Goal: Transaction & Acquisition: Purchase product/service

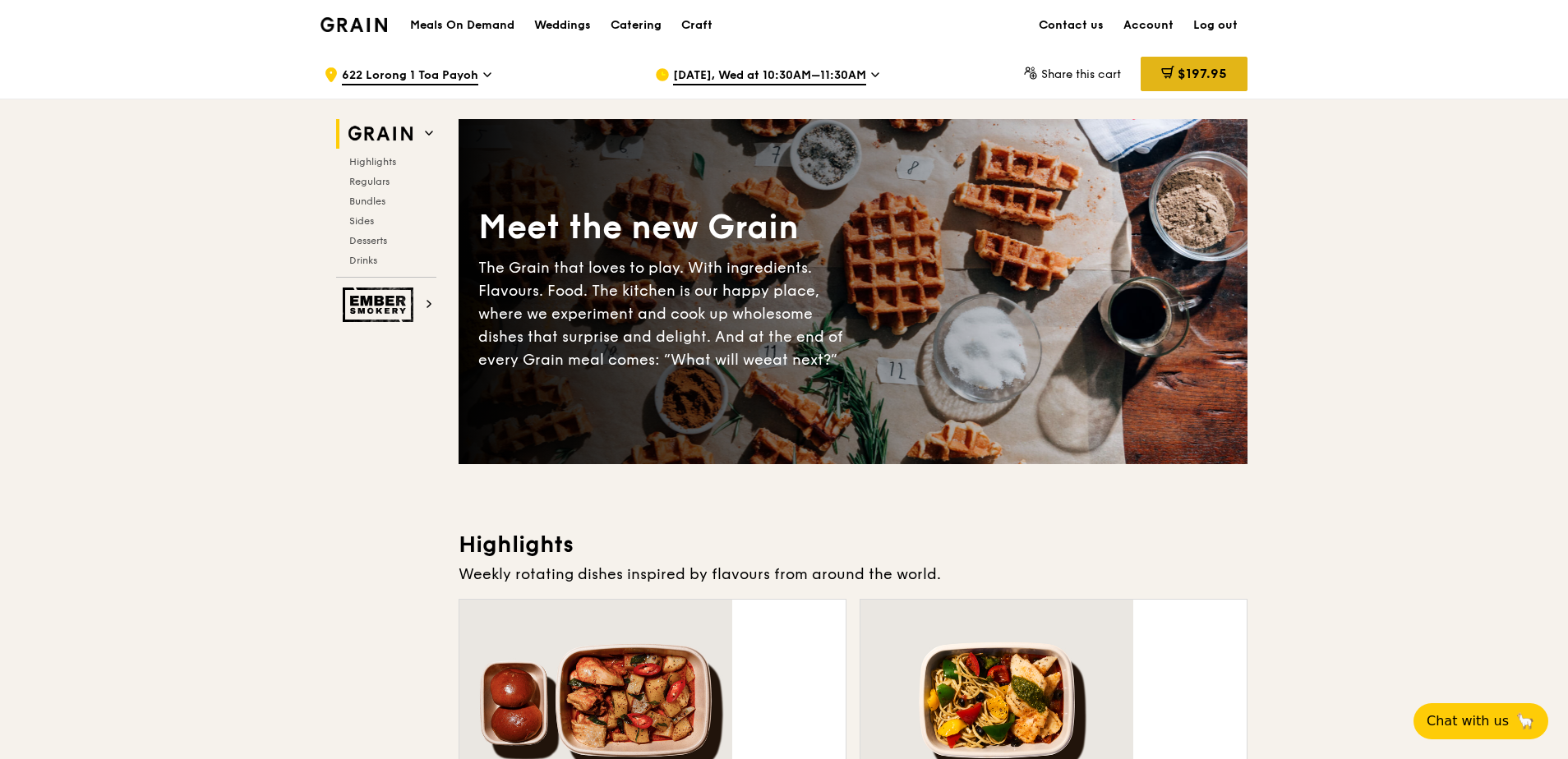
click at [1140, 80] on div "$197.95" at bounding box center [1194, 73] width 107 height 35
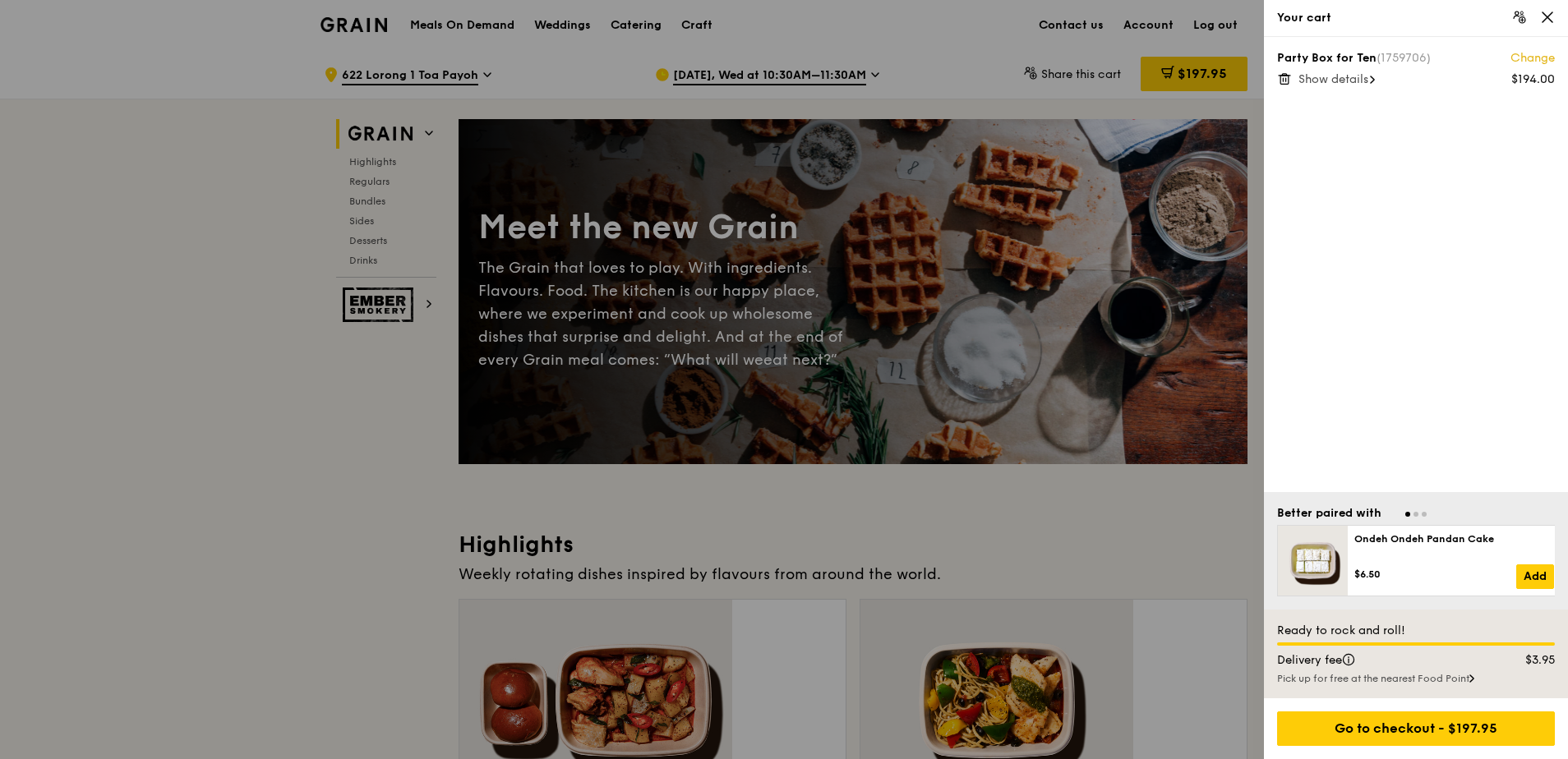
click at [1332, 72] on span "Show details" at bounding box center [1333, 79] width 70 height 14
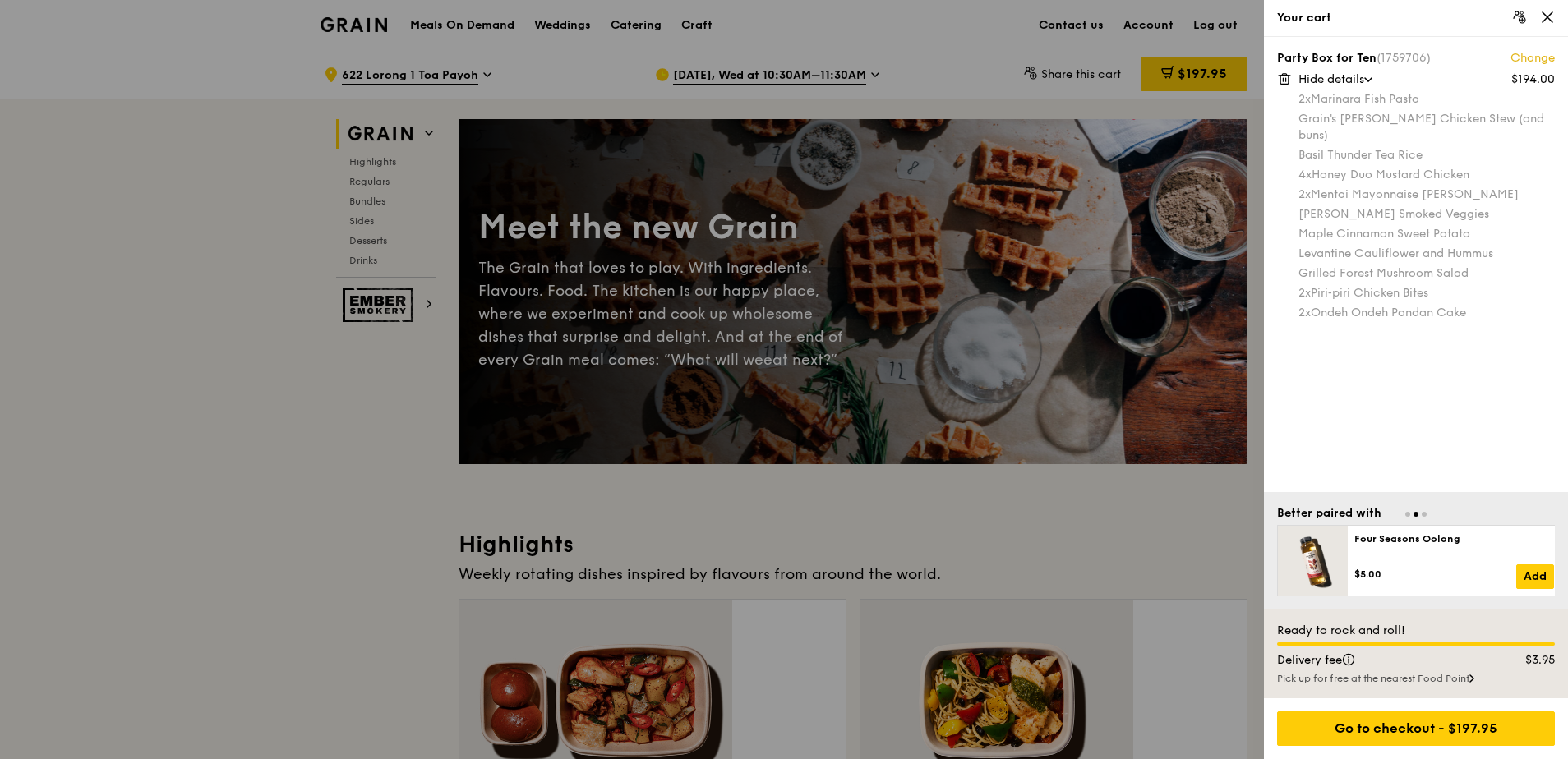
click at [1534, 50] on link "Change" at bounding box center [1532, 58] width 44 height 17
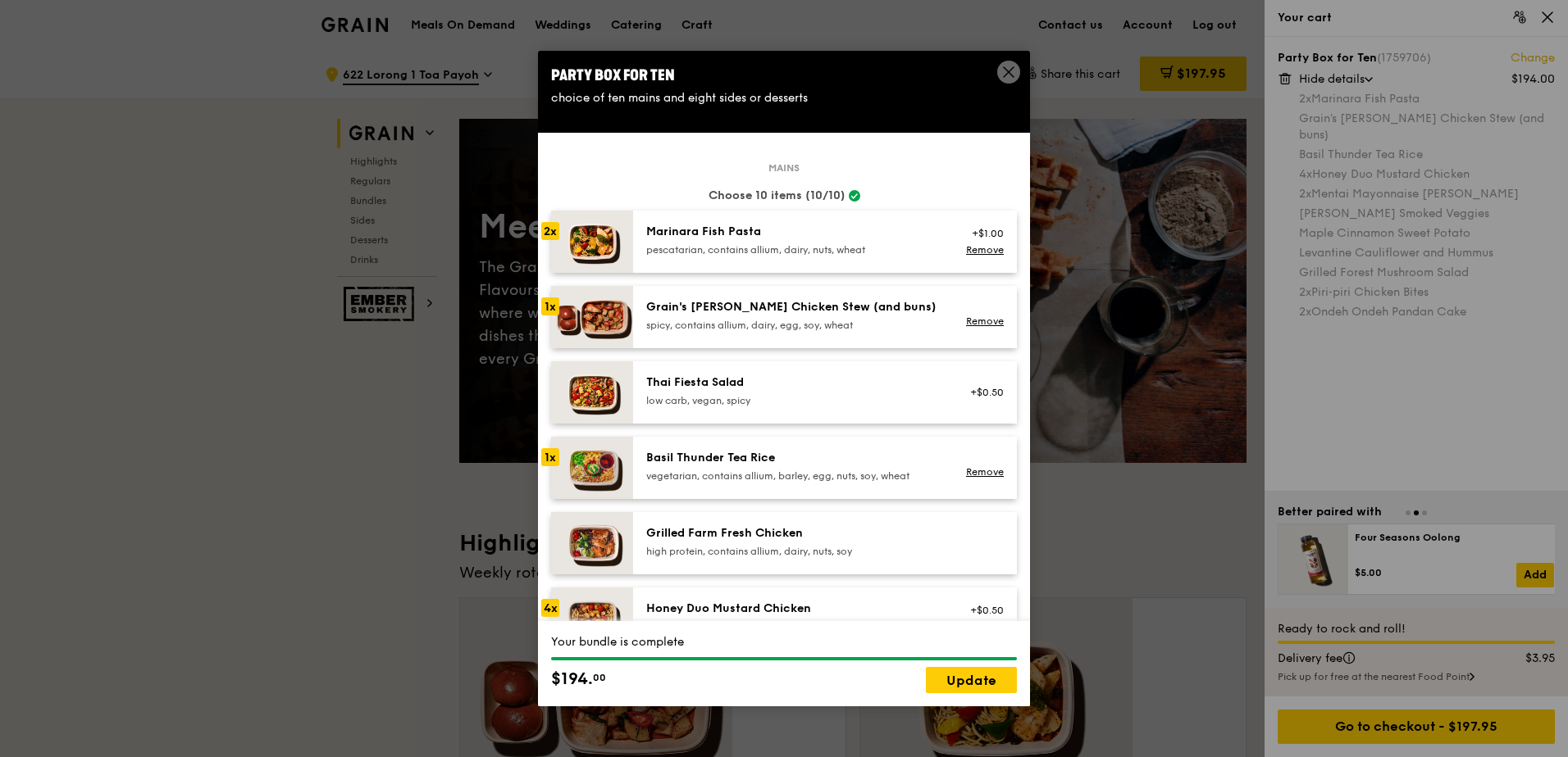
click at [1012, 72] on icon at bounding box center [1008, 72] width 15 height 15
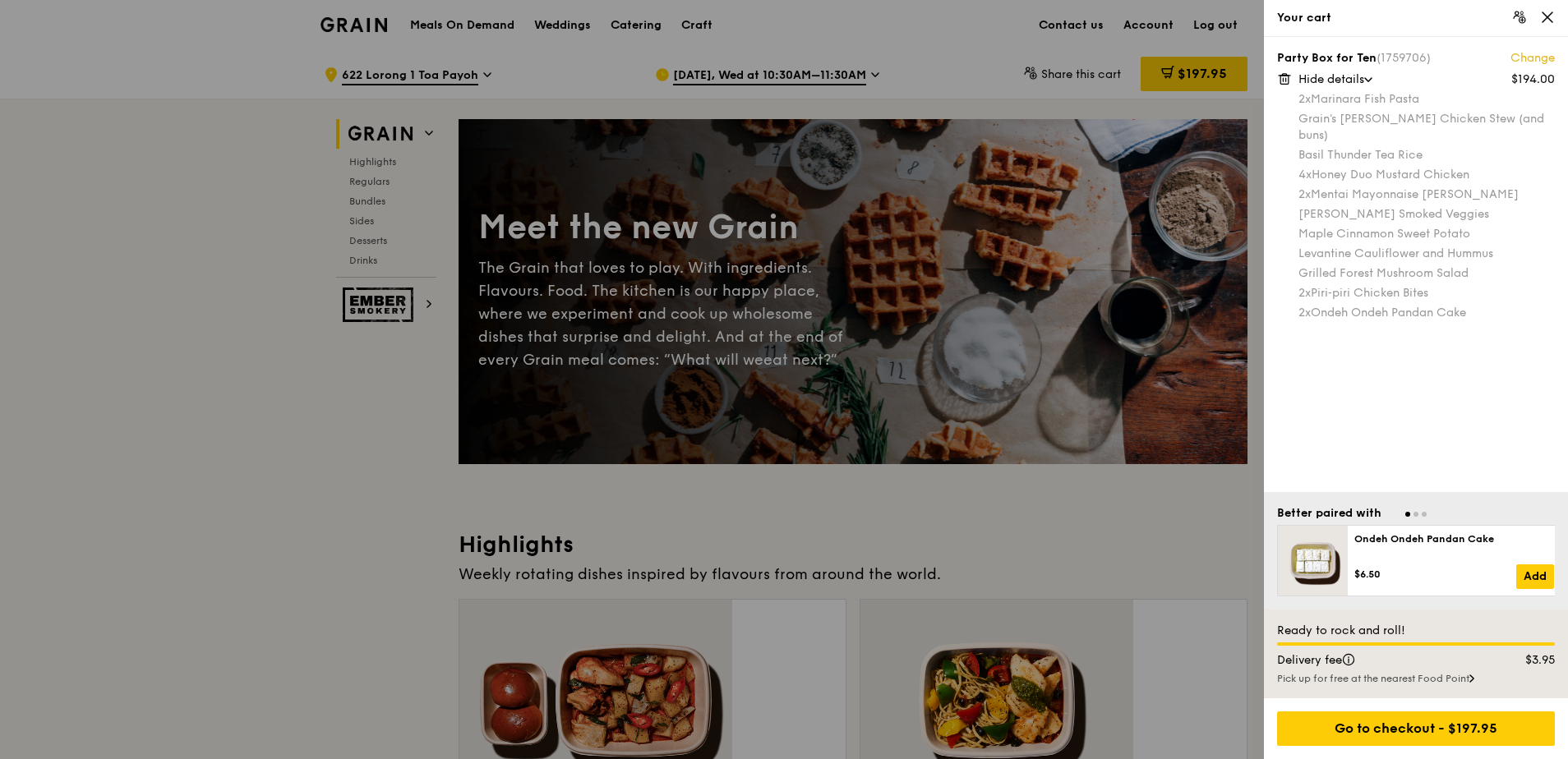
click at [1510, 111] on div "Grain's [PERSON_NAME] Chicken Stew (and buns)" at bounding box center [1427, 126] width 257 height 33
click at [1283, 71] on icon at bounding box center [1285, 78] width 15 height 15
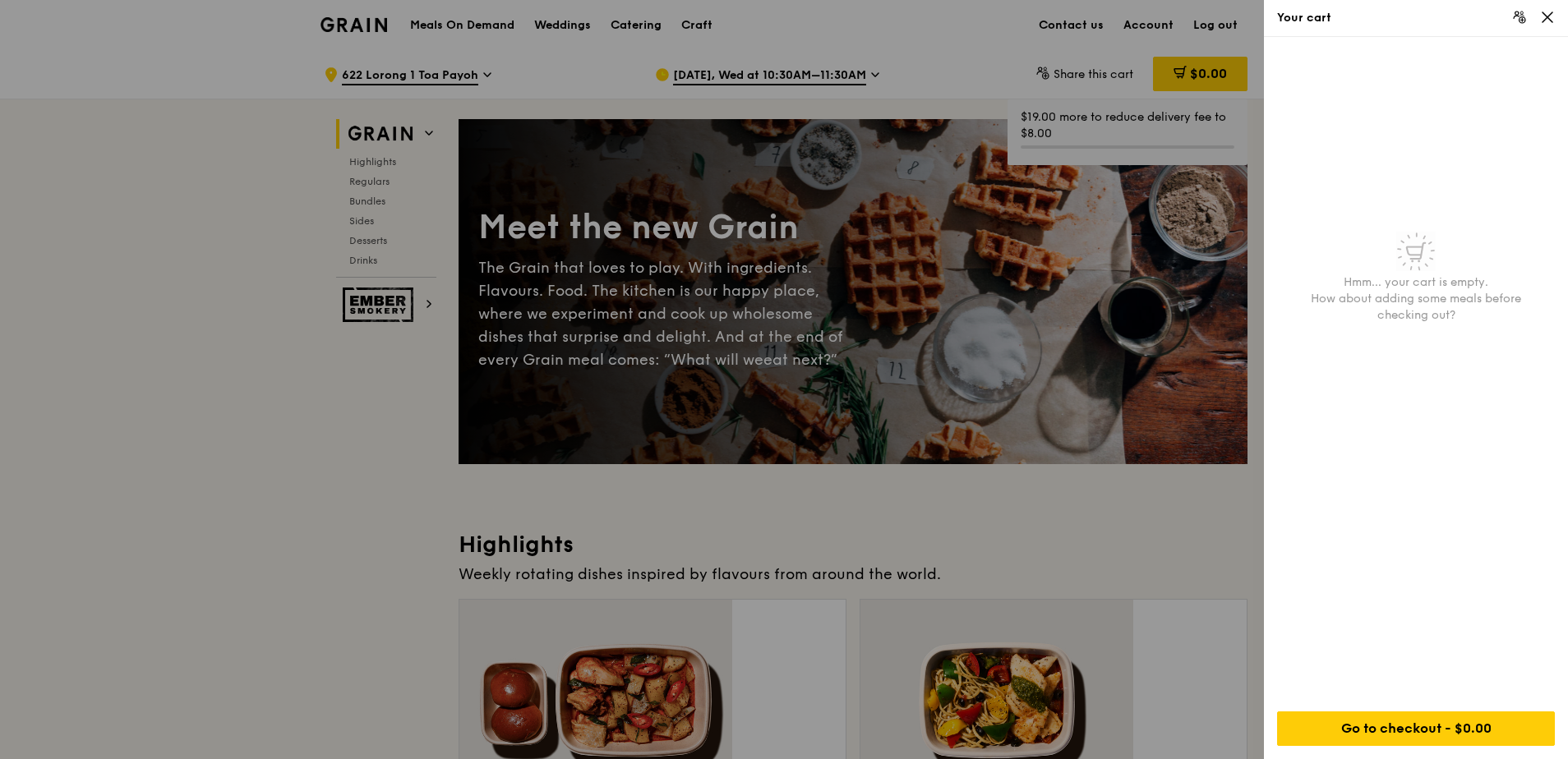
click at [1180, 263] on div at bounding box center [784, 379] width 1568 height 759
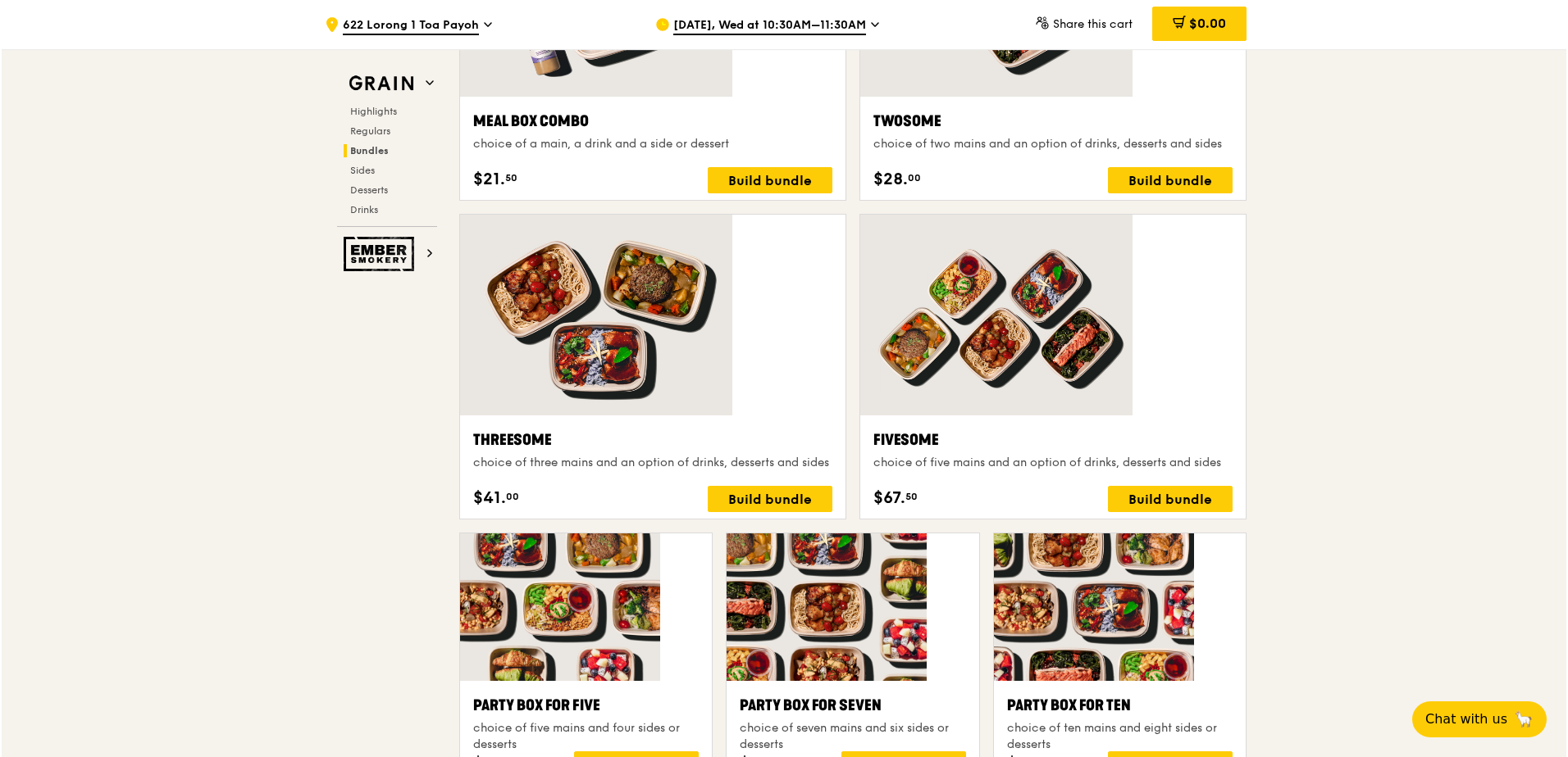
scroll to position [2376, 0]
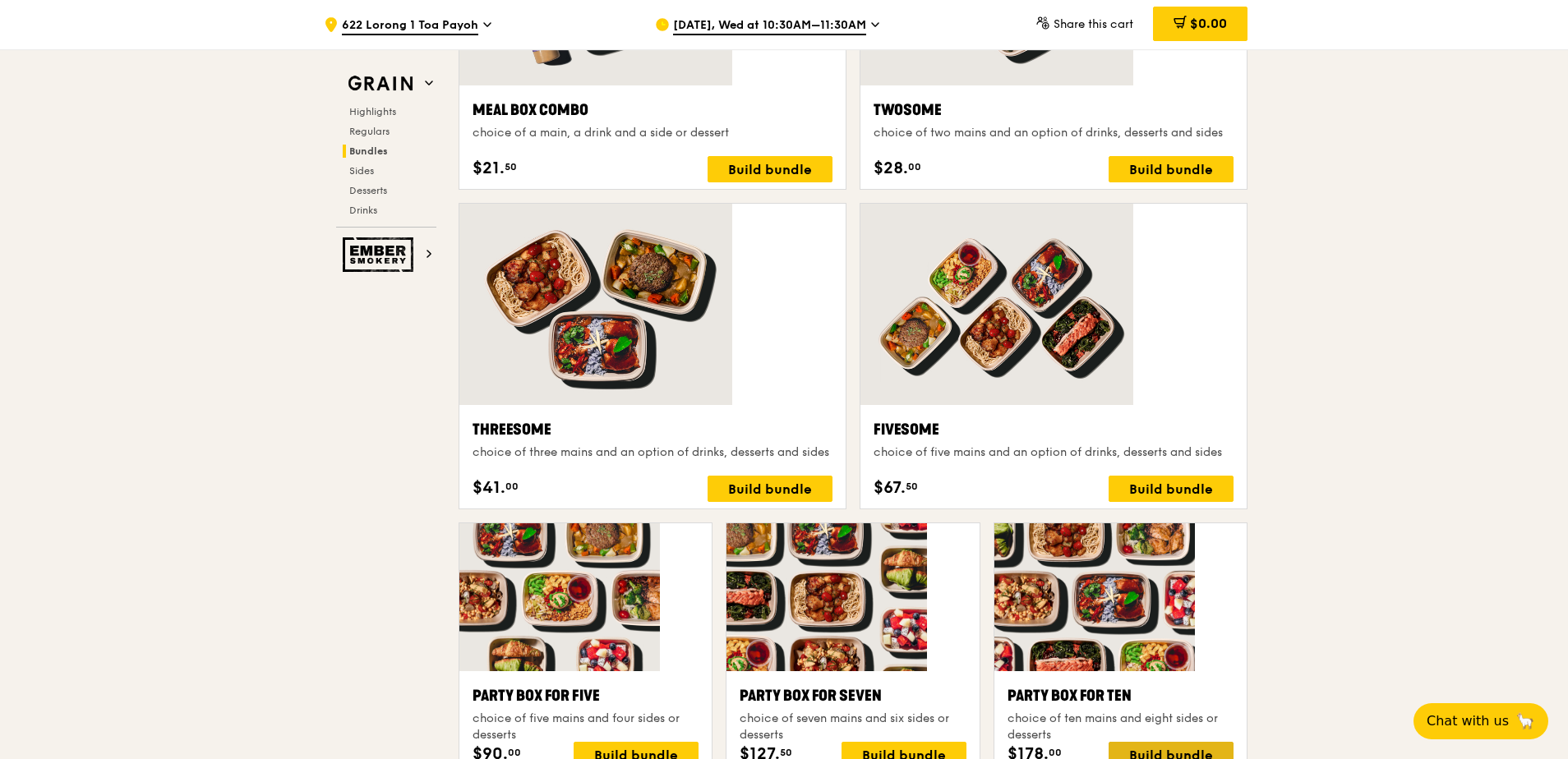
click at [1109, 742] on div "Build bundle" at bounding box center [1171, 755] width 125 height 27
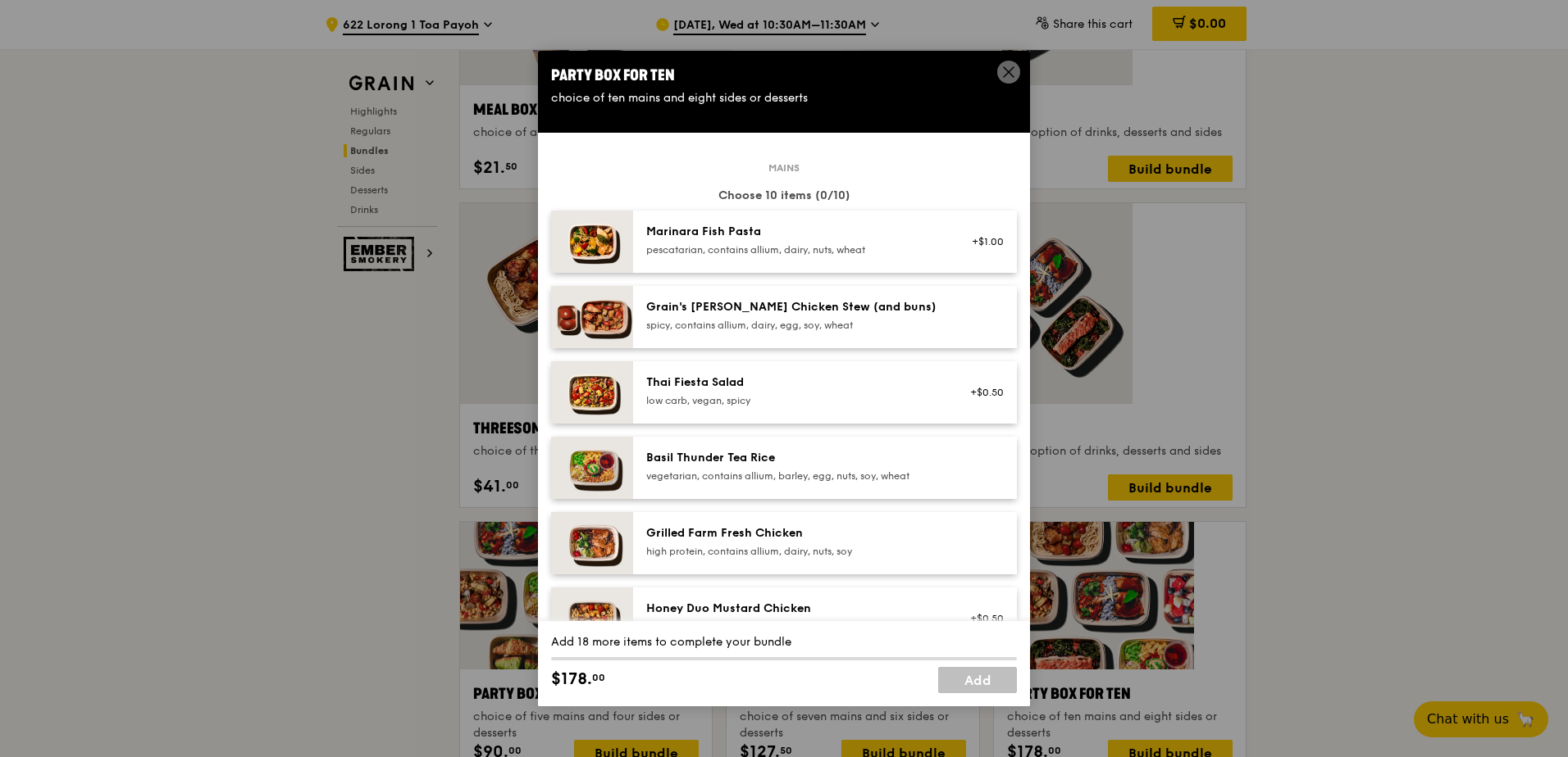
click at [786, 223] on div "Marinara Fish Pasta" at bounding box center [793, 231] width 294 height 17
click at [911, 223] on div "Marinara Fish Pasta" at bounding box center [793, 231] width 294 height 17
click at [768, 319] on div "spicy, contains allium, dairy, egg, soy, wheat" at bounding box center [793, 325] width 294 height 13
click at [751, 470] on div "vegetarian, contains allium, barley, egg, nuts, soy, wheat" at bounding box center [793, 475] width 294 height 13
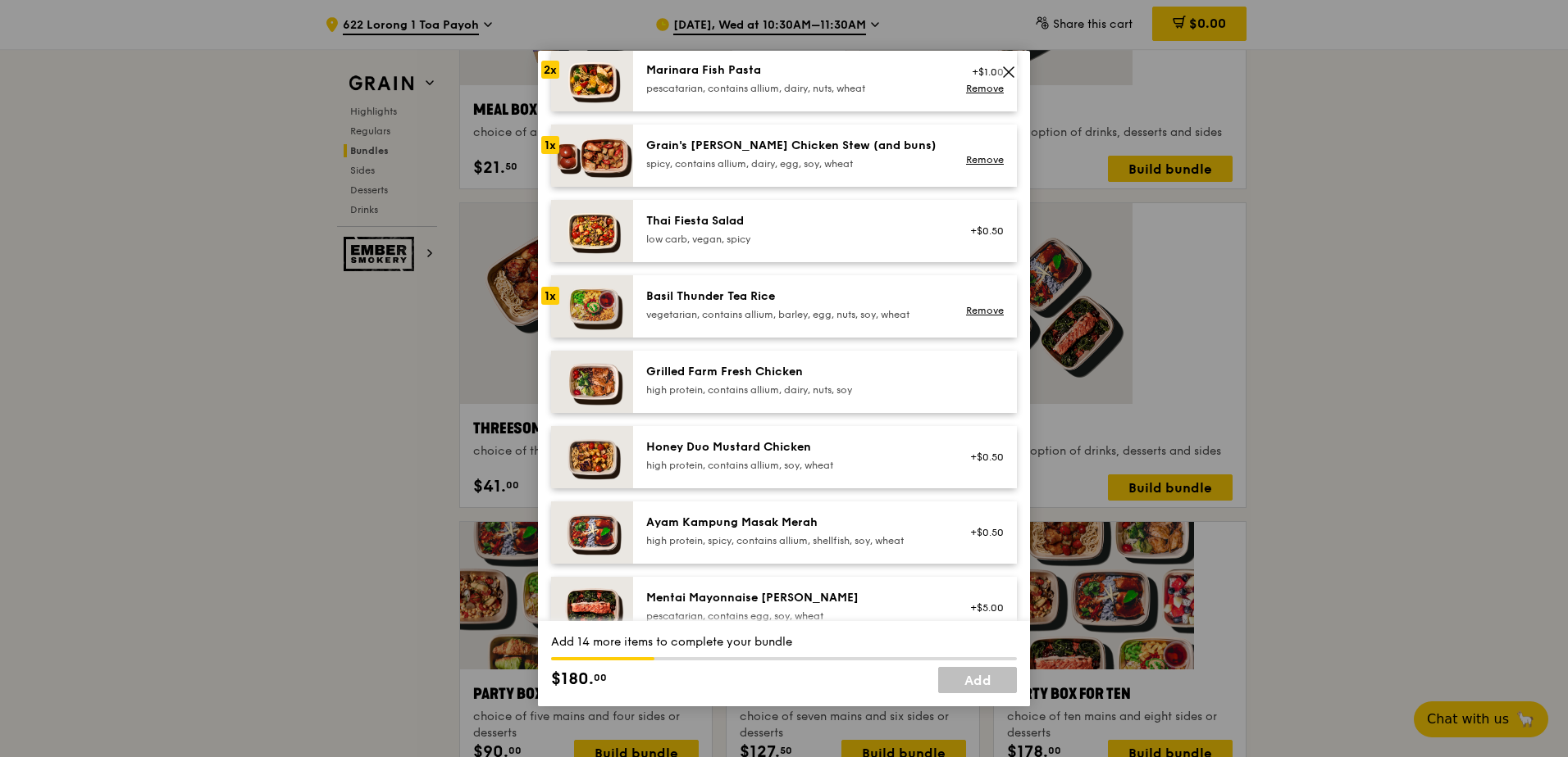
scroll to position [163, 0]
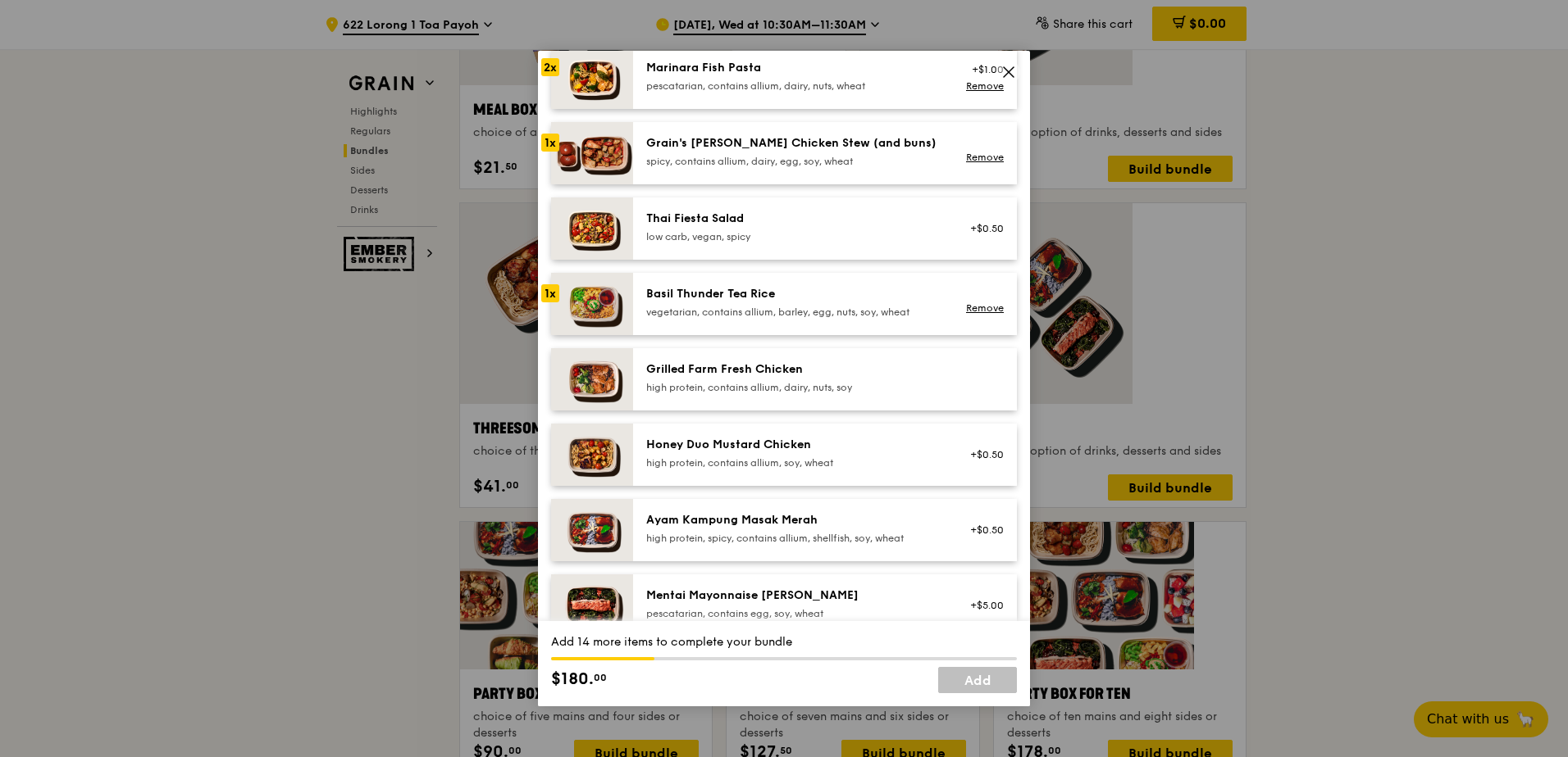
click at [746, 381] on div "high protein, contains allium, dairy, nuts, soy" at bounding box center [793, 387] width 294 height 13
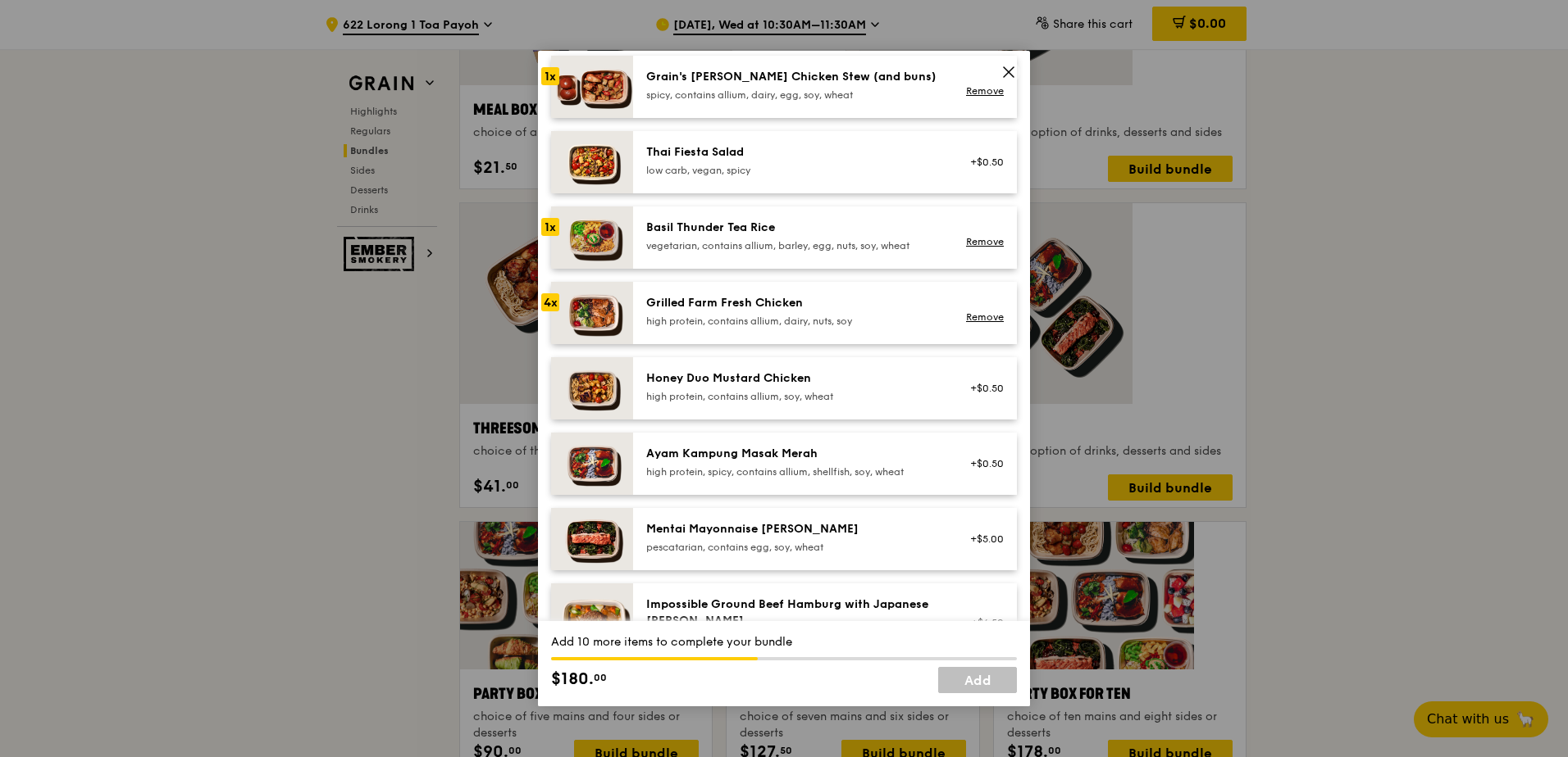
scroll to position [246, 0]
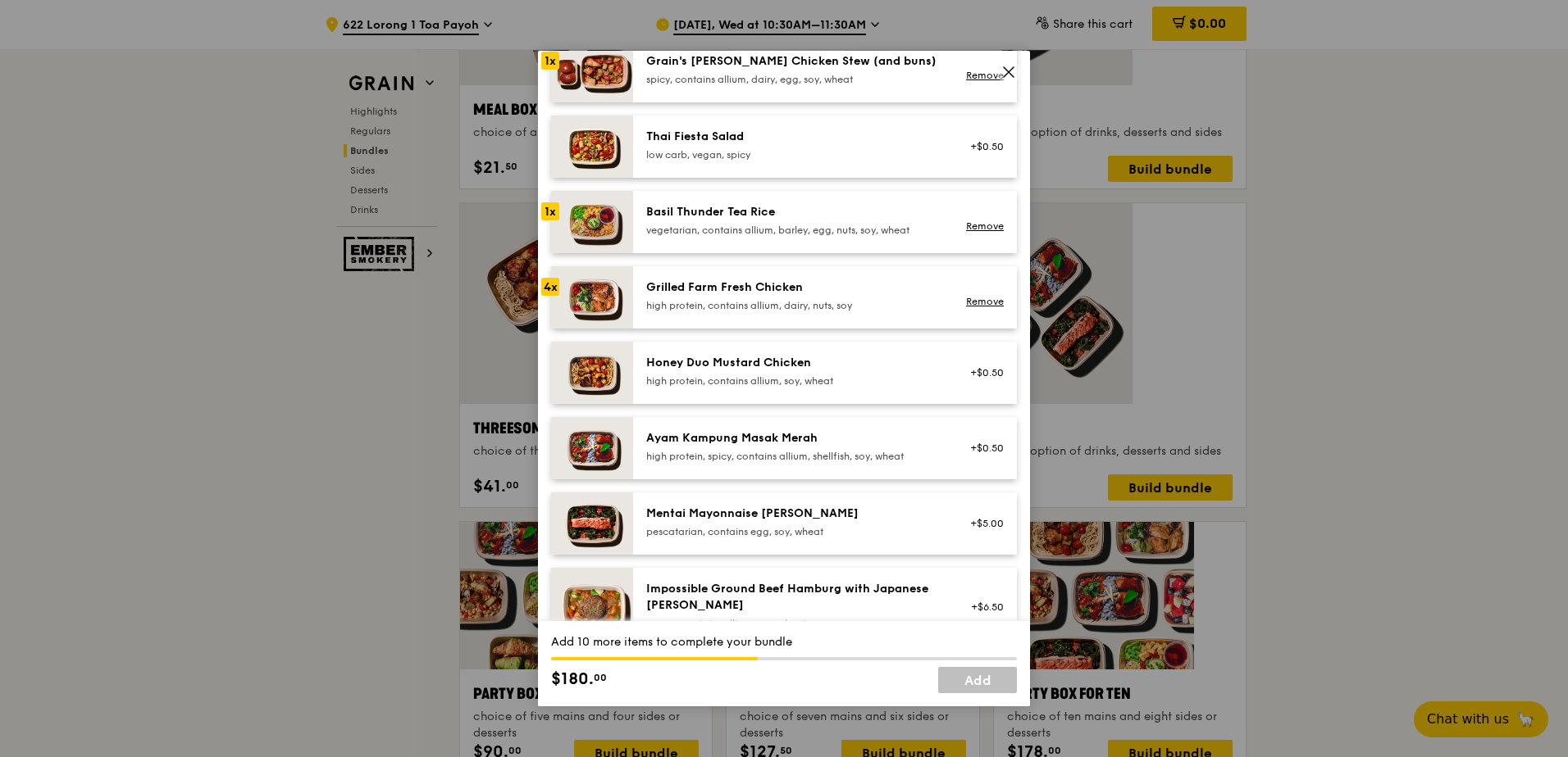
click at [751, 617] on div "vegan, contains allium, soy, wheat" at bounding box center [793, 623] width 294 height 13
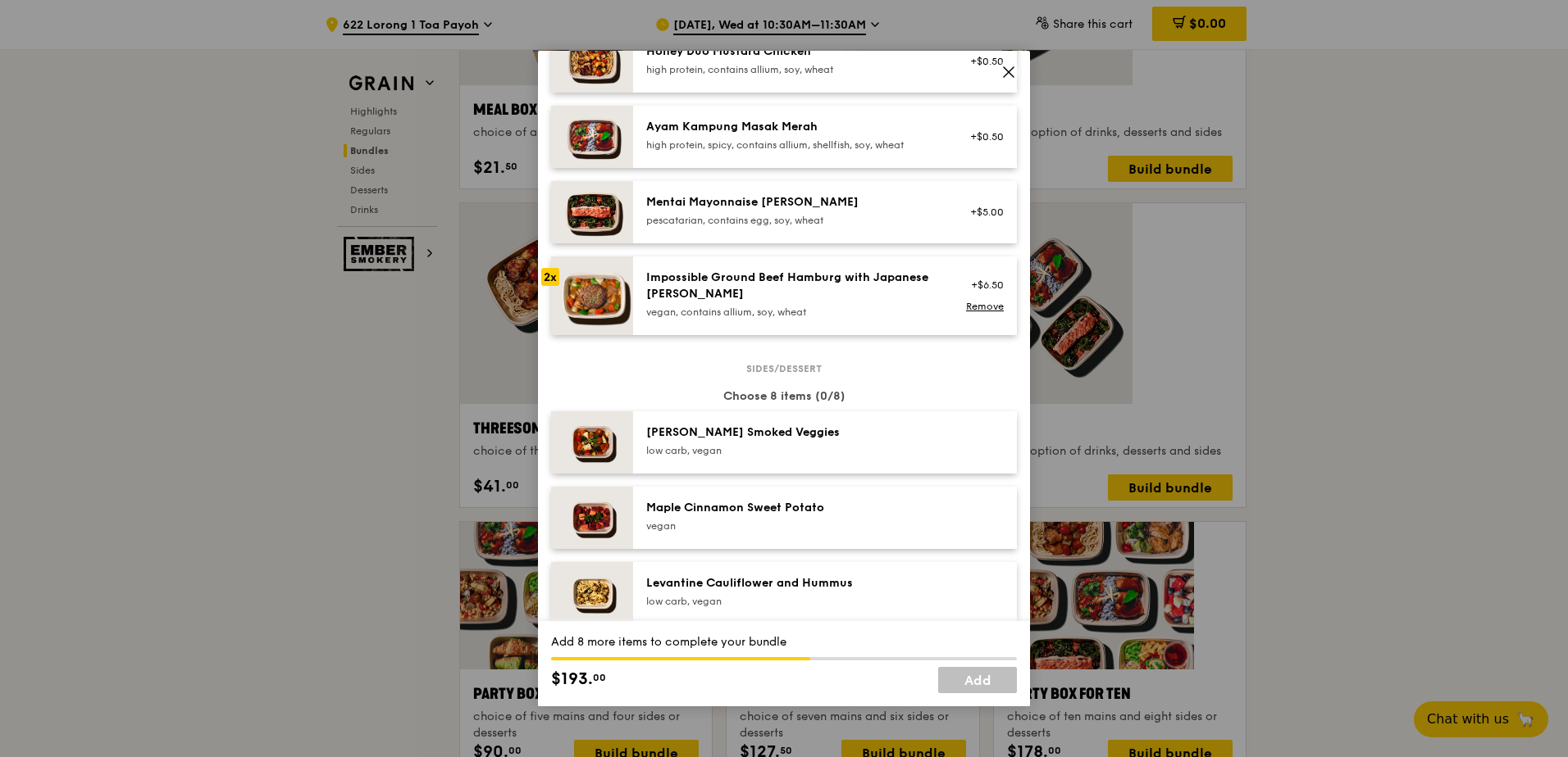
scroll to position [574, 0]
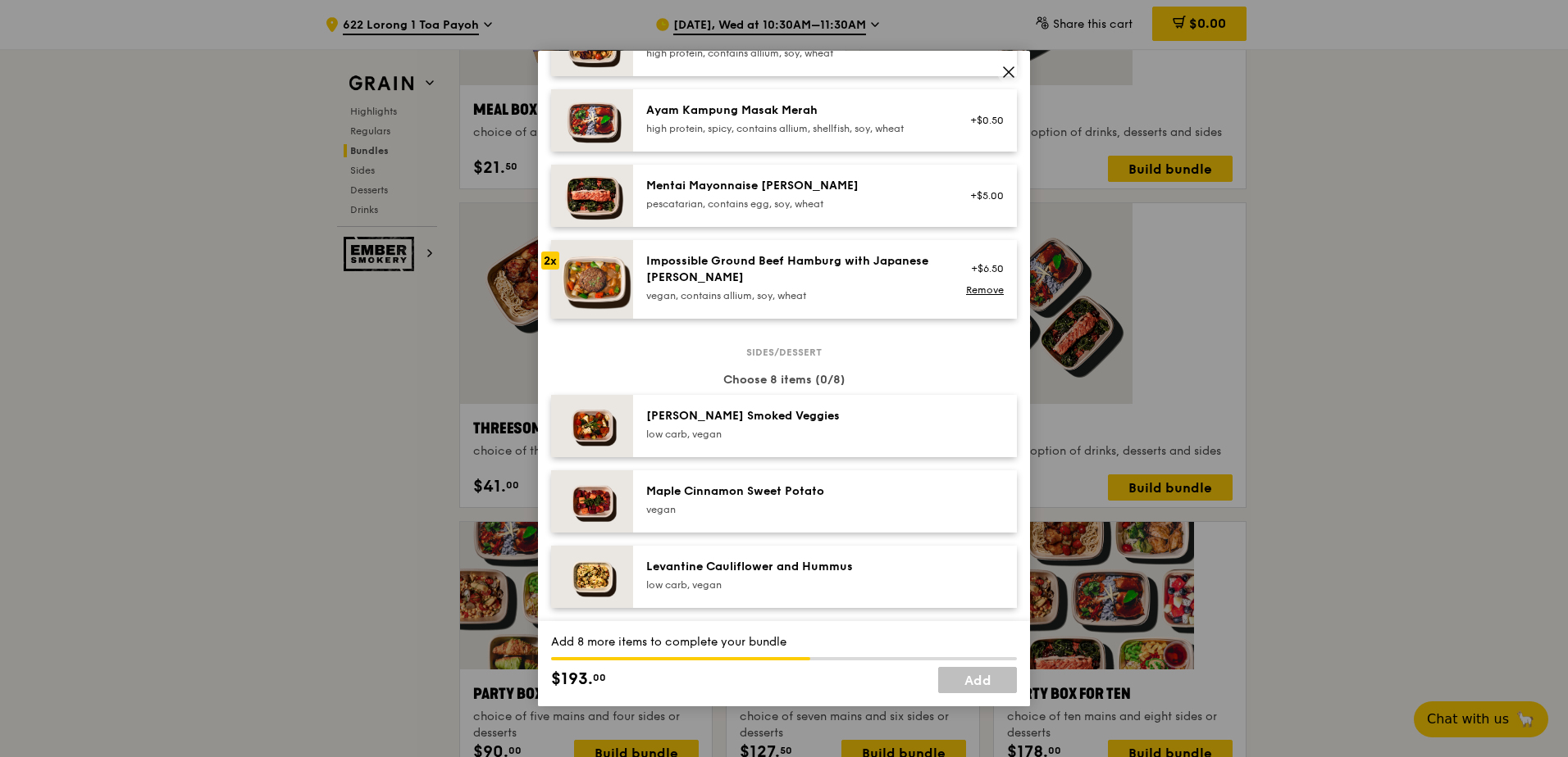
click at [693, 409] on div "Rosemary Smoked Veggies low carb, vegan" at bounding box center [824, 426] width 358 height 36
click at [687, 483] on div "Maple Cinnamon Sweet Potato" at bounding box center [793, 491] width 294 height 17
click at [705, 579] on div "low carb, vegan" at bounding box center [793, 585] width 294 height 13
click at [723, 654] on div "low carb, vegan" at bounding box center [793, 660] width 294 height 13
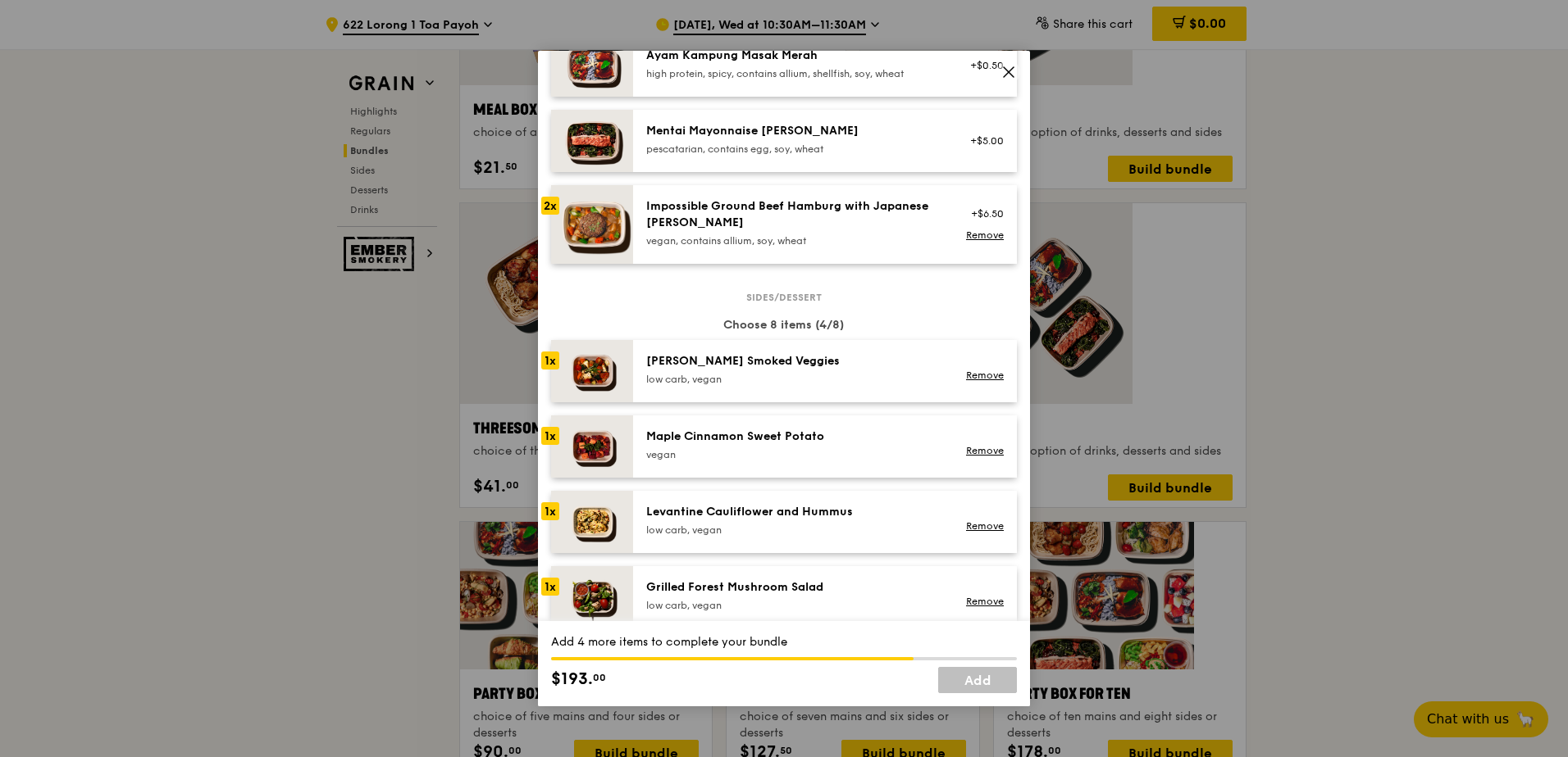
scroll to position [656, 0]
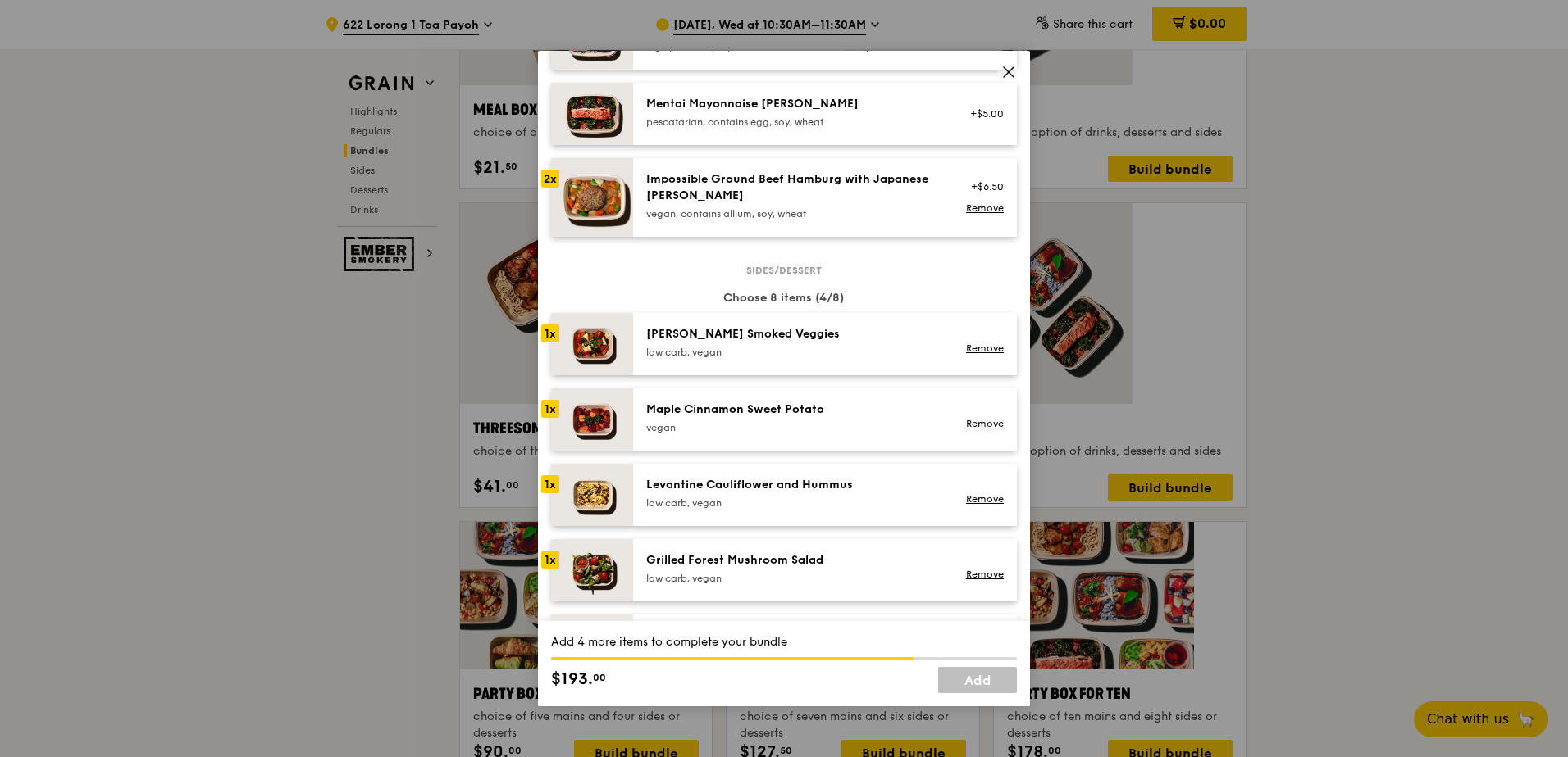
click at [727, 628] on div "Piri‑piri Chicken Bites low carb, high protein, spicy, contains allium" at bounding box center [793, 646] width 314 height 36
click at [732, 703] on div "Ondeh Ondeh Pandan Cake" at bounding box center [793, 711] width 294 height 17
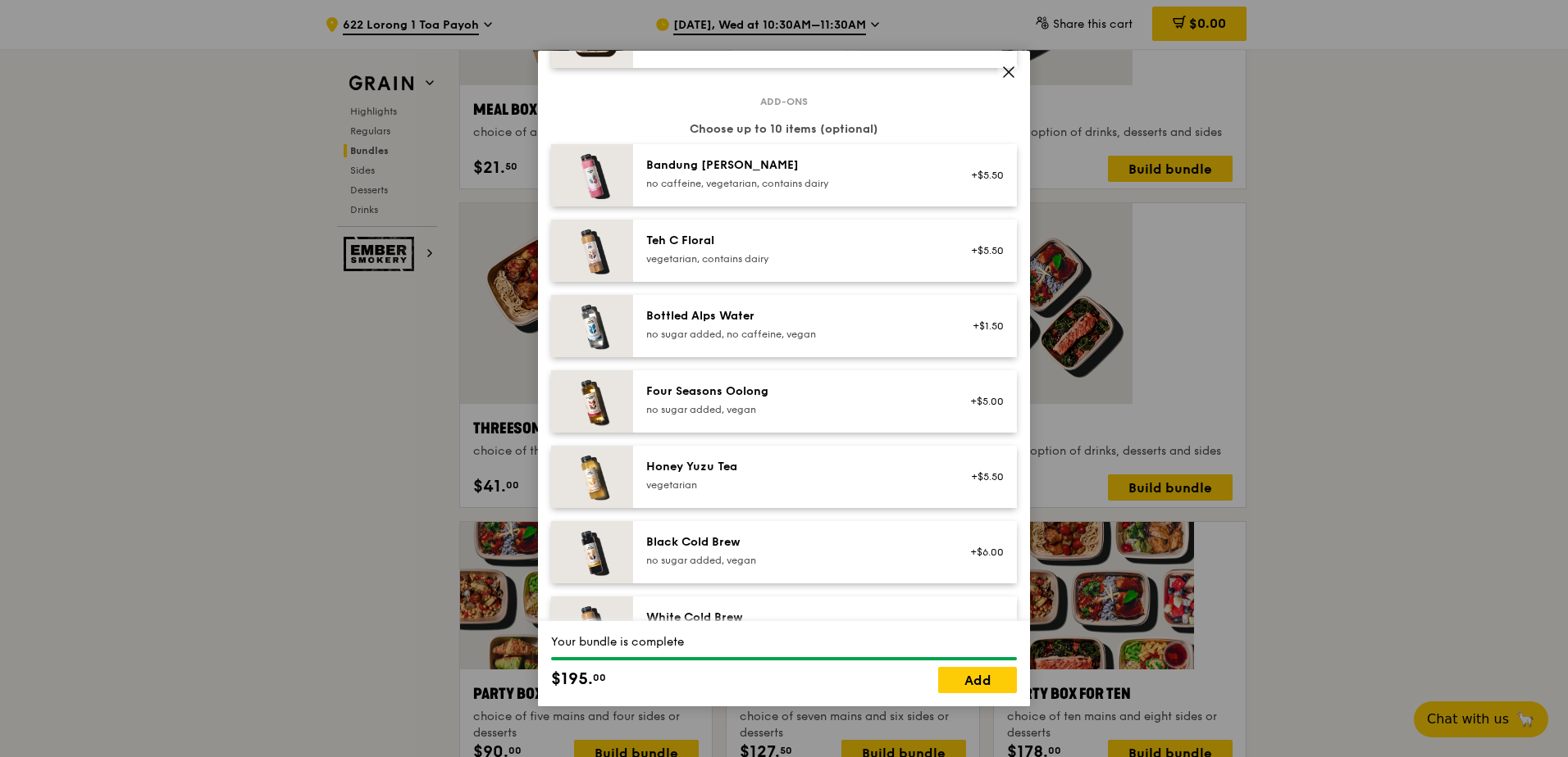
scroll to position [1664, 0]
click at [983, 687] on link "Add" at bounding box center [977, 680] width 79 height 27
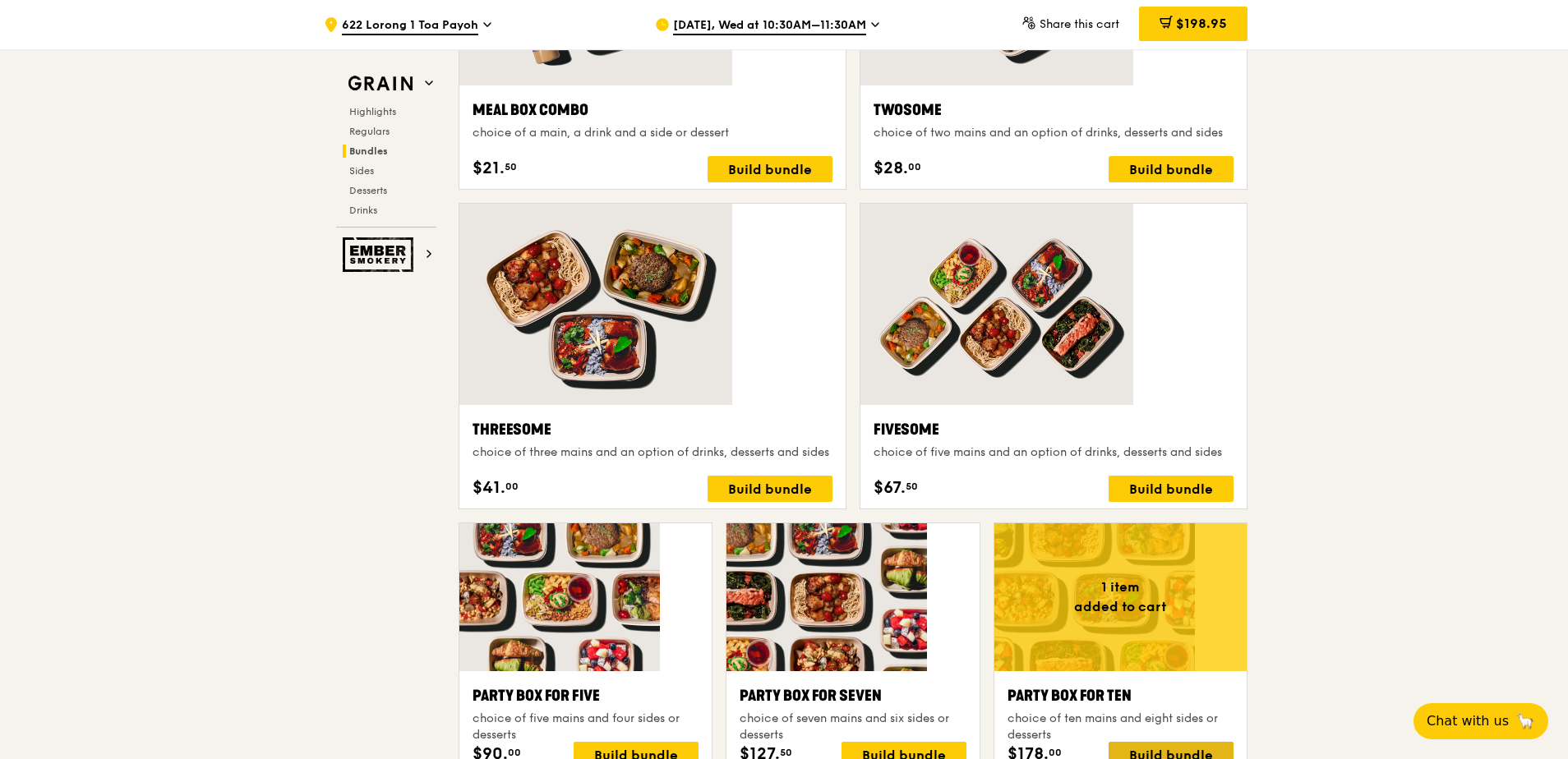
click at [1109, 742] on div "Build bundle" at bounding box center [1171, 755] width 125 height 27
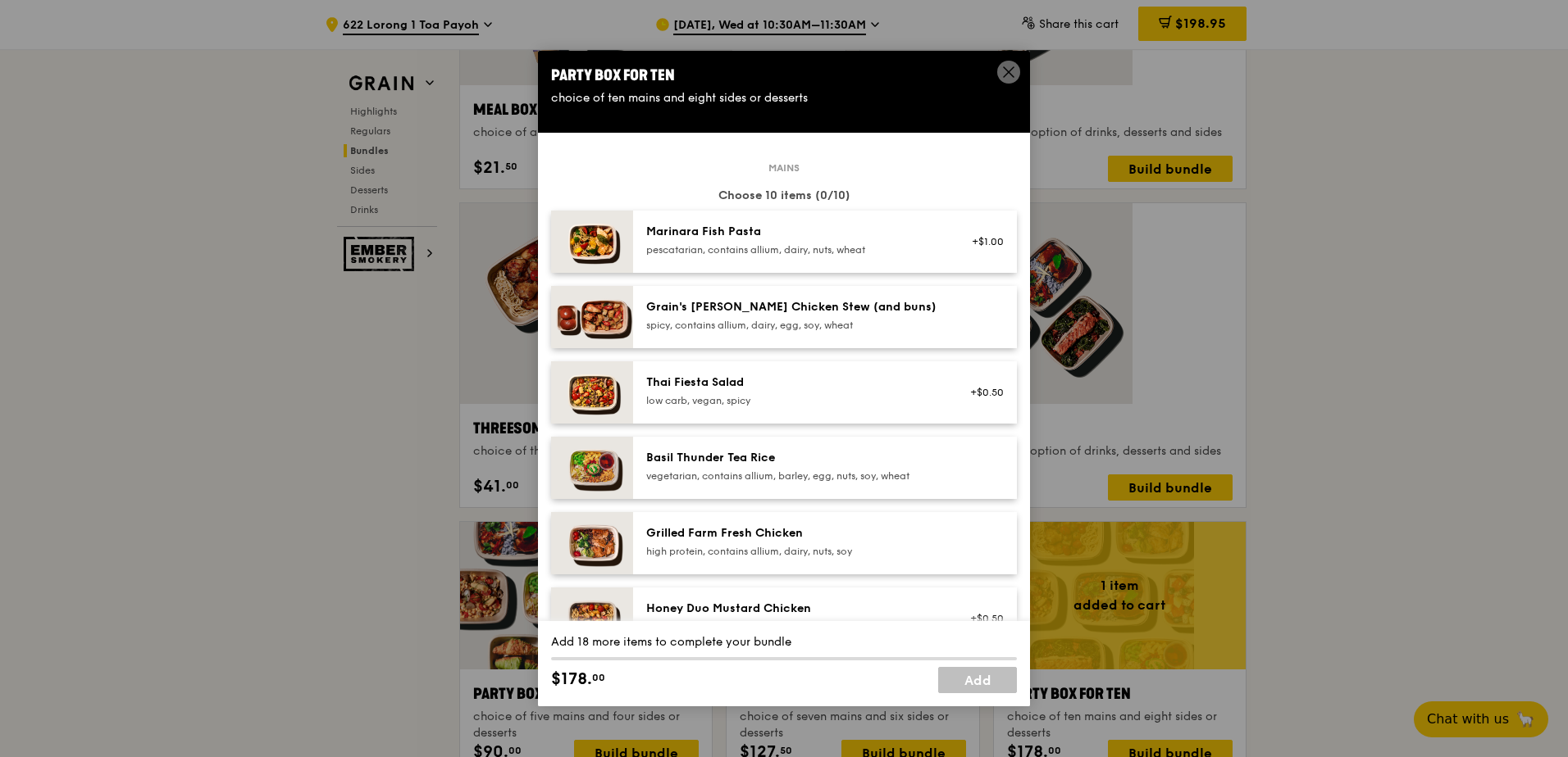
click at [776, 600] on div "Honey Duo Mustard Chicken" at bounding box center [793, 608] width 294 height 17
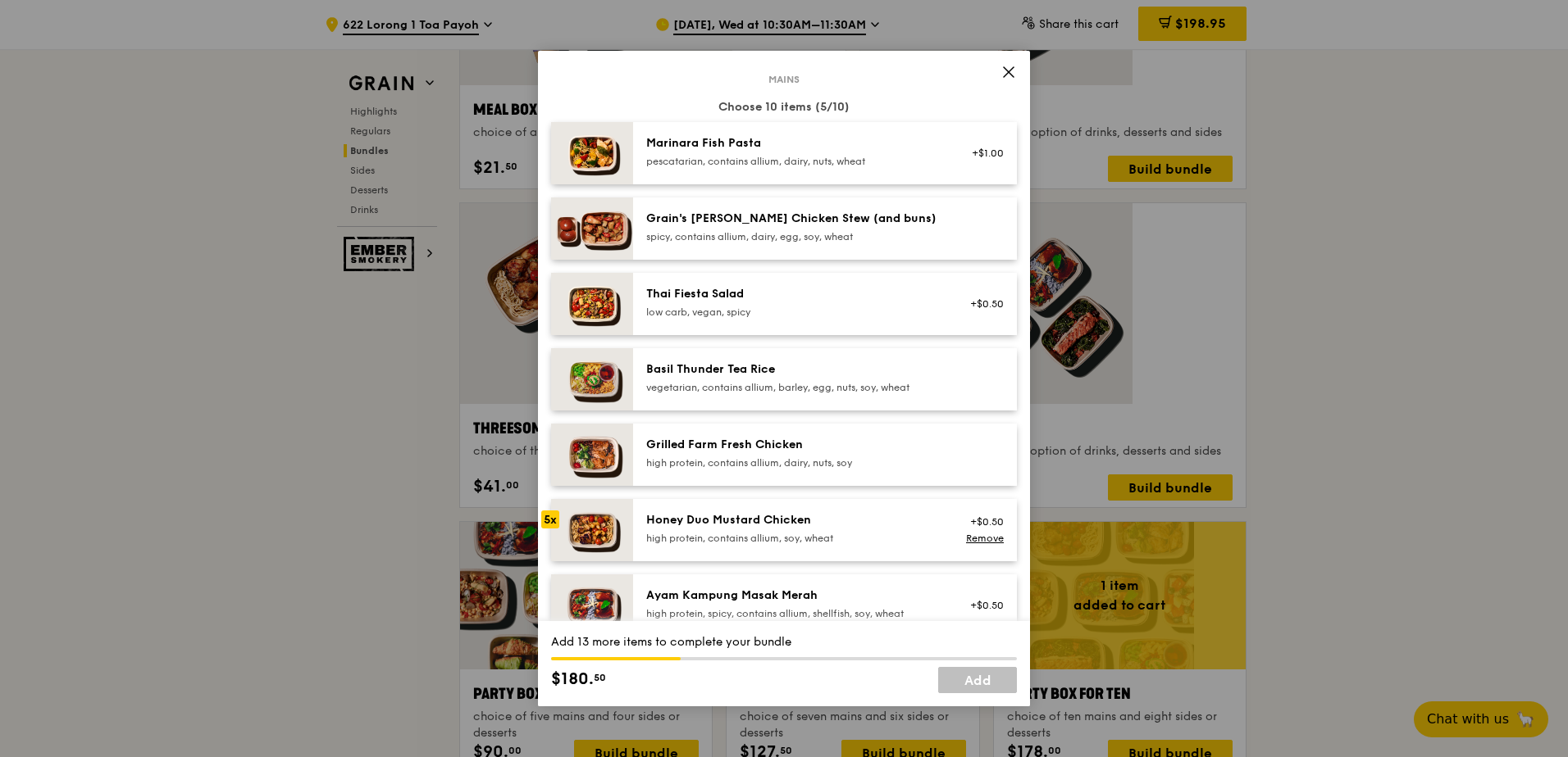
scroll to position [163, 0]
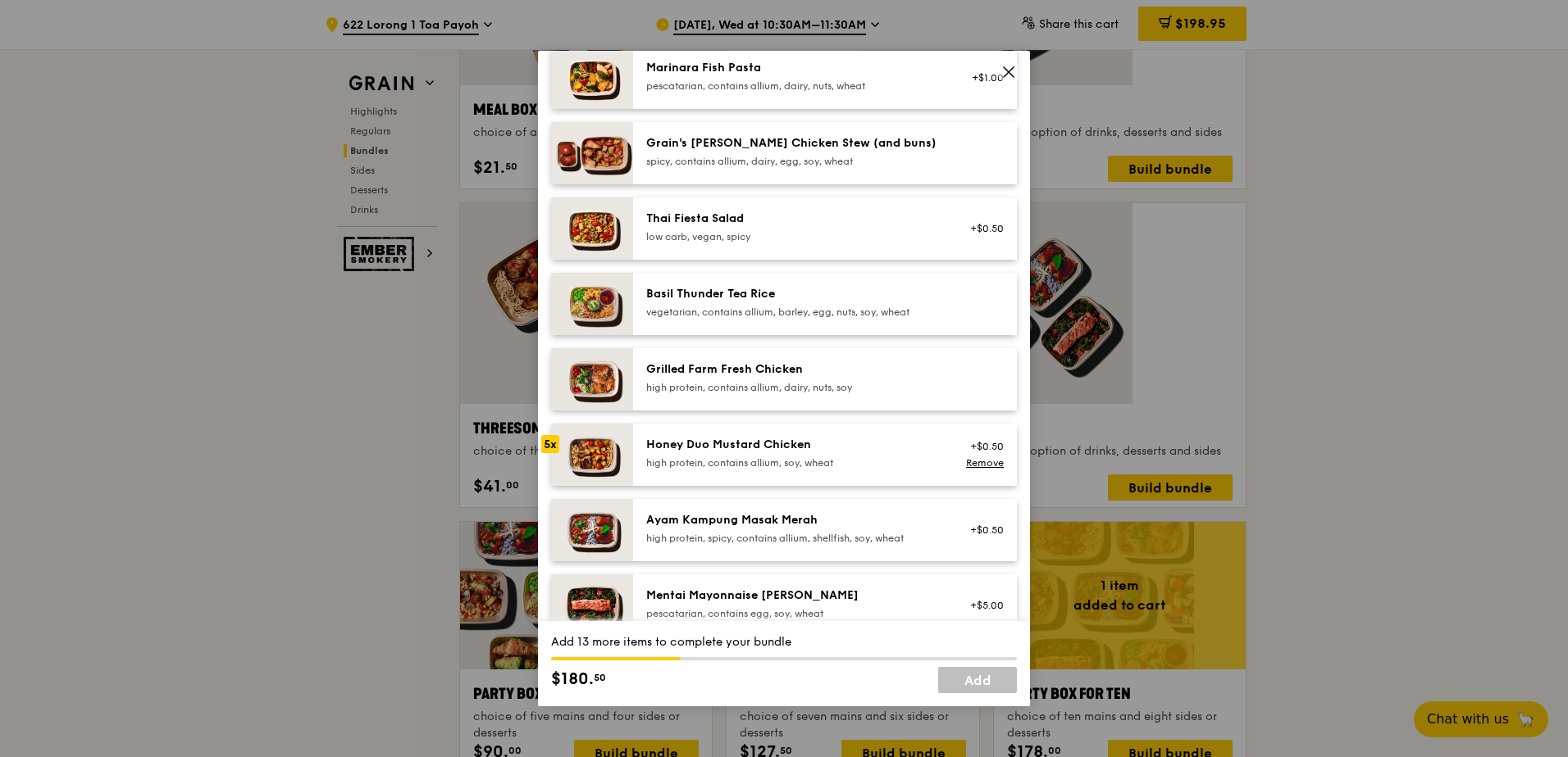
click at [742, 512] on div "Ayam Kampung Masak Merah" at bounding box center [793, 520] width 294 height 17
click at [744, 607] on div "pescatarian, contains egg, soy, wheat" at bounding box center [793, 613] width 294 height 13
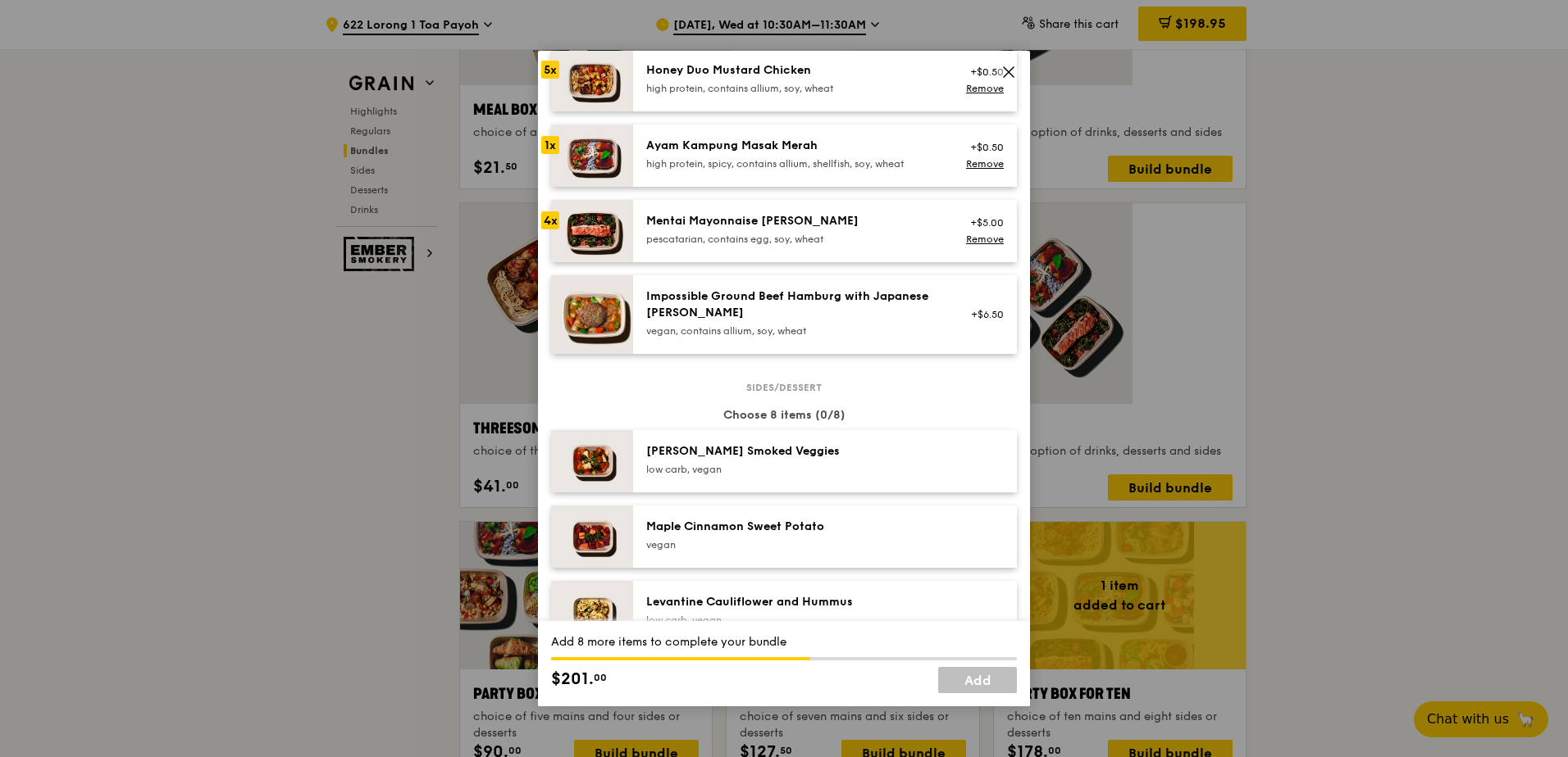
scroll to position [656, 0]
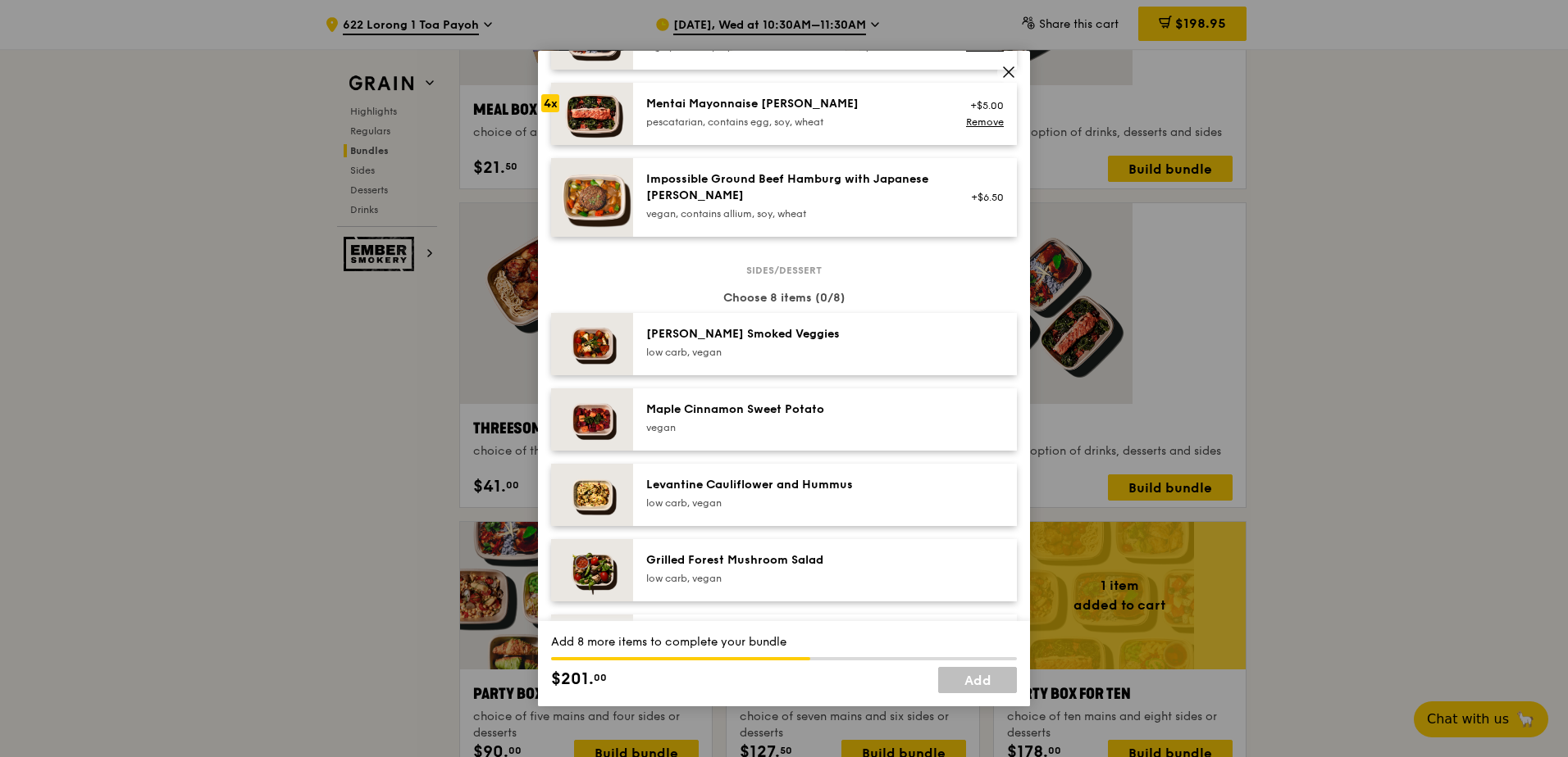
click at [766, 346] on div "low carb, vegan" at bounding box center [793, 351] width 294 height 13
click at [745, 402] on div "Maple Cinnamon Sweet Potato" at bounding box center [793, 410] width 294 height 17
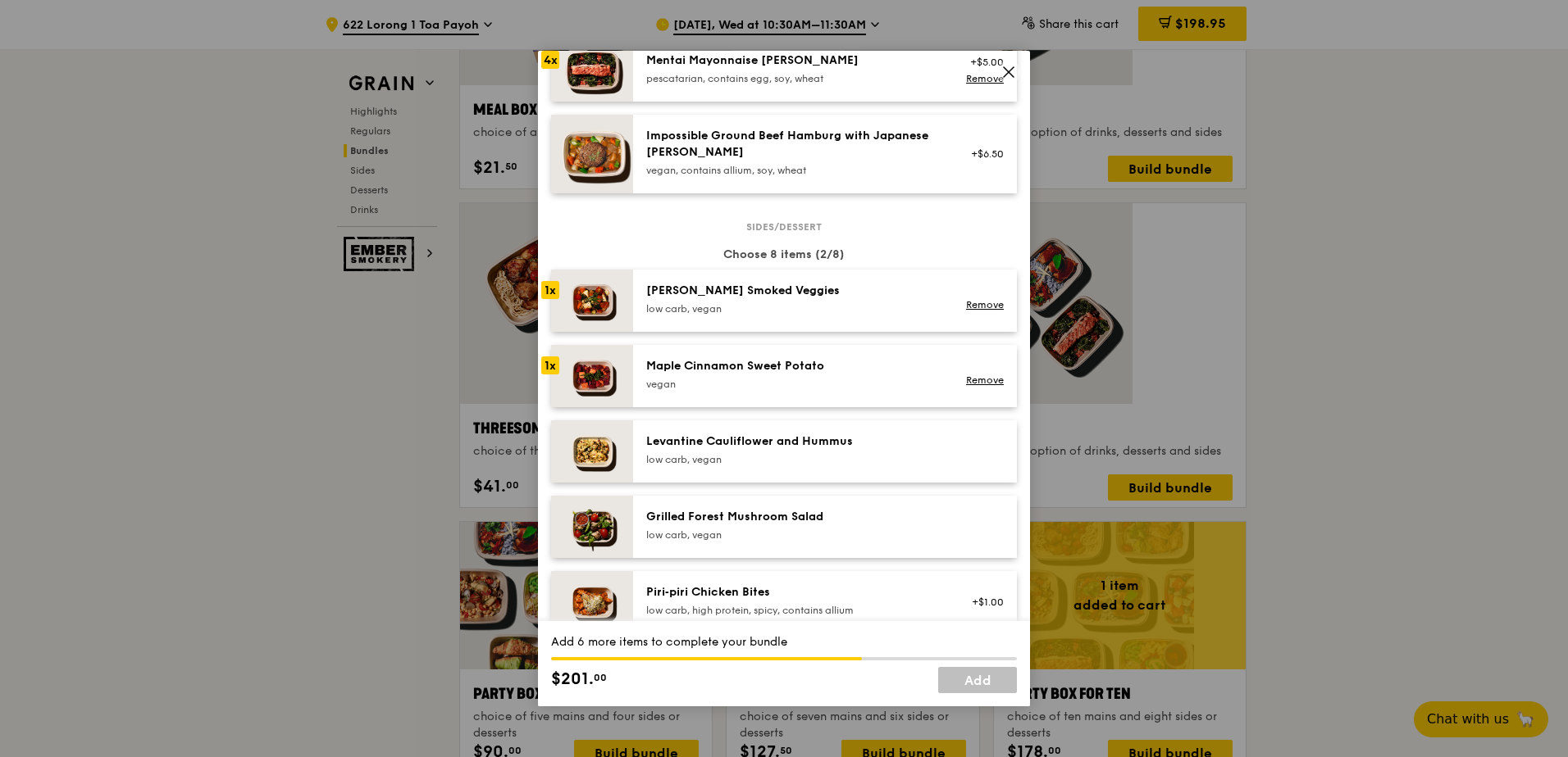
scroll to position [737, 0]
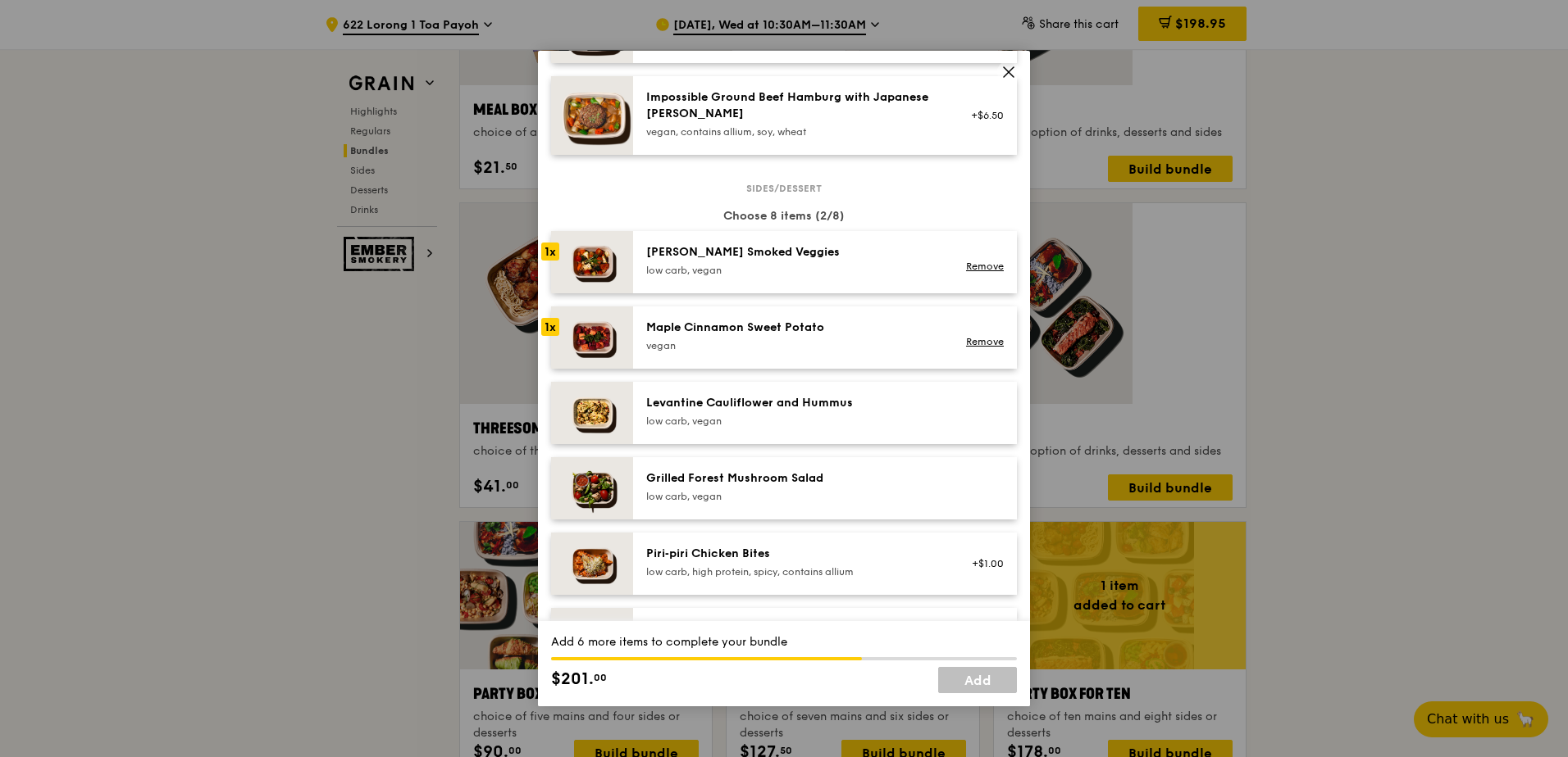
click at [775, 545] on div "Piri‑piri Chicken Bites" at bounding box center [793, 553] width 294 height 17
click at [982, 566] on link "Remove" at bounding box center [985, 572] width 37 height 12
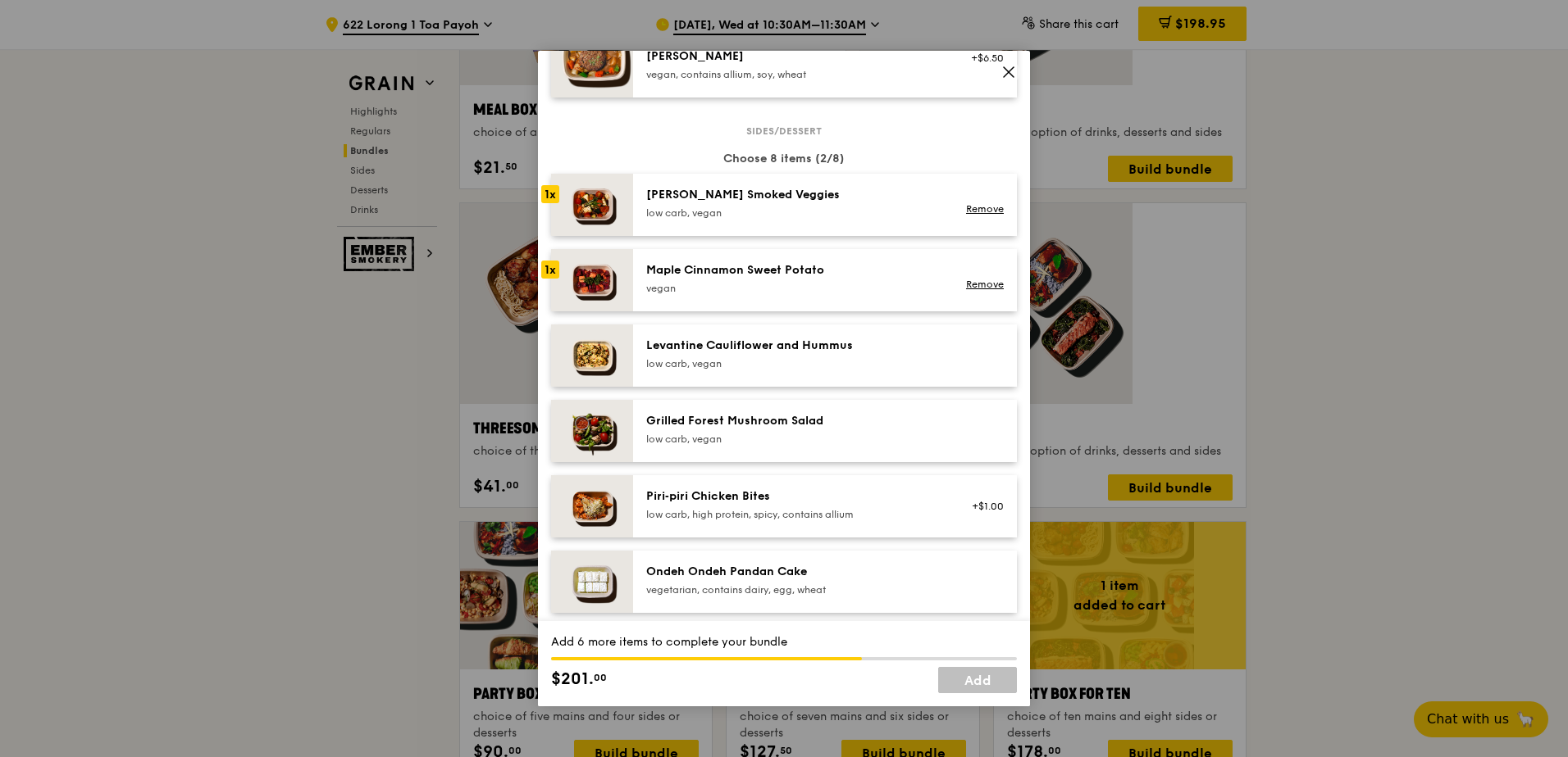
scroll to position [819, 0]
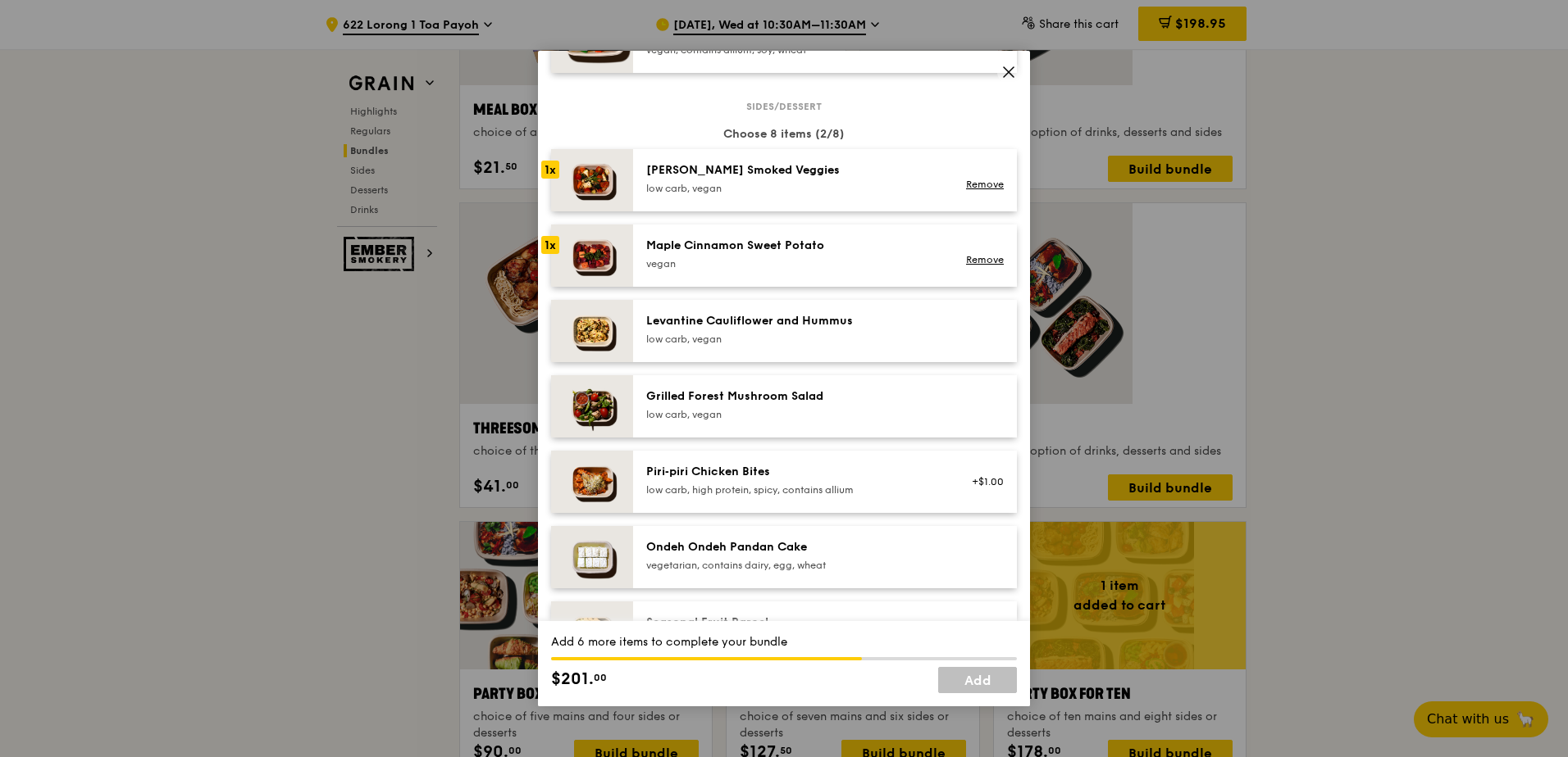
click at [873, 539] on div "Ondeh Ondeh Pandan Cake vegetarian, contains dairy, egg, wheat" at bounding box center [793, 557] width 314 height 36
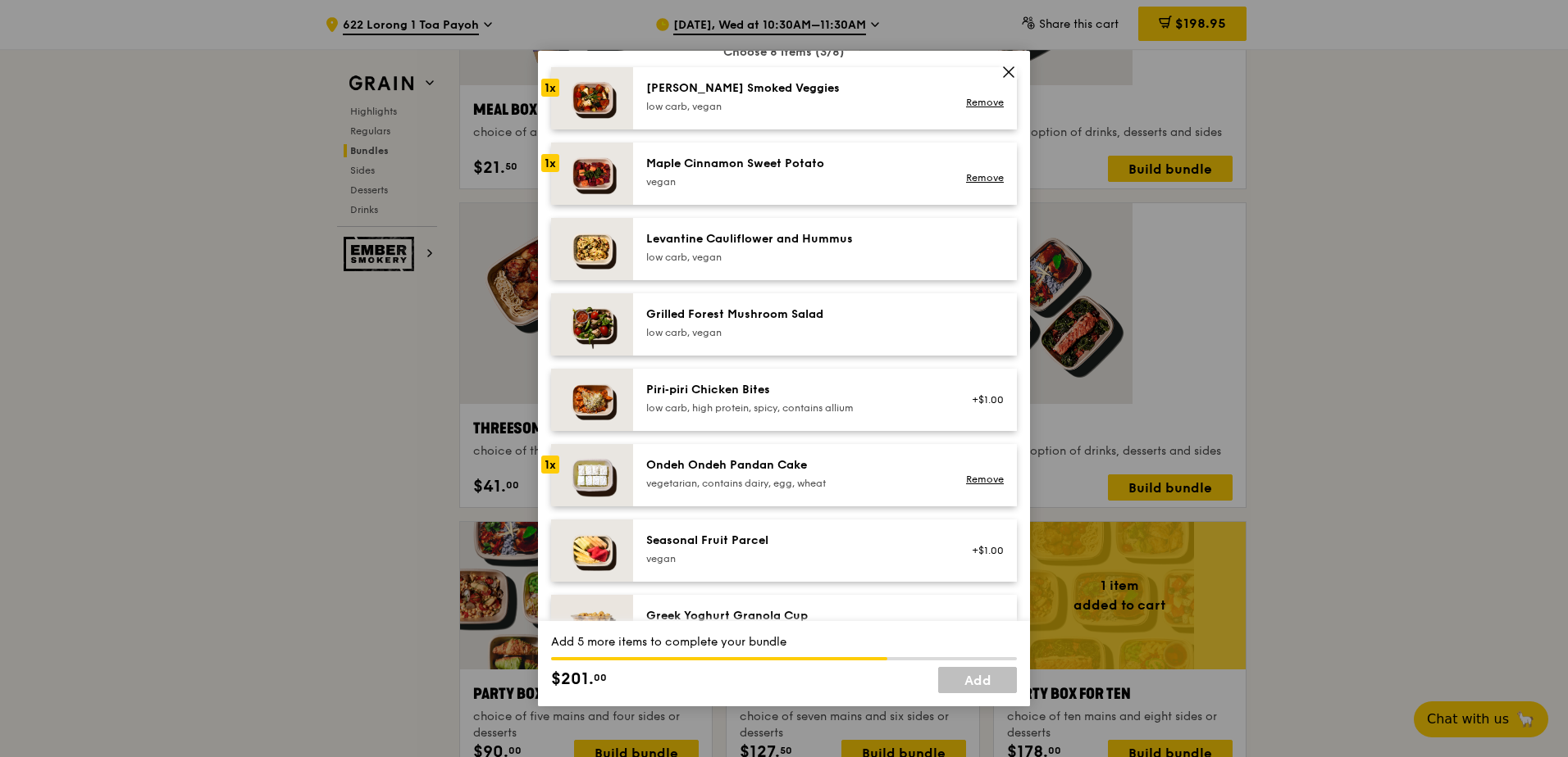
click at [834, 552] on div "vegan" at bounding box center [793, 558] width 294 height 13
click at [734, 458] on div "Ondeh Ondeh Pandan Cake vegetarian, contains dairy, egg, wheat Remove" at bounding box center [824, 475] width 358 height 36
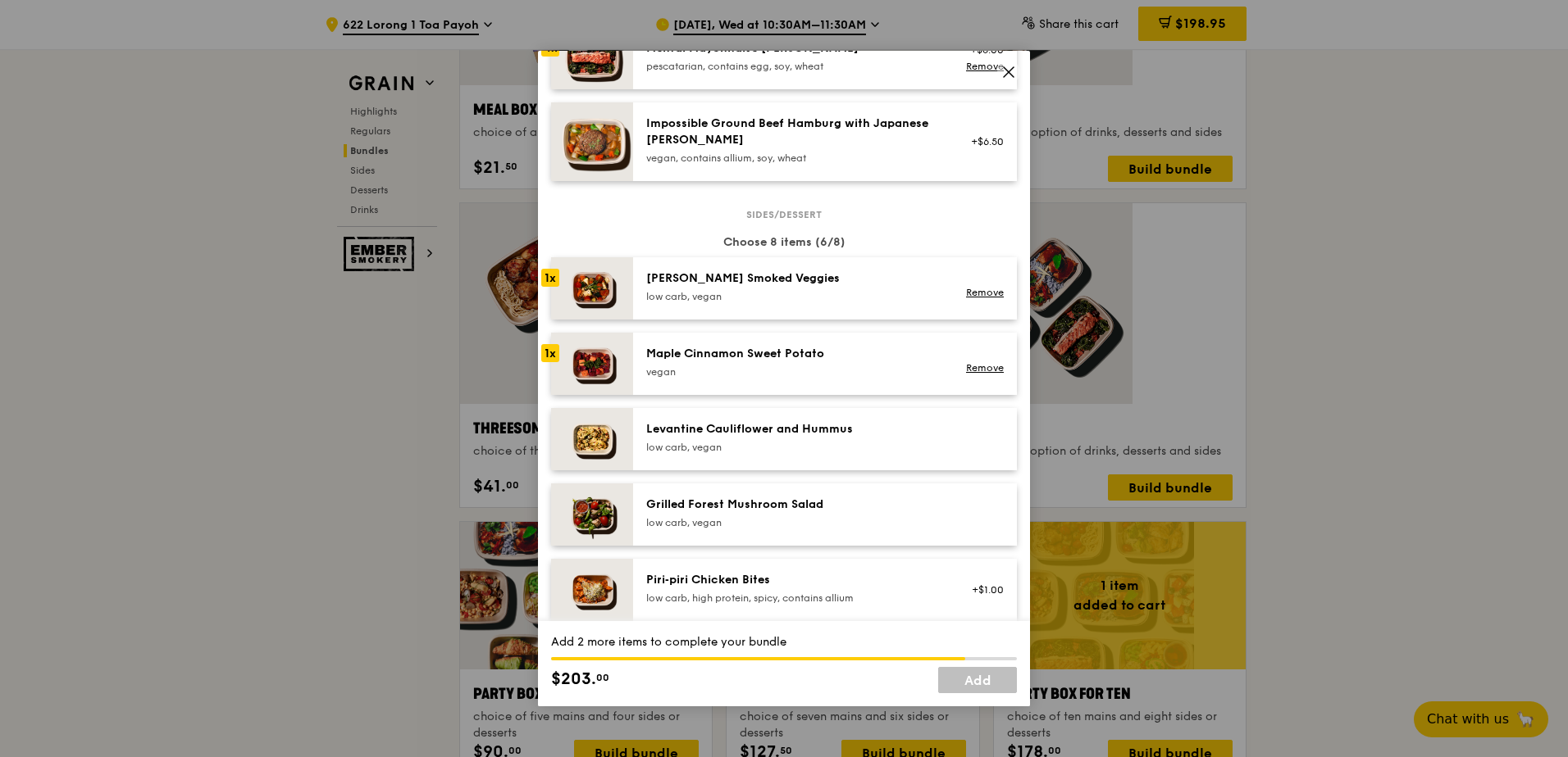
scroll to position [737, 0]
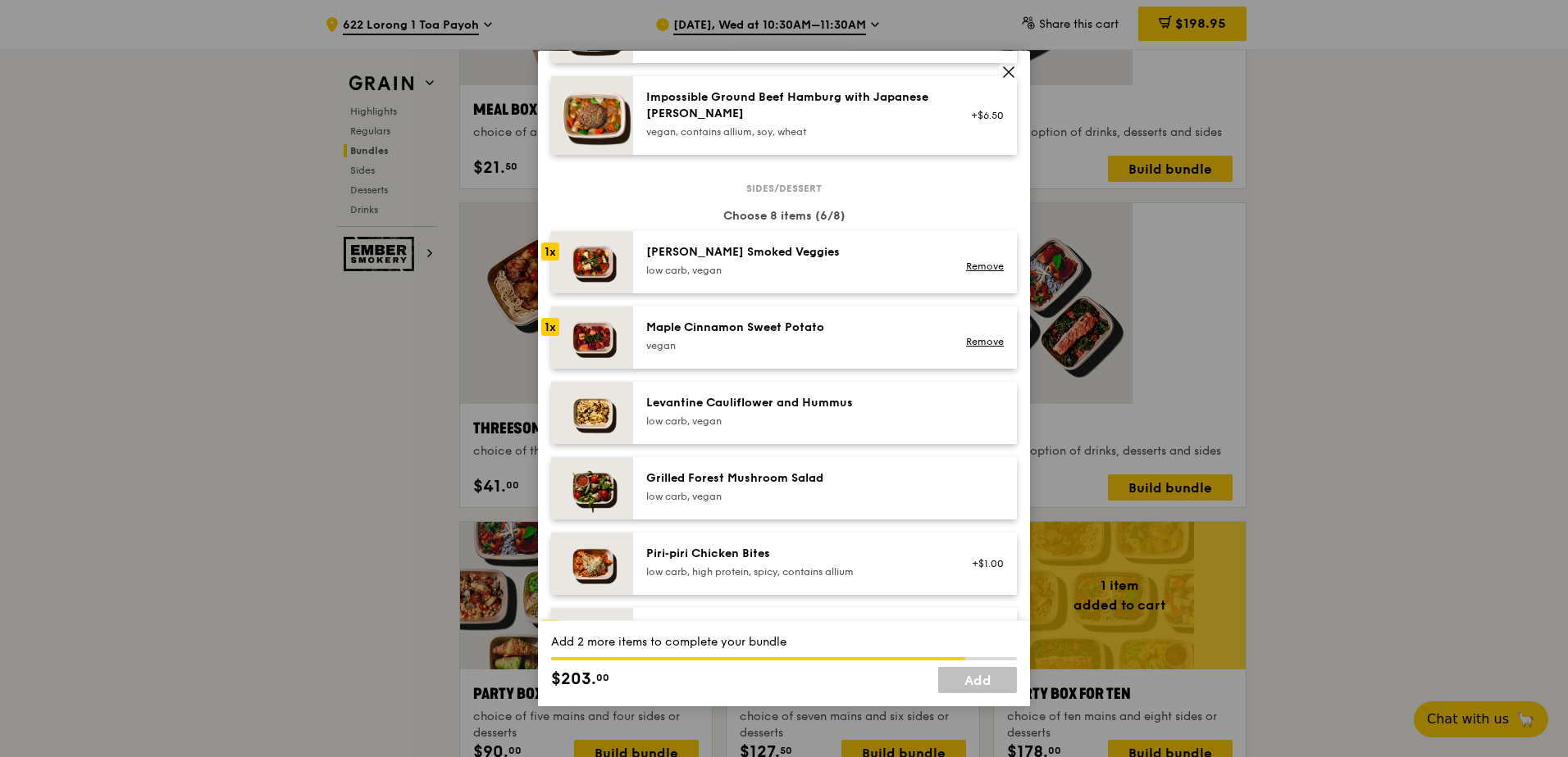
click at [811, 545] on div "Piri‑piri Chicken Bites" at bounding box center [793, 553] width 294 height 17
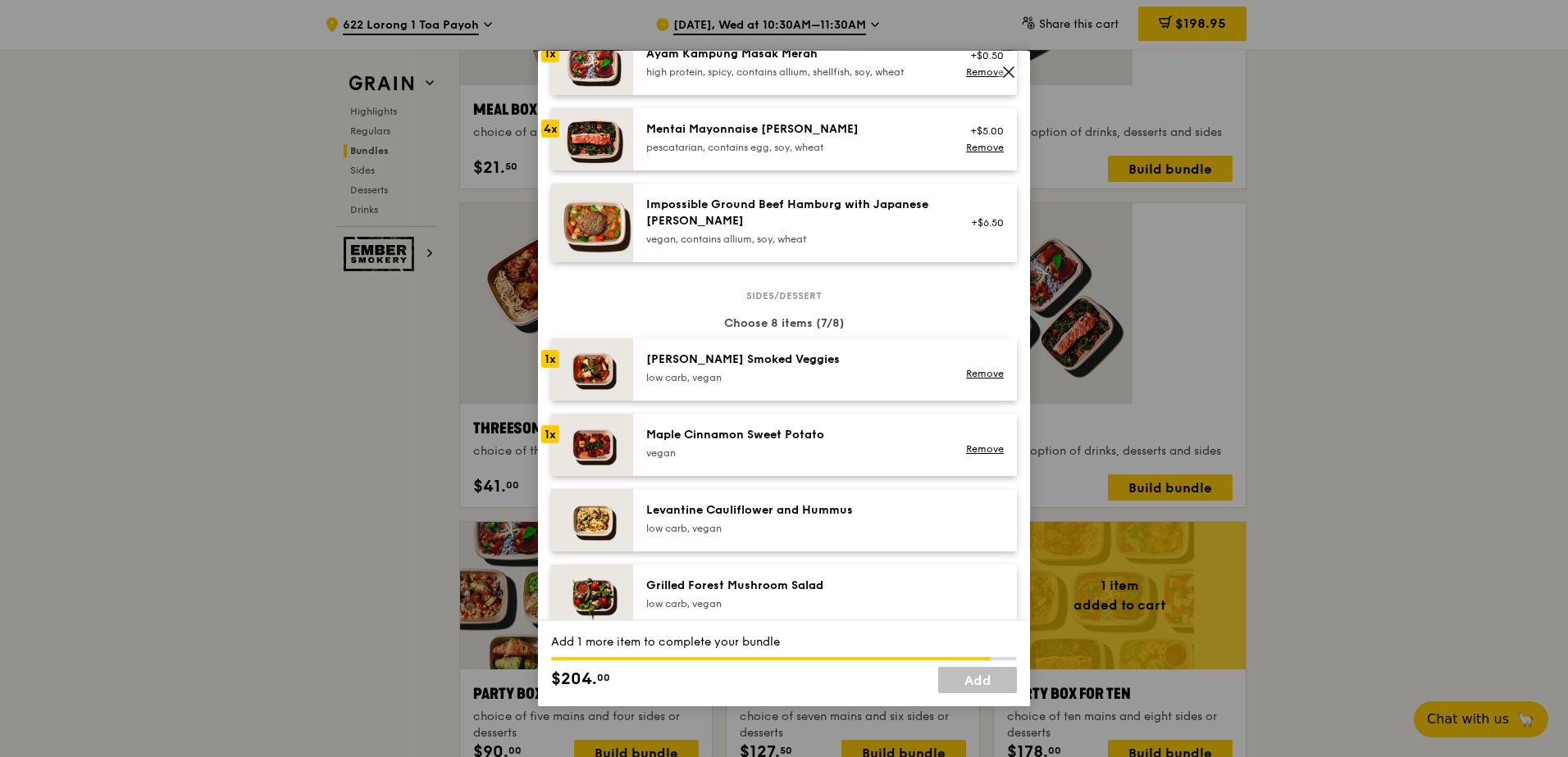
scroll to position [656, 0]
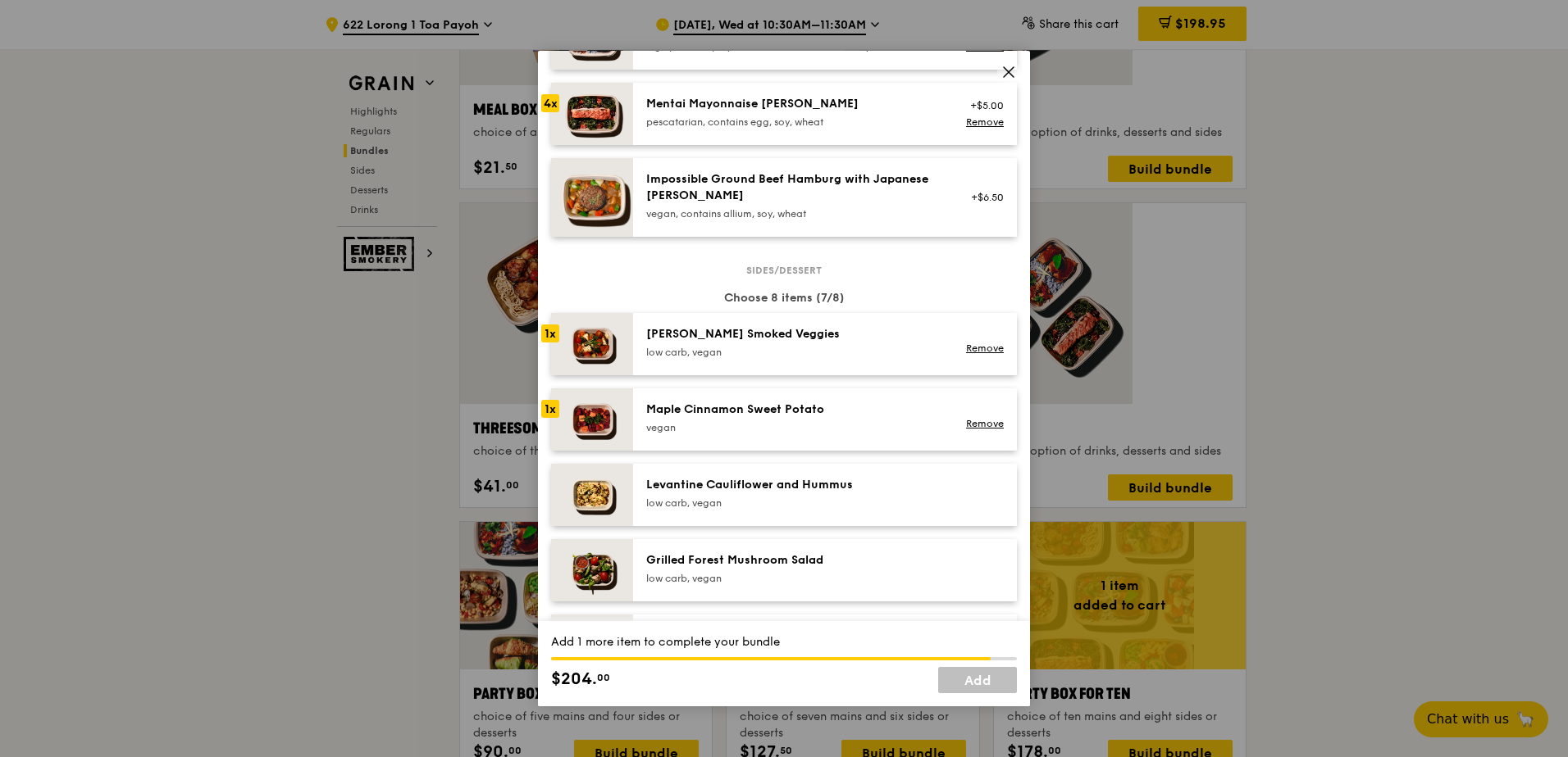
click at [733, 477] on div "Levantine Cauliflower and Hummus low carb, vegan" at bounding box center [824, 495] width 358 height 36
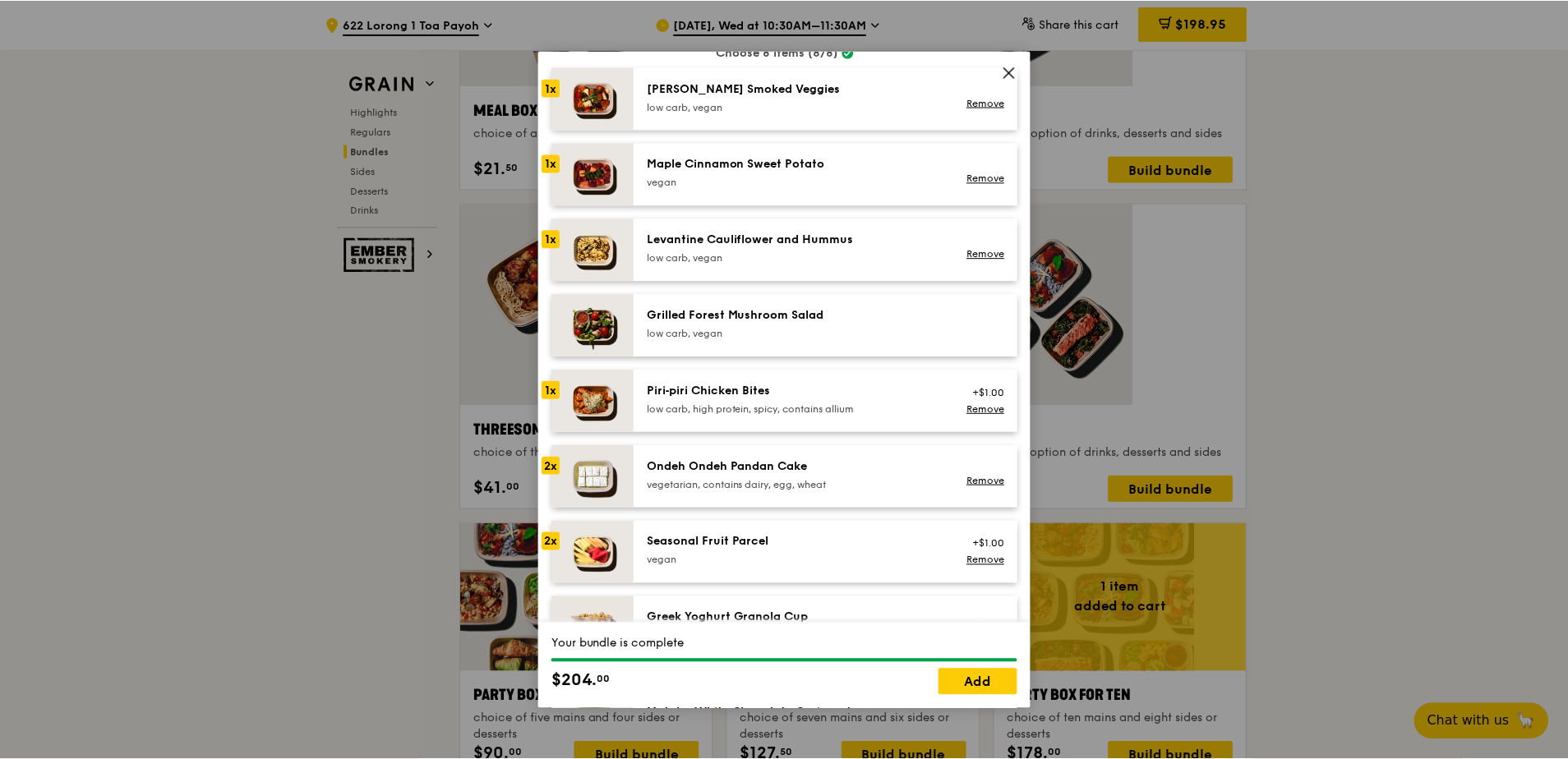
scroll to position [986, 0]
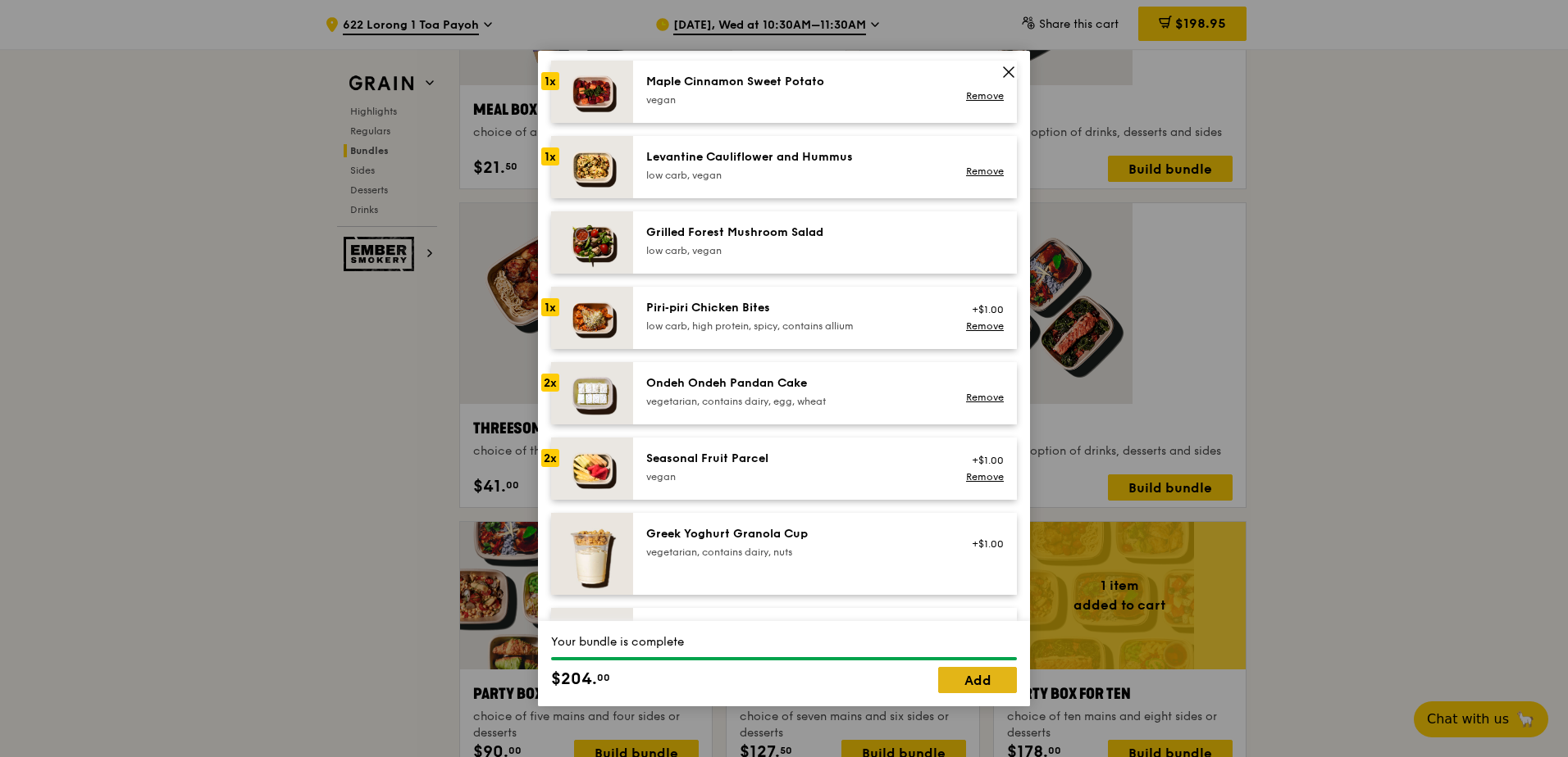
click at [992, 689] on link "Add" at bounding box center [977, 680] width 79 height 27
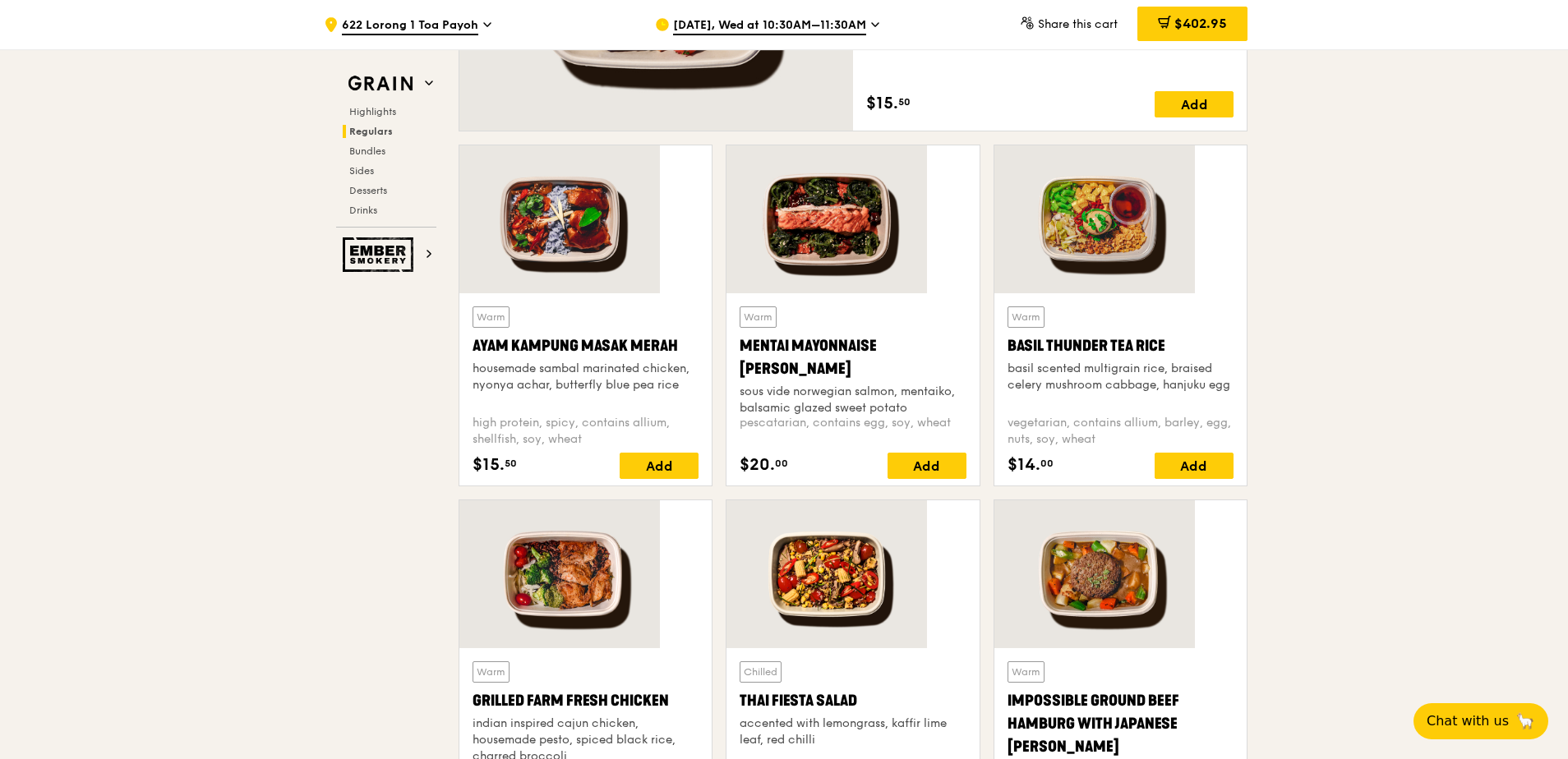
scroll to position [1233, 0]
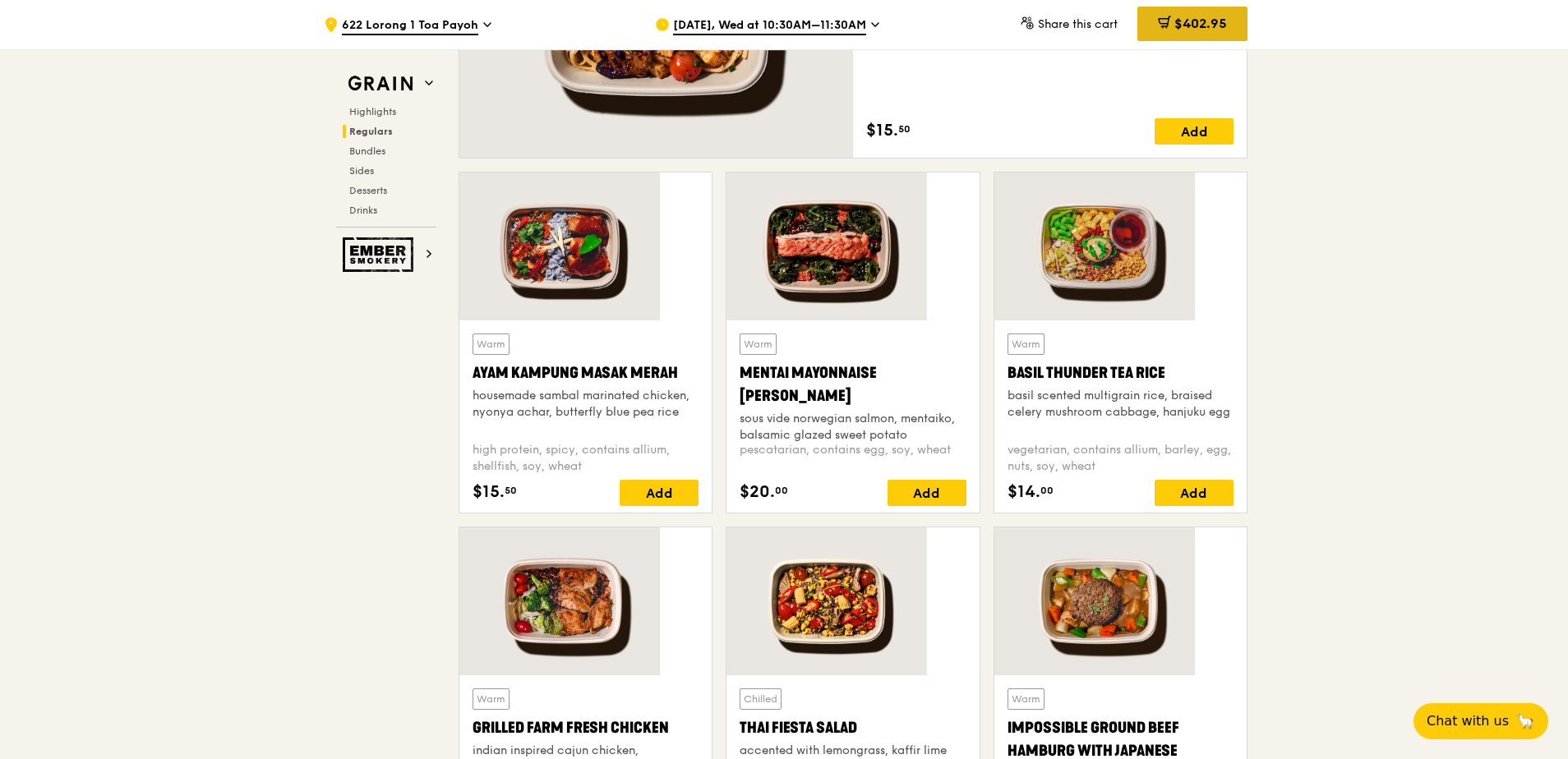
click at [1137, 36] on div "$402.95" at bounding box center [1193, 24] width 111 height 35
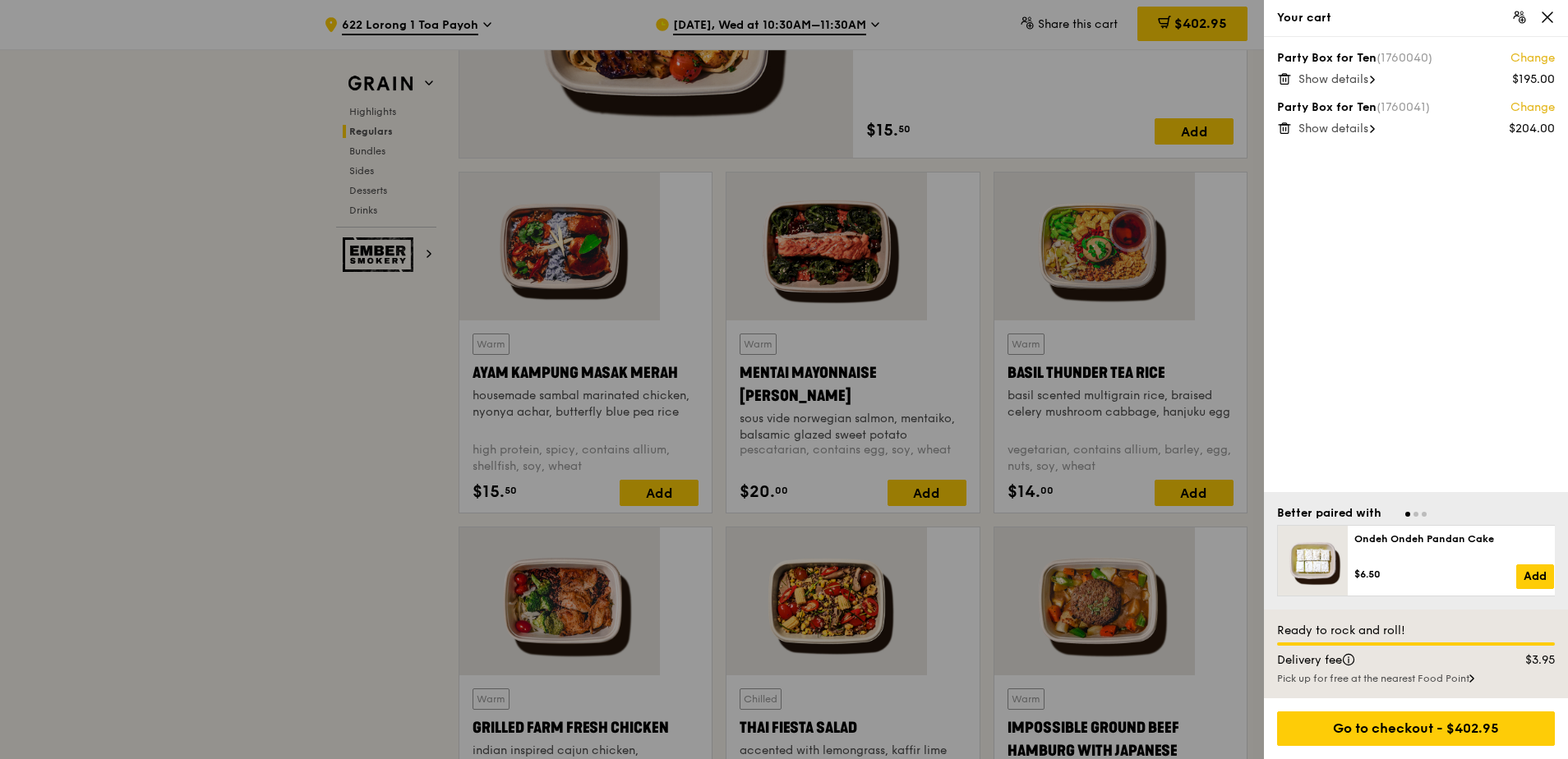
click at [1343, 121] on span "Show details" at bounding box center [1333, 128] width 70 height 14
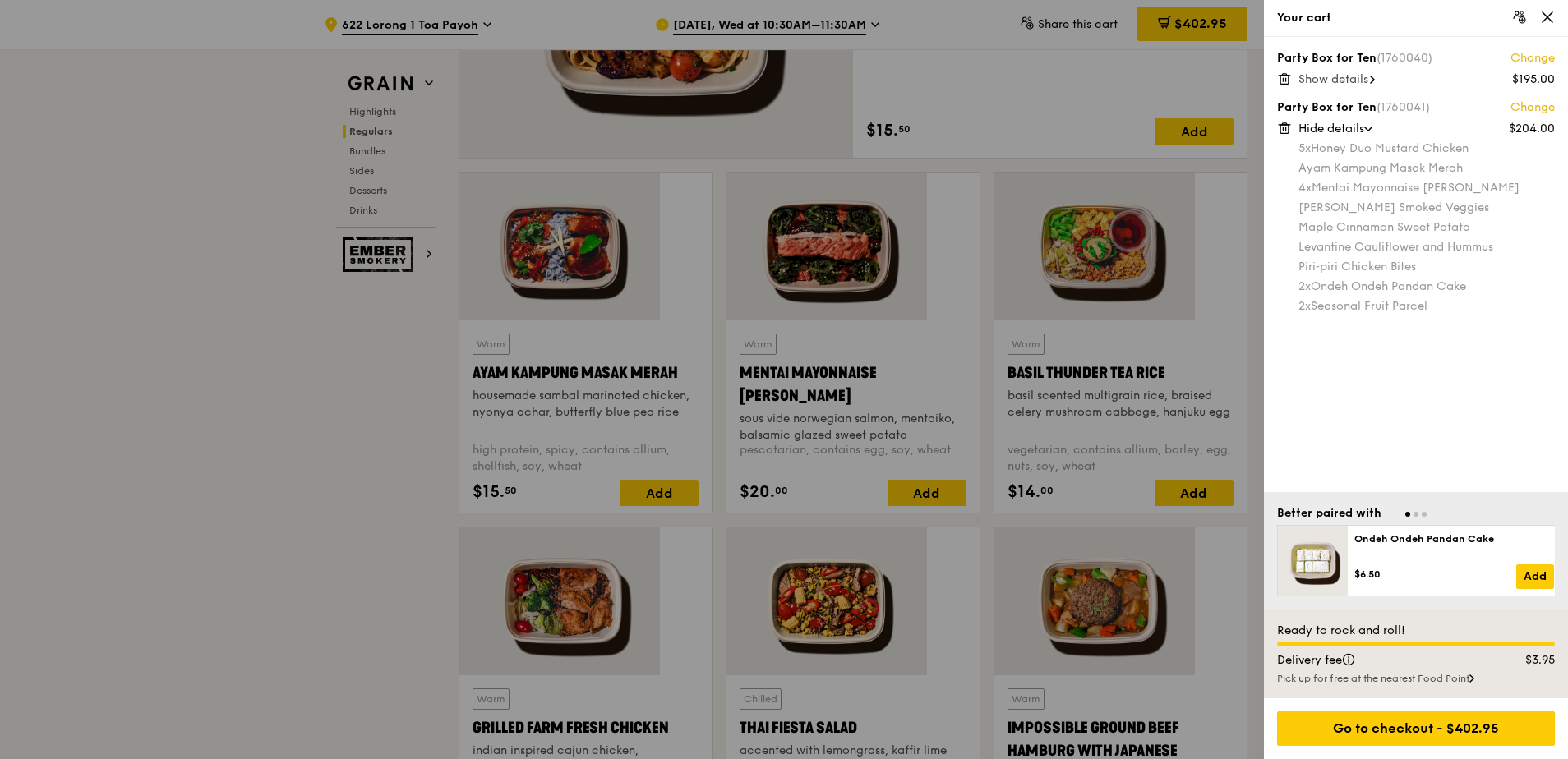
click at [1357, 298] on div "2x Seasonal Fruit Parcel" at bounding box center [1427, 306] width 257 height 17
drag, startPoint x: 1403, startPoint y: 235, endPoint x: 1295, endPoint y: 237, distance: 108.0
click at [1298, 298] on div "2x Seasonal Fruit Parcel" at bounding box center [1427, 306] width 257 height 17
copy div "2x Seasonal Fruit Parcel"
click at [1475, 313] on div "Party Box for Ten (1760040) Change $195.00 Show details Party Box for Ten (1760…" at bounding box center [1416, 264] width 304 height 455
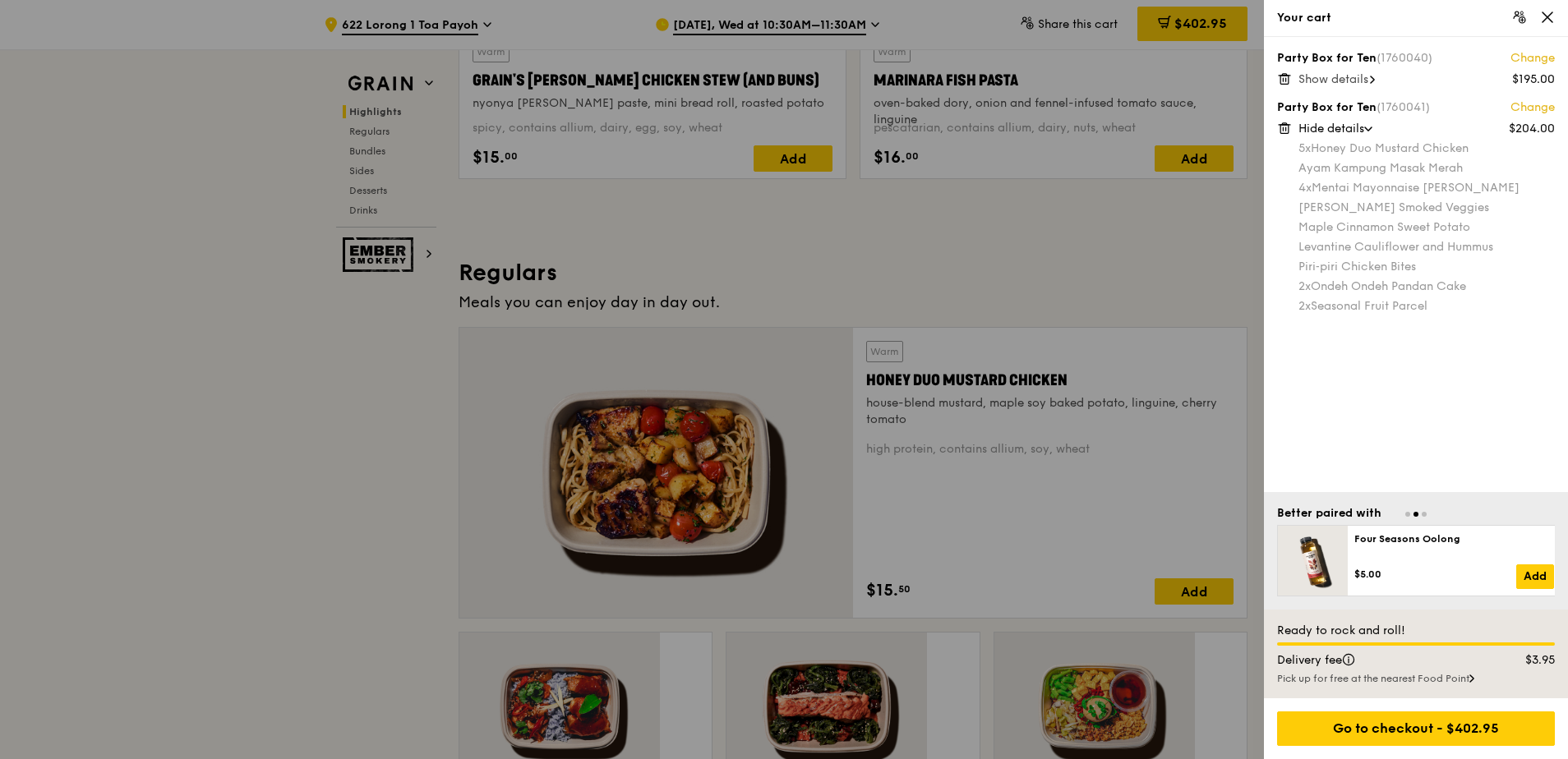
scroll to position [821, 0]
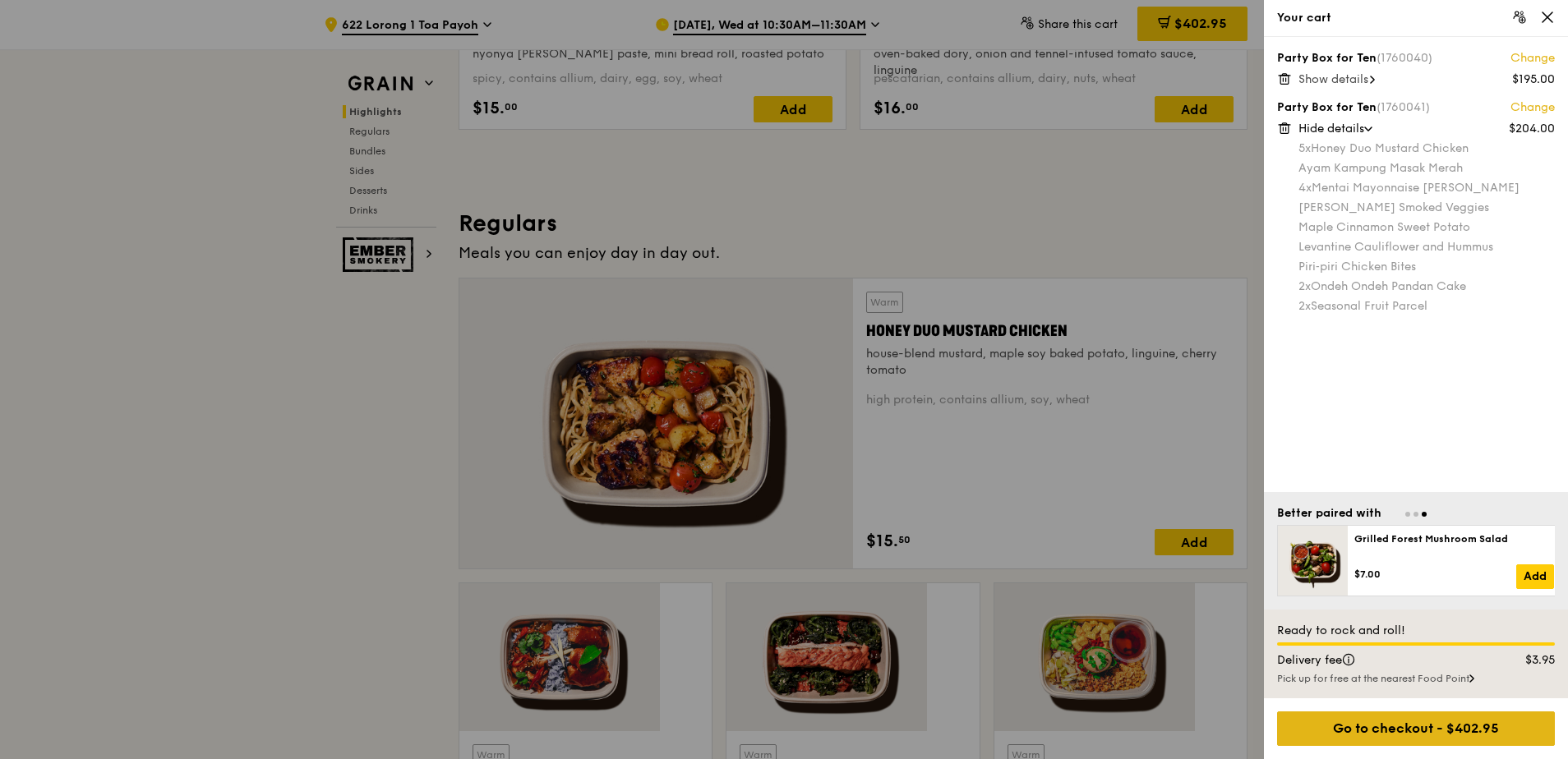
click at [1437, 732] on div "Go to checkout - $402.95" at bounding box center [1416, 728] width 277 height 35
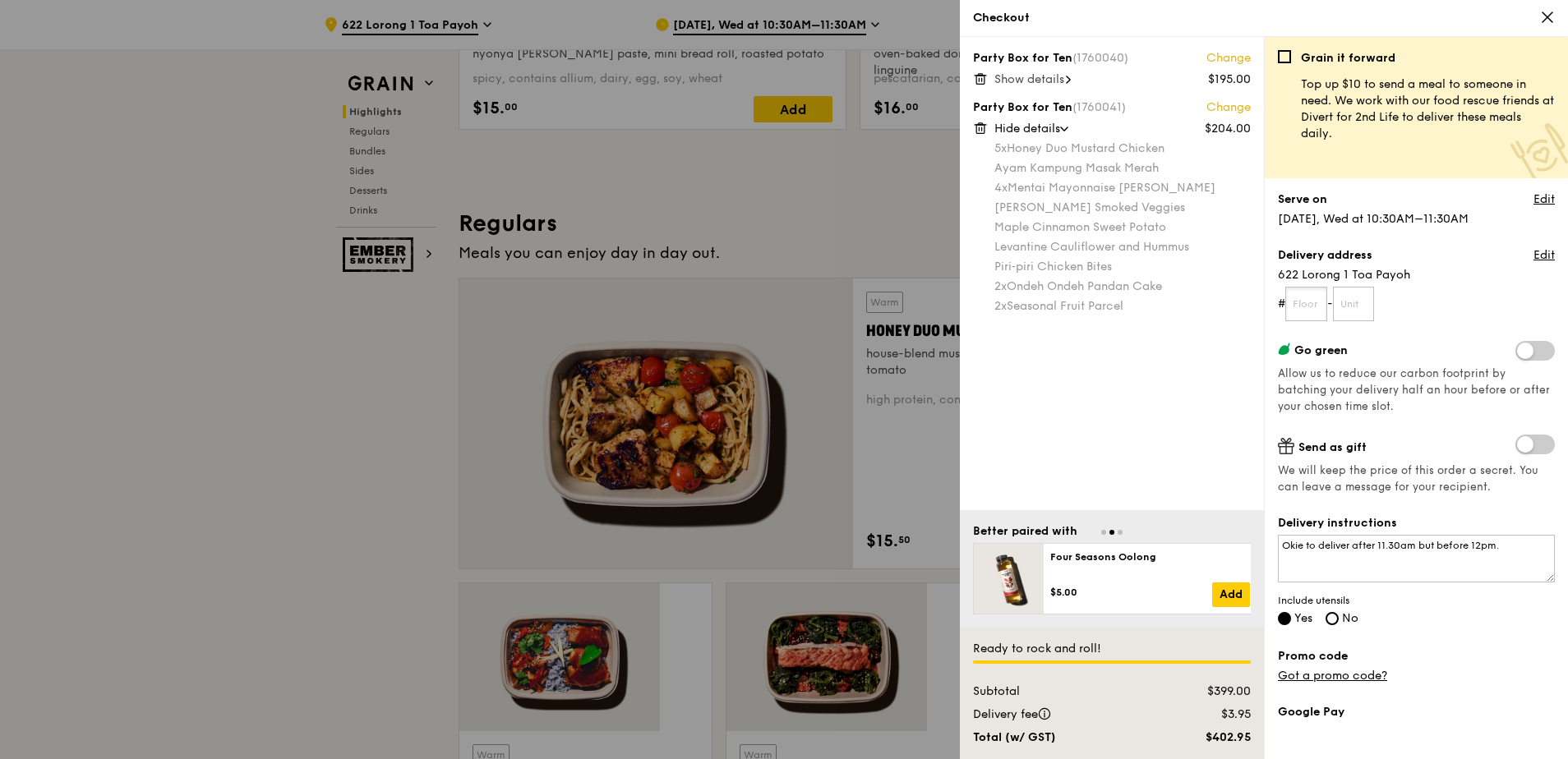
click at [1307, 287] on input "text" at bounding box center [1306, 304] width 41 height 35
type input "05"
click at [1342, 287] on input "text" at bounding box center [1354, 304] width 41 height 35
type input "1"
type input "00"
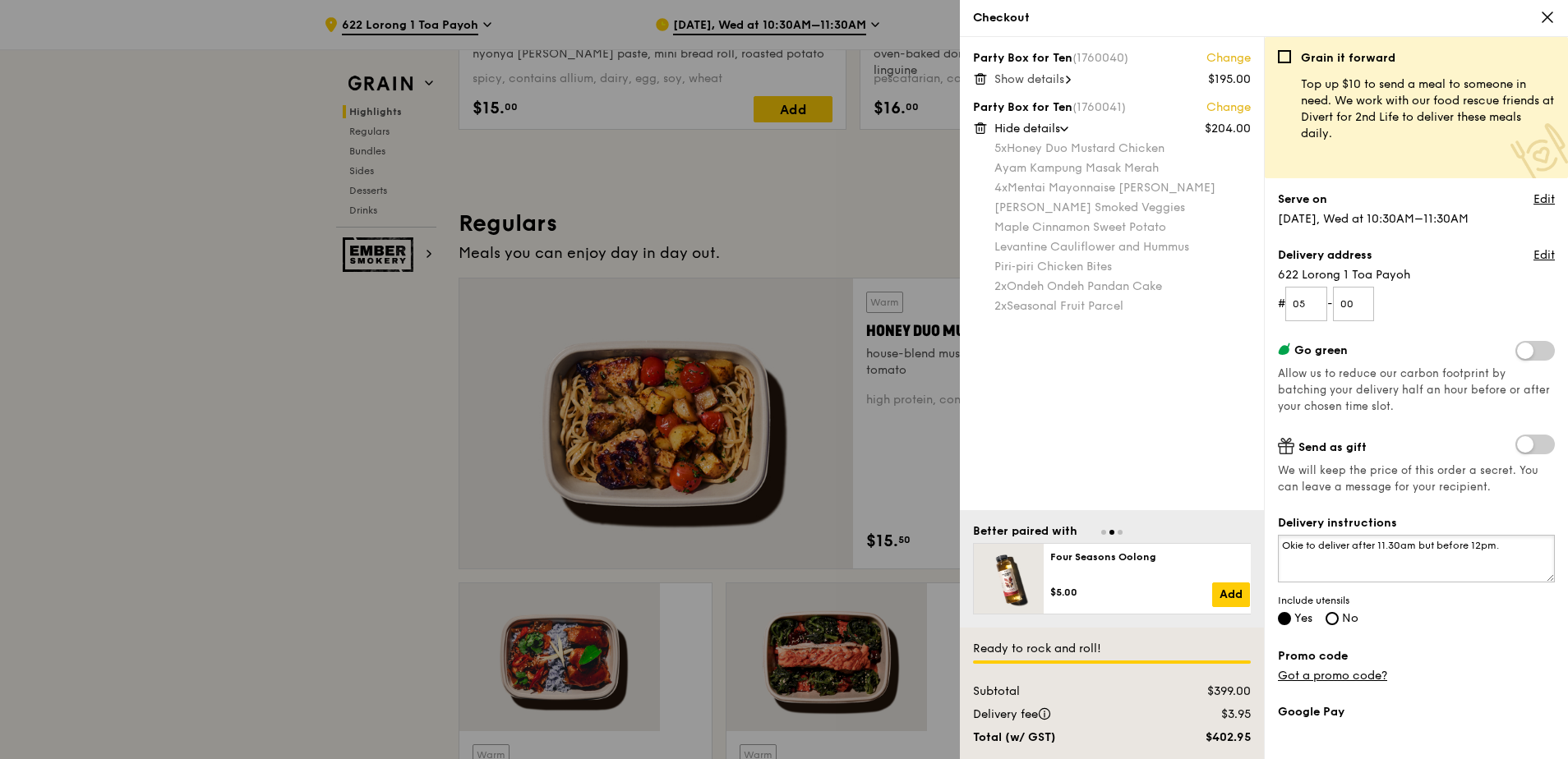
click at [1355, 535] on textarea "Okie to deliver after 11.30am but before 12pm." at bounding box center [1416, 559] width 277 height 47
click at [1536, 341] on div "Go green Allow us to reduce our carbon footprint by batching your delivery half…" at bounding box center [1416, 377] width 277 height 74
click at [1537, 341] on span at bounding box center [1535, 350] width 39 height 20
click at [1519, 352] on input "checkbox" at bounding box center [1519, 352] width 0 height 0
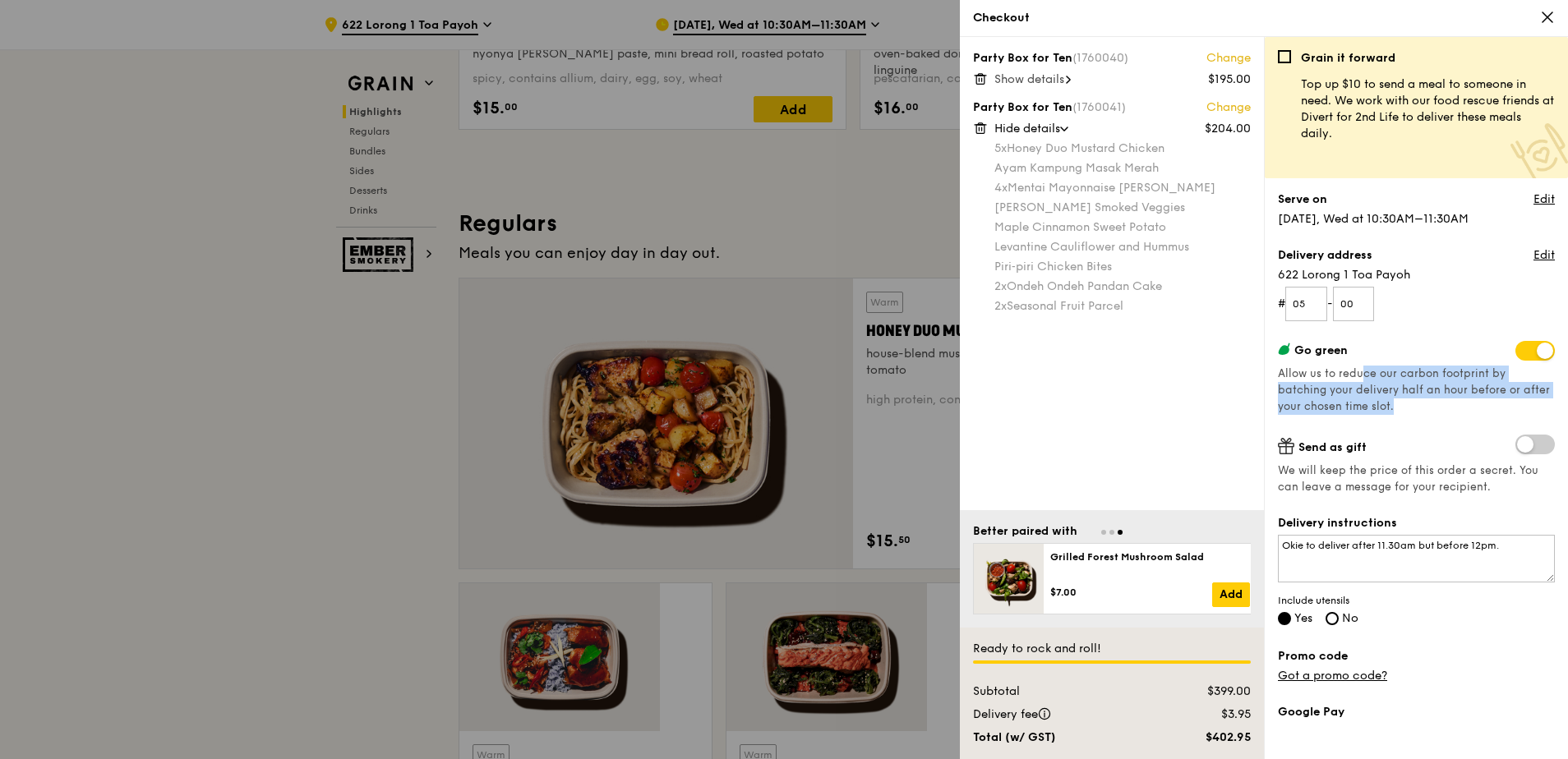
drag, startPoint x: 1355, startPoint y: 274, endPoint x: 1510, endPoint y: 295, distance: 156.4
click at [1510, 341] on div "Go green Allow us to reduce our carbon footprint by batching your delivery half…" at bounding box center [1416, 377] width 277 height 74
drag, startPoint x: 1510, startPoint y: 295, endPoint x: 1415, endPoint y: 299, distance: 95.1
click at [1415, 341] on div "Go green Allow us to reduce our carbon footprint by batching your delivery half…" at bounding box center [1416, 377] width 277 height 74
drag, startPoint x: 1398, startPoint y: 299, endPoint x: 1269, endPoint y: 275, distance: 131.2
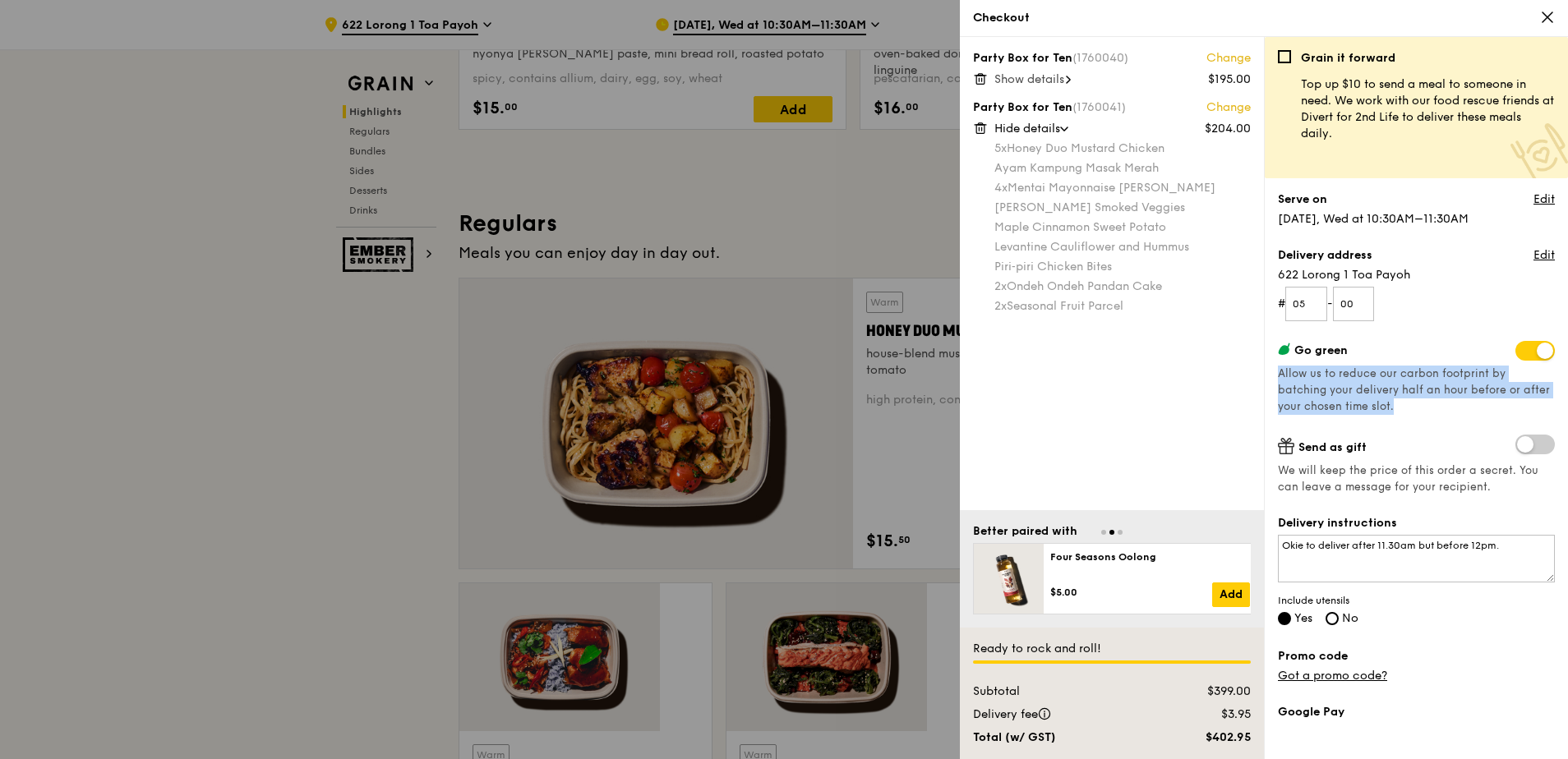
click at [1269, 275] on div "Grain it forward Top up $10 to send a meal to someone in need. We work with our…" at bounding box center [1416, 398] width 304 height 722
click at [1391, 535] on textarea "Okie to deliver after 11.30am but before 12pm." at bounding box center [1416, 559] width 277 height 47
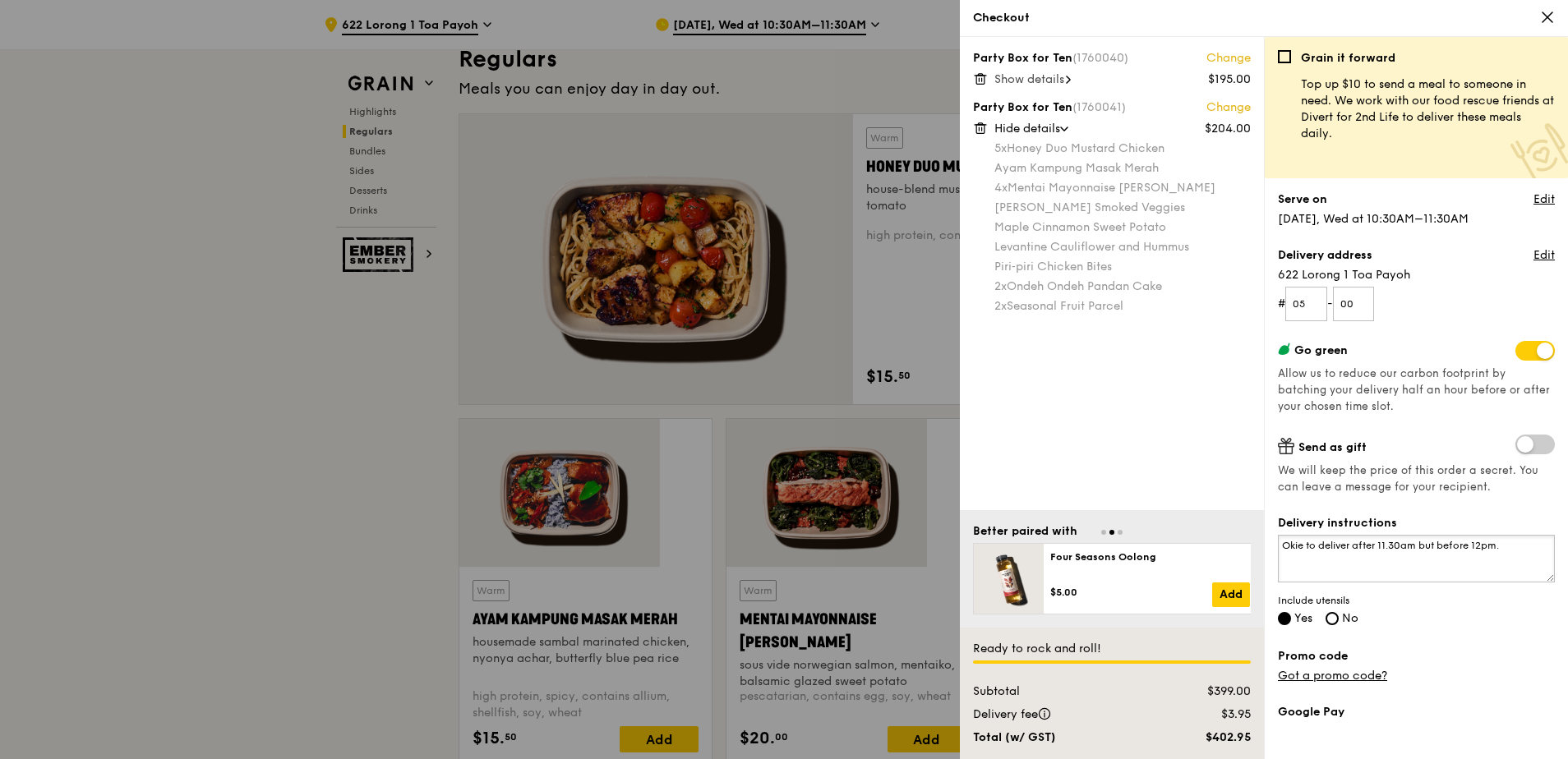
scroll to position [1068, 0]
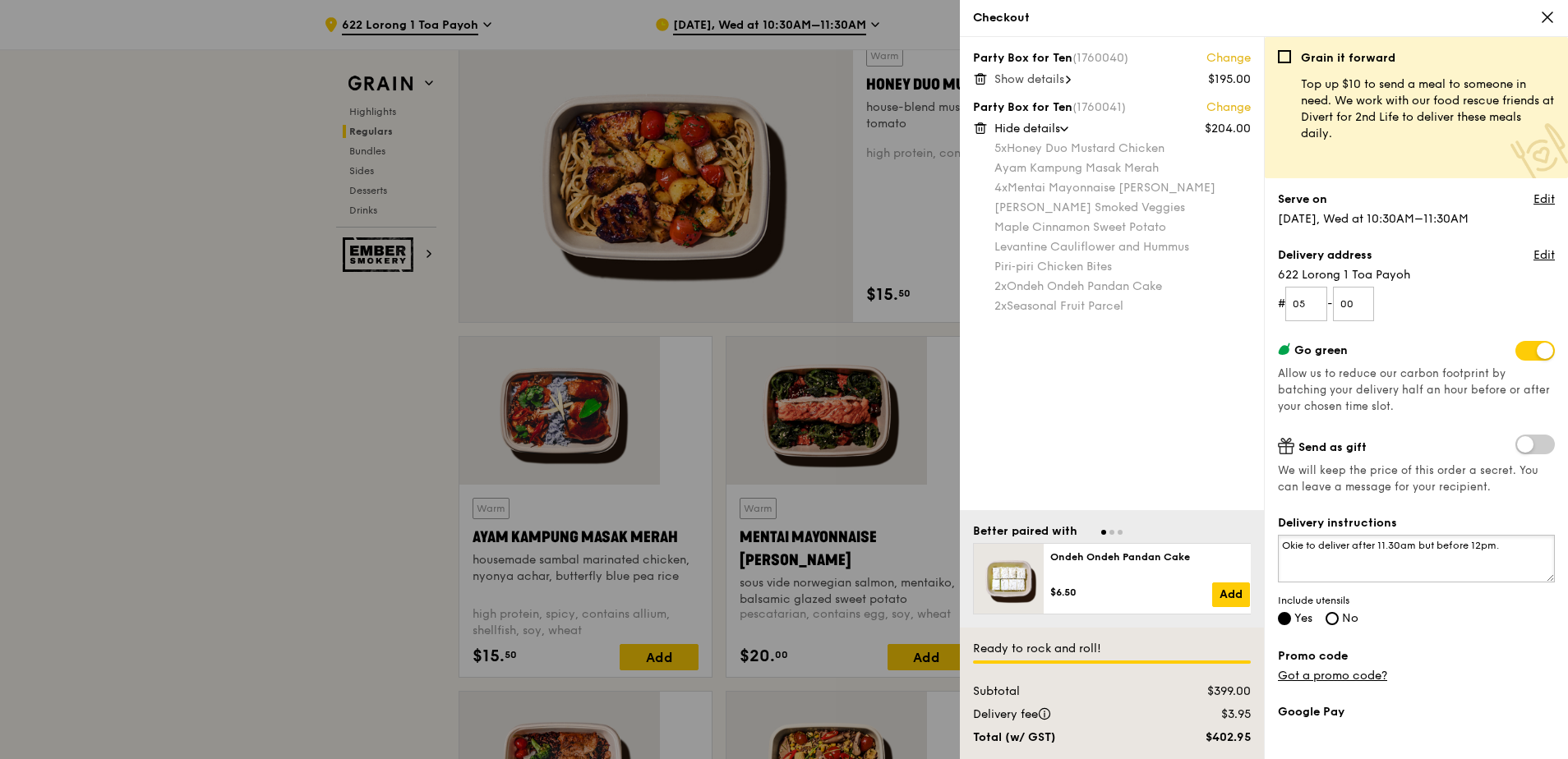
click at [1280, 535] on textarea "Okie to deliver after 11.30am but before 12pm." at bounding box center [1416, 559] width 277 height 47
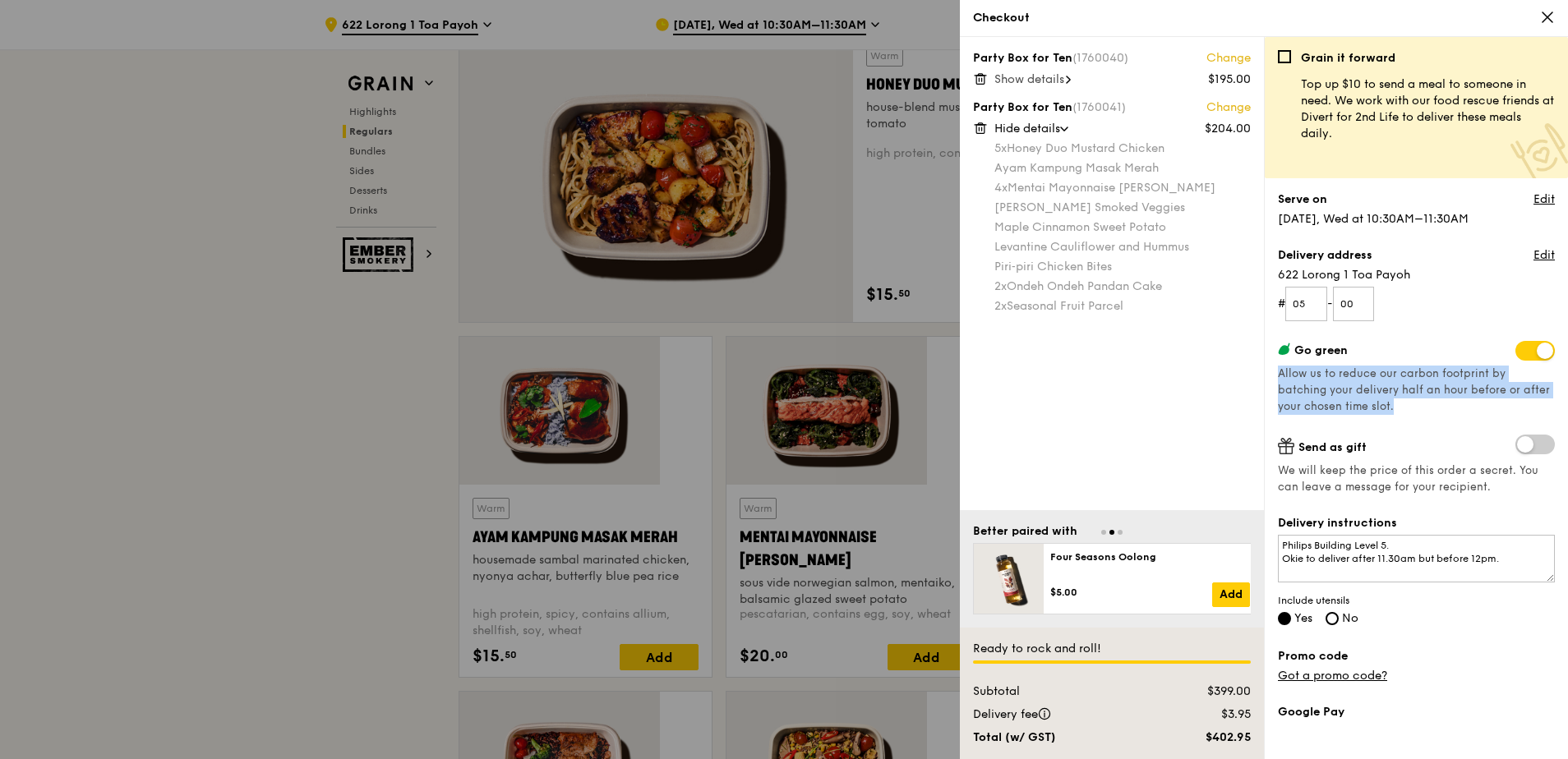
drag, startPoint x: 1392, startPoint y: 296, endPoint x: 1275, endPoint y: 269, distance: 120.1
click at [1278, 341] on div "Go green Allow us to reduce our carbon footprint by batching your delivery half…" at bounding box center [1416, 377] width 277 height 74
copy span "Allow us to reduce our carbon footprint by batching your delivery half an hour …"
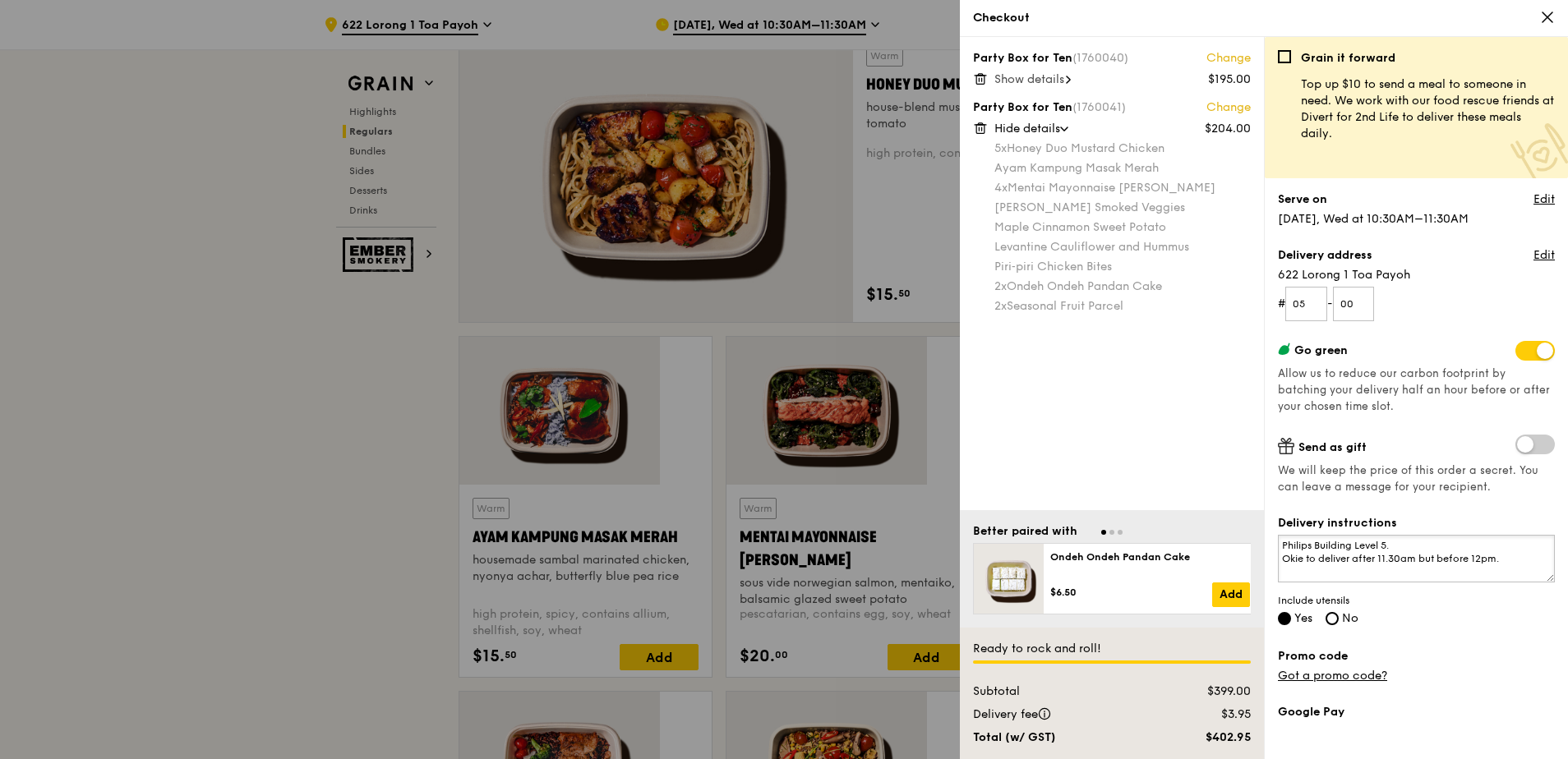
drag, startPoint x: 1352, startPoint y: 416, endPoint x: 1440, endPoint y: 415, distance: 88.0
click at [1440, 535] on textarea "Philips Building Level 5. Okie to deliver after 11.30am but before 12pm." at bounding box center [1416, 559] width 277 height 47
click at [1457, 535] on textarea "Philips Building Level 5. Okie to deliver after 11.30am but before 12pm." at bounding box center [1416, 559] width 277 height 47
drag, startPoint x: 1454, startPoint y: 415, endPoint x: 1274, endPoint y: 416, distance: 180.0
click at [1274, 416] on div "Grain it forward Top up $10 to send a meal to someone in need. We work with our…" at bounding box center [1416, 398] width 304 height 722
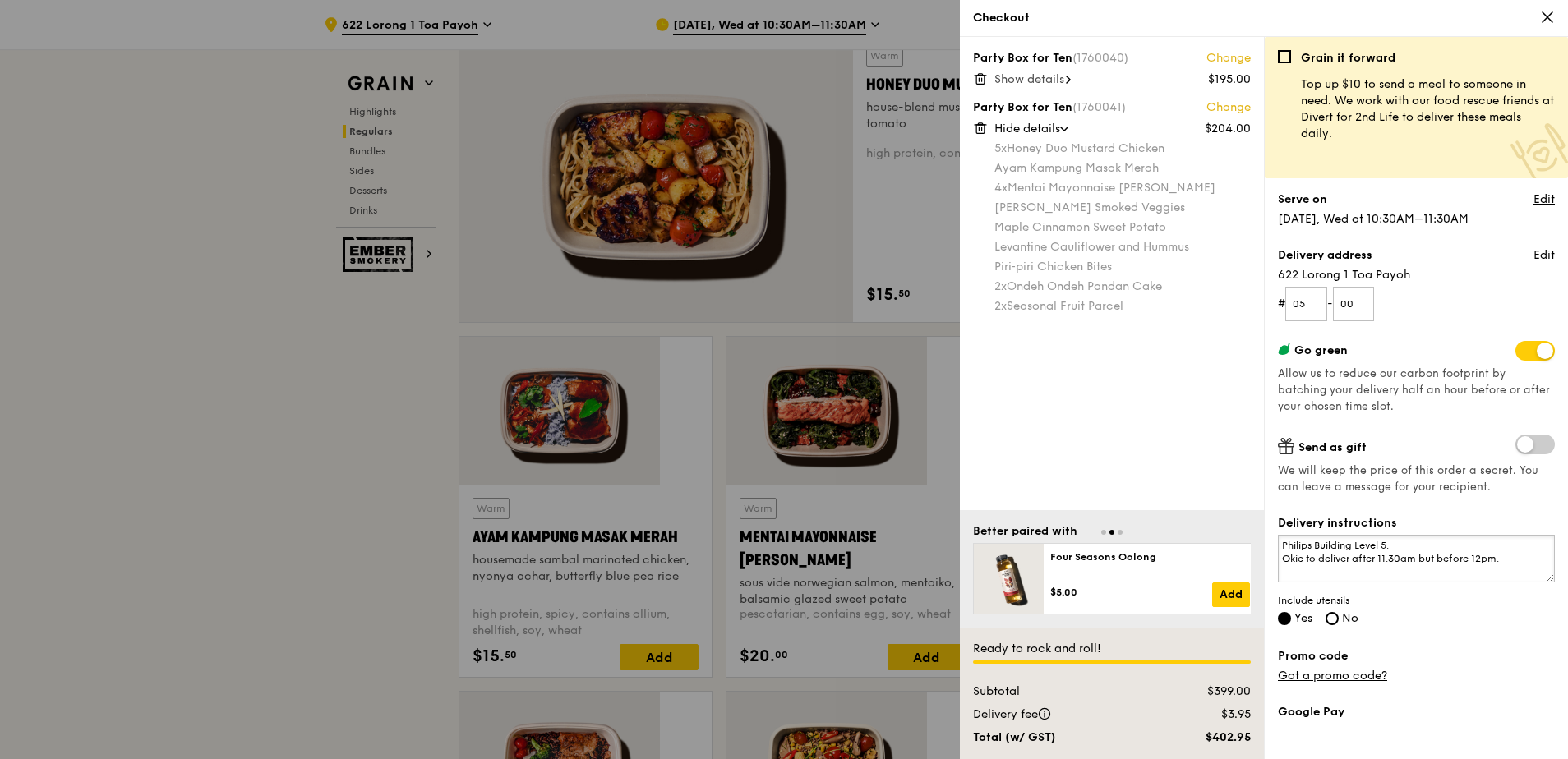
click at [1409, 535] on textarea "Philips Building Level 5. Okie to deliver after 11.30am but before 12pm." at bounding box center [1416, 559] width 277 height 47
click at [1525, 341] on span at bounding box center [1535, 350] width 39 height 20
click at [1519, 352] on input "checkbox" at bounding box center [1519, 352] width 0 height 0
drag, startPoint x: 1450, startPoint y: 419, endPoint x: 1273, endPoint y: 418, distance: 177.0
click at [1273, 418] on div "Grain it forward Top up $10 to send a meal to someone in need. We work with our…" at bounding box center [1416, 398] width 304 height 722
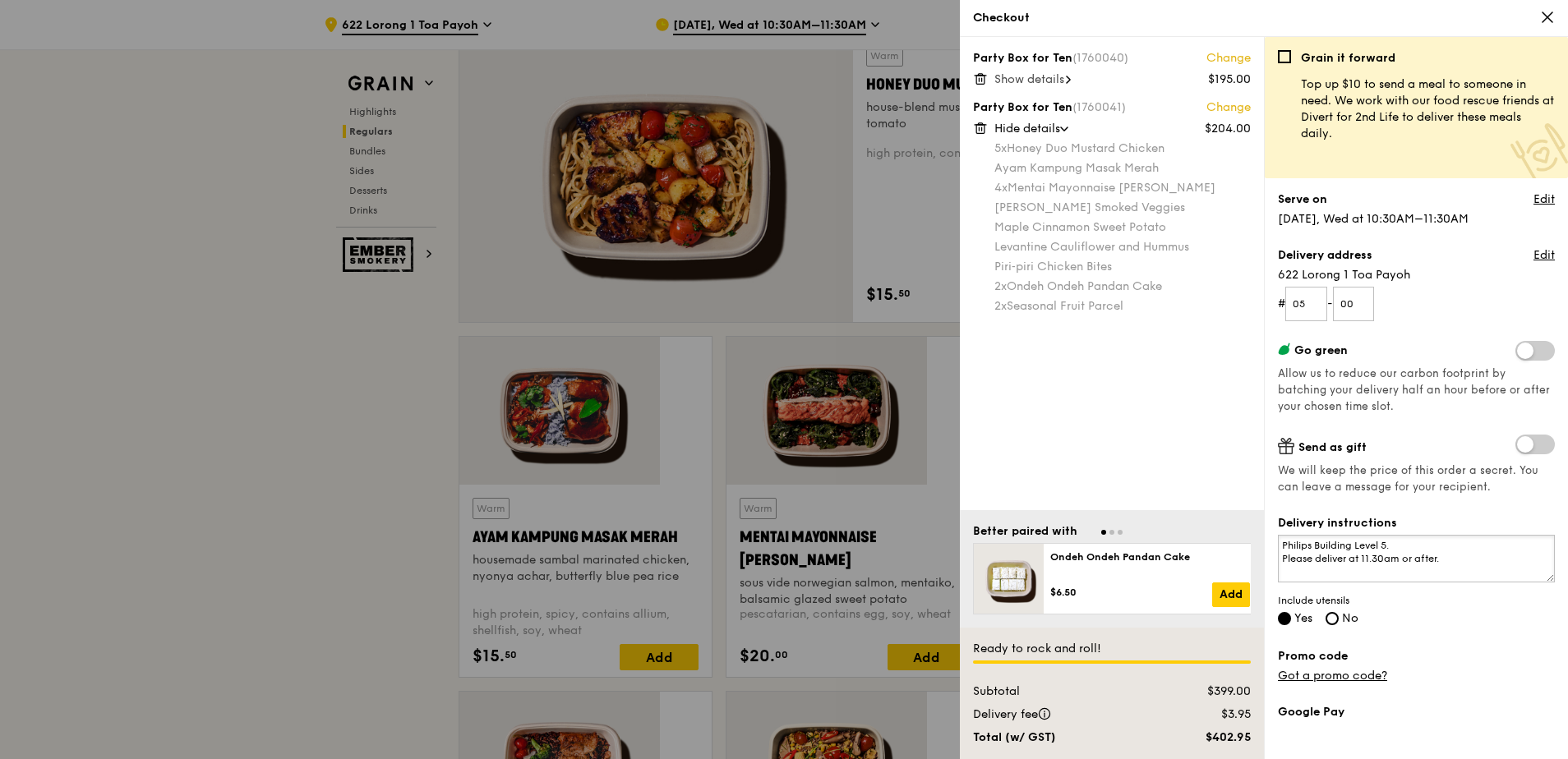
click at [1353, 535] on textarea "Philips Building Level 5. Please deliver at 11.30am or after." at bounding box center [1416, 559] width 277 height 47
drag, startPoint x: 1372, startPoint y: 408, endPoint x: 1259, endPoint y: 398, distance: 113.4
click at [1259, 398] on div "Party Box for Ten (1760040) Change $195.00 Show details Party Box for Ten (1760…" at bounding box center [1264, 398] width 608 height 722
drag, startPoint x: 1416, startPoint y: 419, endPoint x: 1262, endPoint y: 415, distance: 154.1
click at [1262, 415] on div "Party Box for Ten (1760040) Change $195.00 Show details Party Box for Ten (1760…" at bounding box center [1264, 398] width 608 height 722
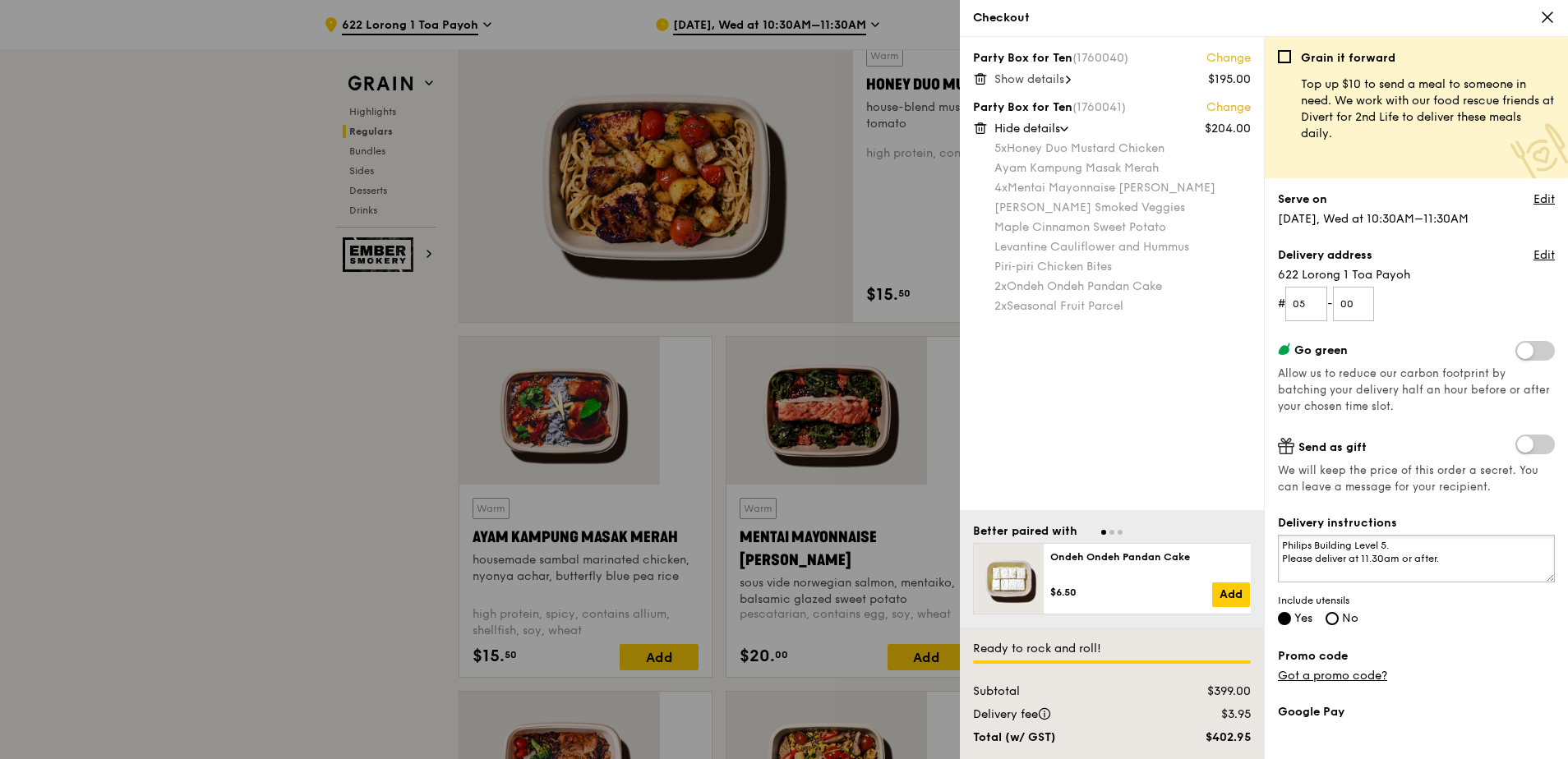
click at [1418, 535] on textarea "Philips Building Level 5. Please deliver at 11.30am or after." at bounding box center [1416, 559] width 277 height 47
type textarea "Philips Building Level 5. Please deliver at 11.30am or after. Lunch is at 12pm."
click at [1414, 515] on div "Delivery instructions Philips Building Level 5. Please deliver at 11.30am or af…" at bounding box center [1416, 571] width 277 height 114
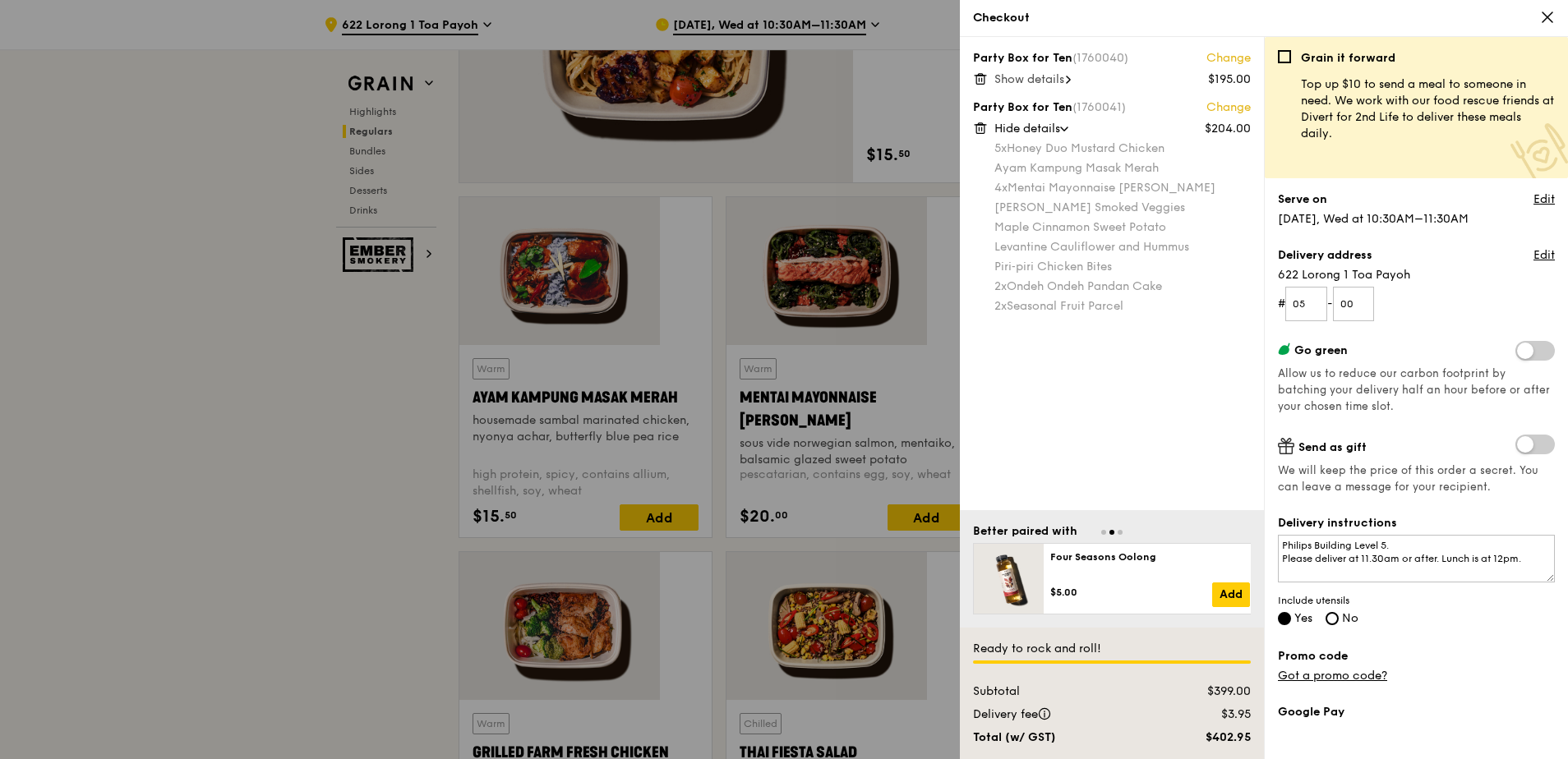
scroll to position [1233, 0]
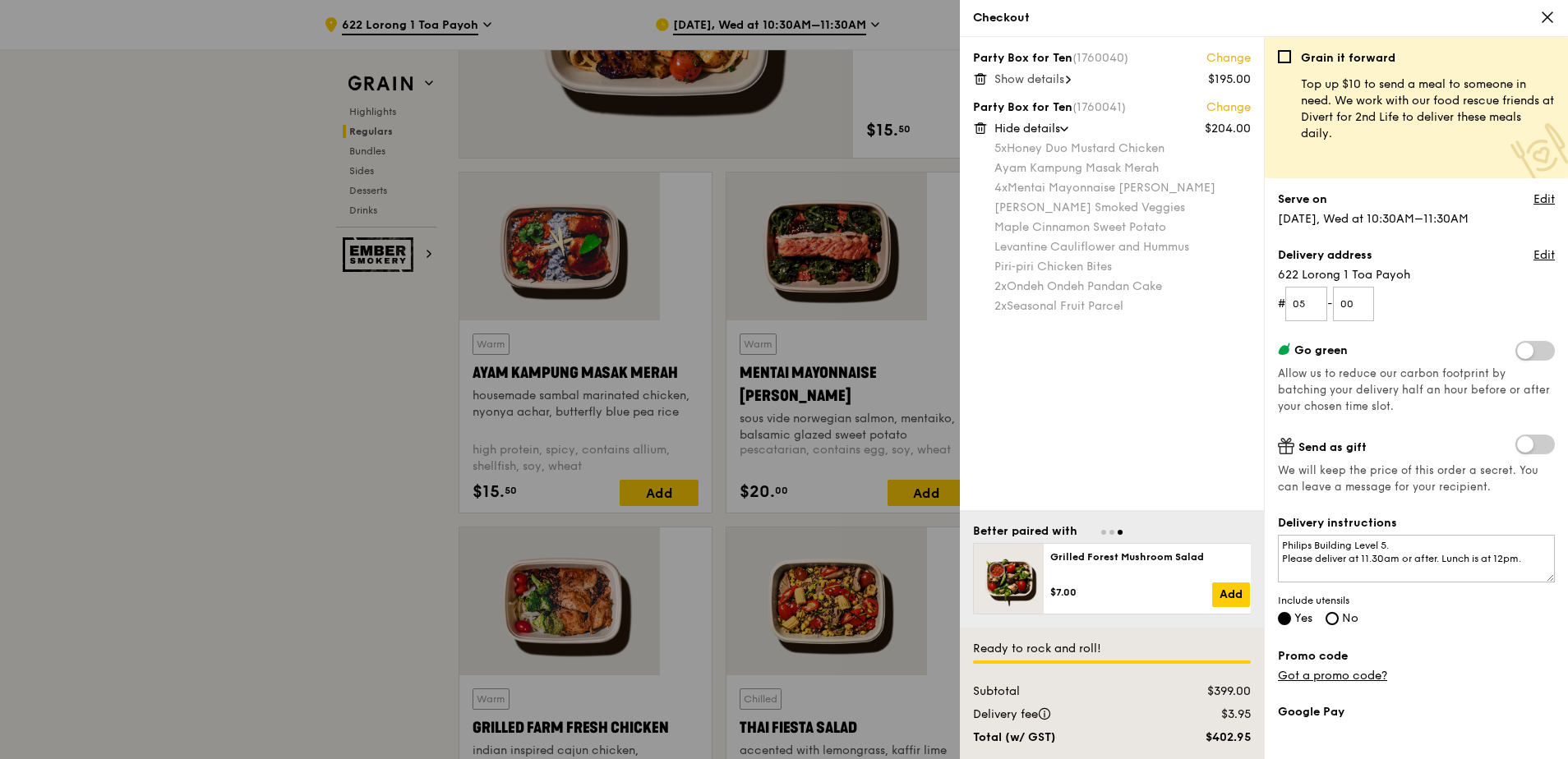
checkbox input "false"
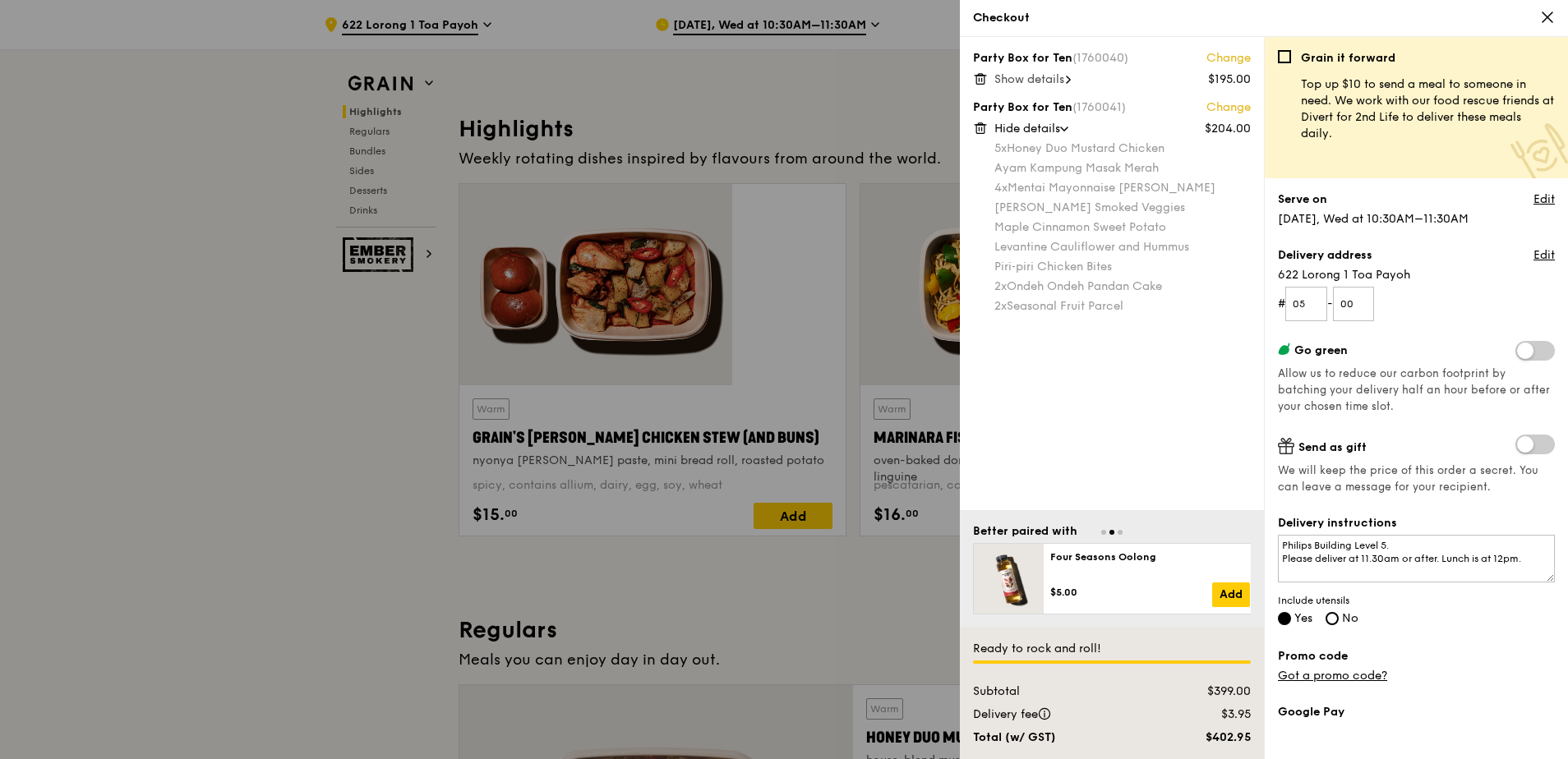
scroll to position [329, 0]
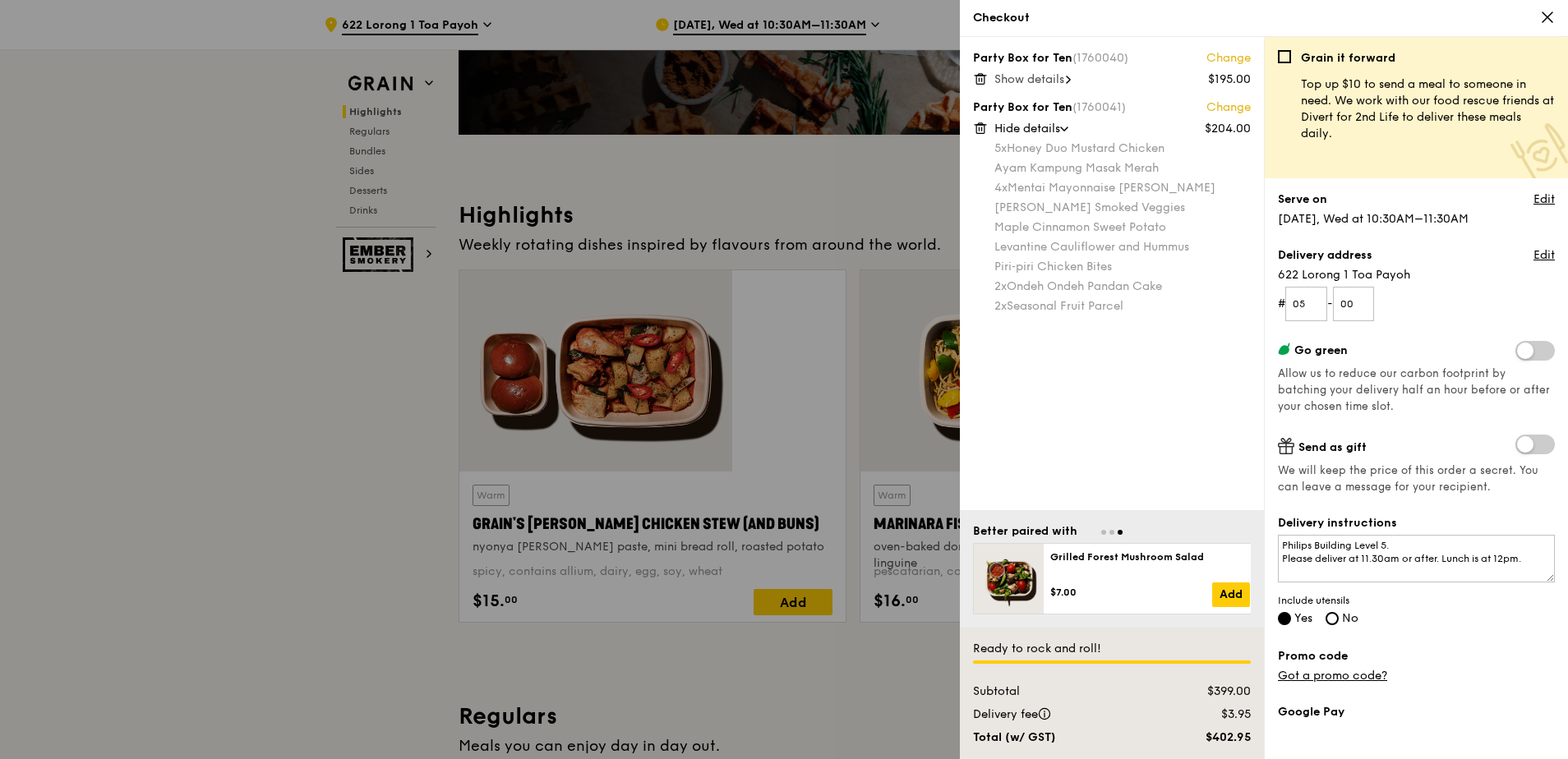
click at [535, 400] on div at bounding box center [784, 379] width 1568 height 759
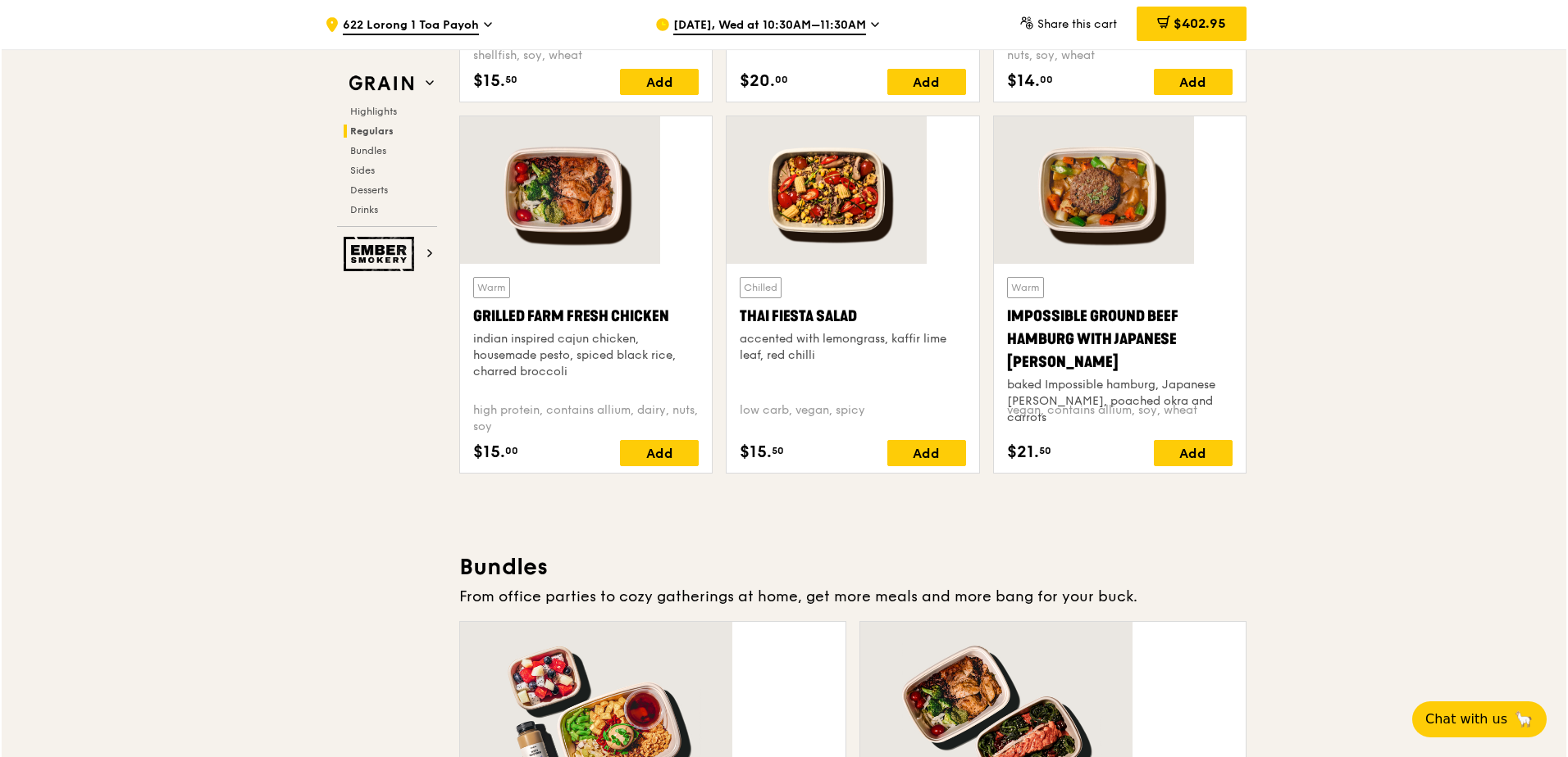
scroll to position [1721, 0]
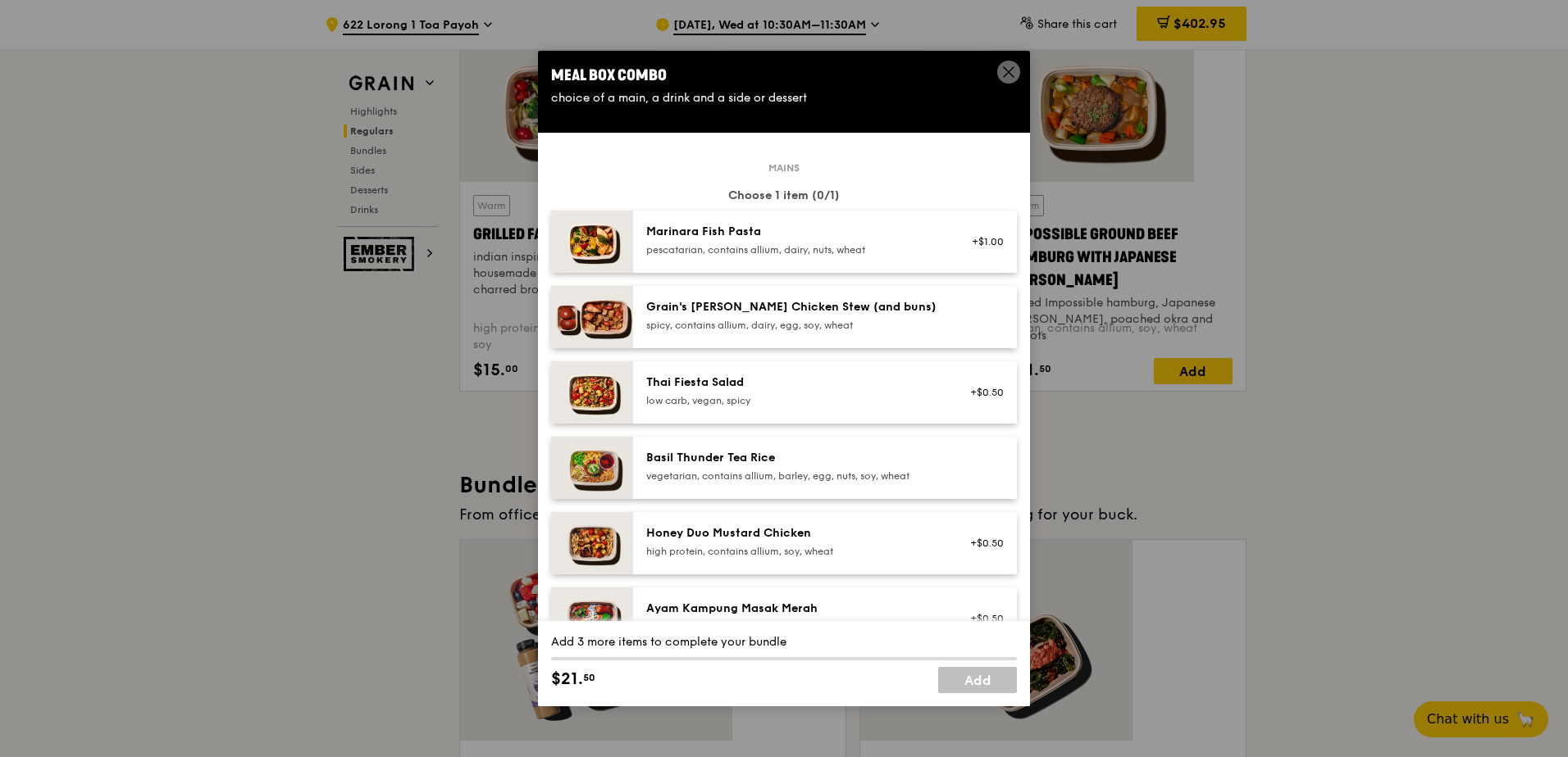
click at [775, 308] on div "Grain's Curry Chicken Stew (and buns) spicy, contains allium, dairy, egg, soy, …" at bounding box center [824, 317] width 358 height 36
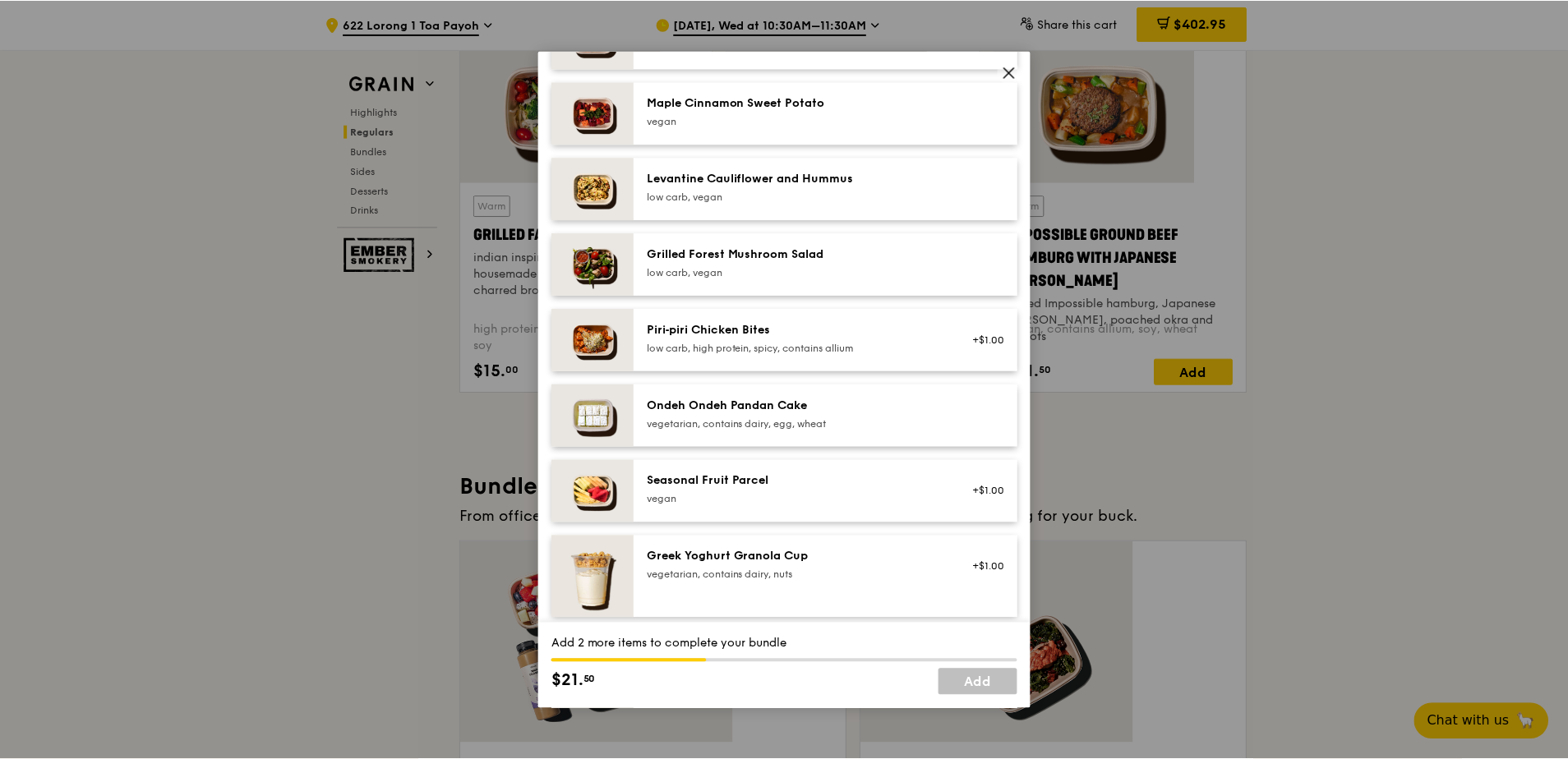
scroll to position [846, 0]
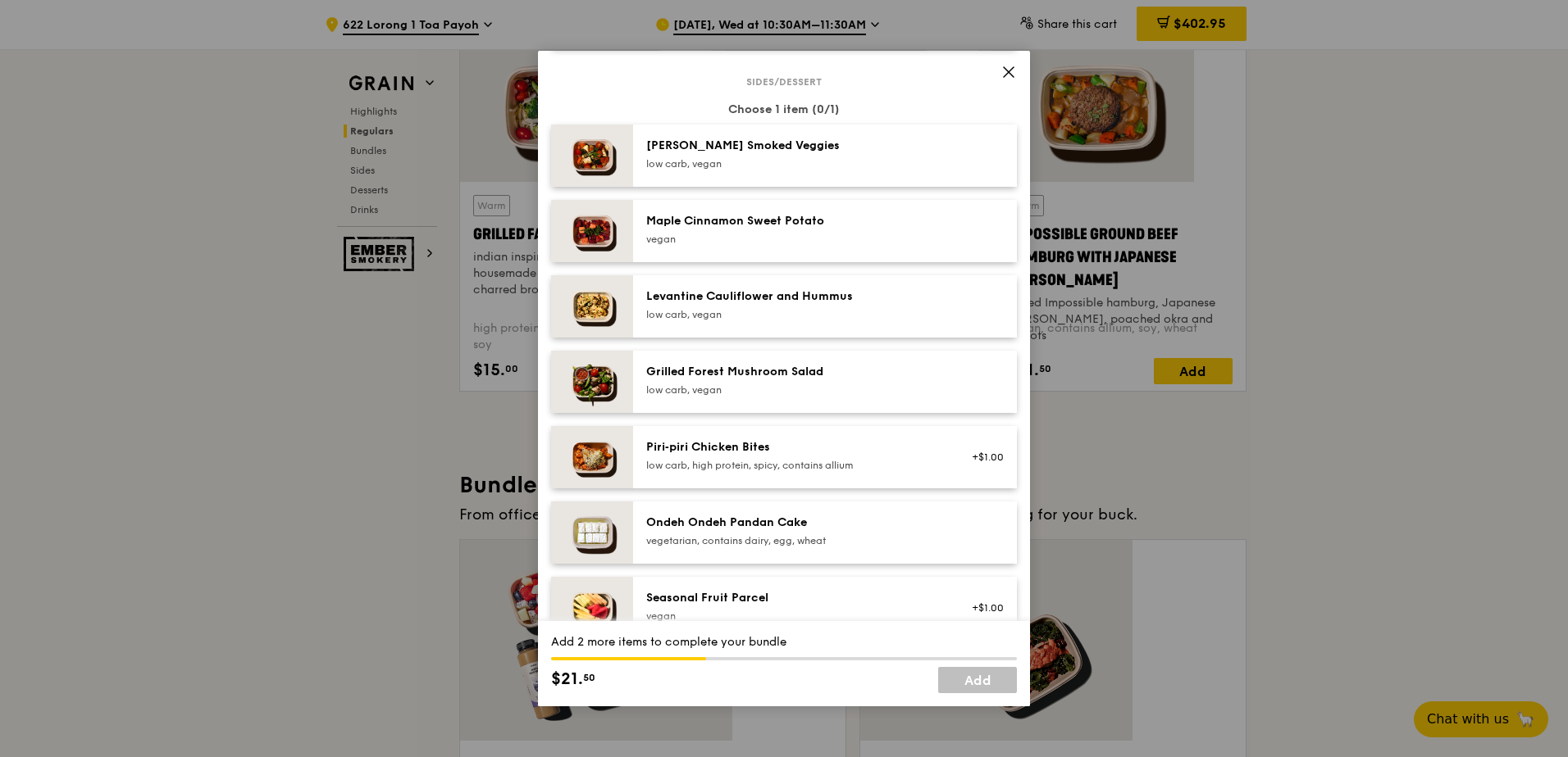
click at [1009, 61] on span at bounding box center [1008, 72] width 23 height 23
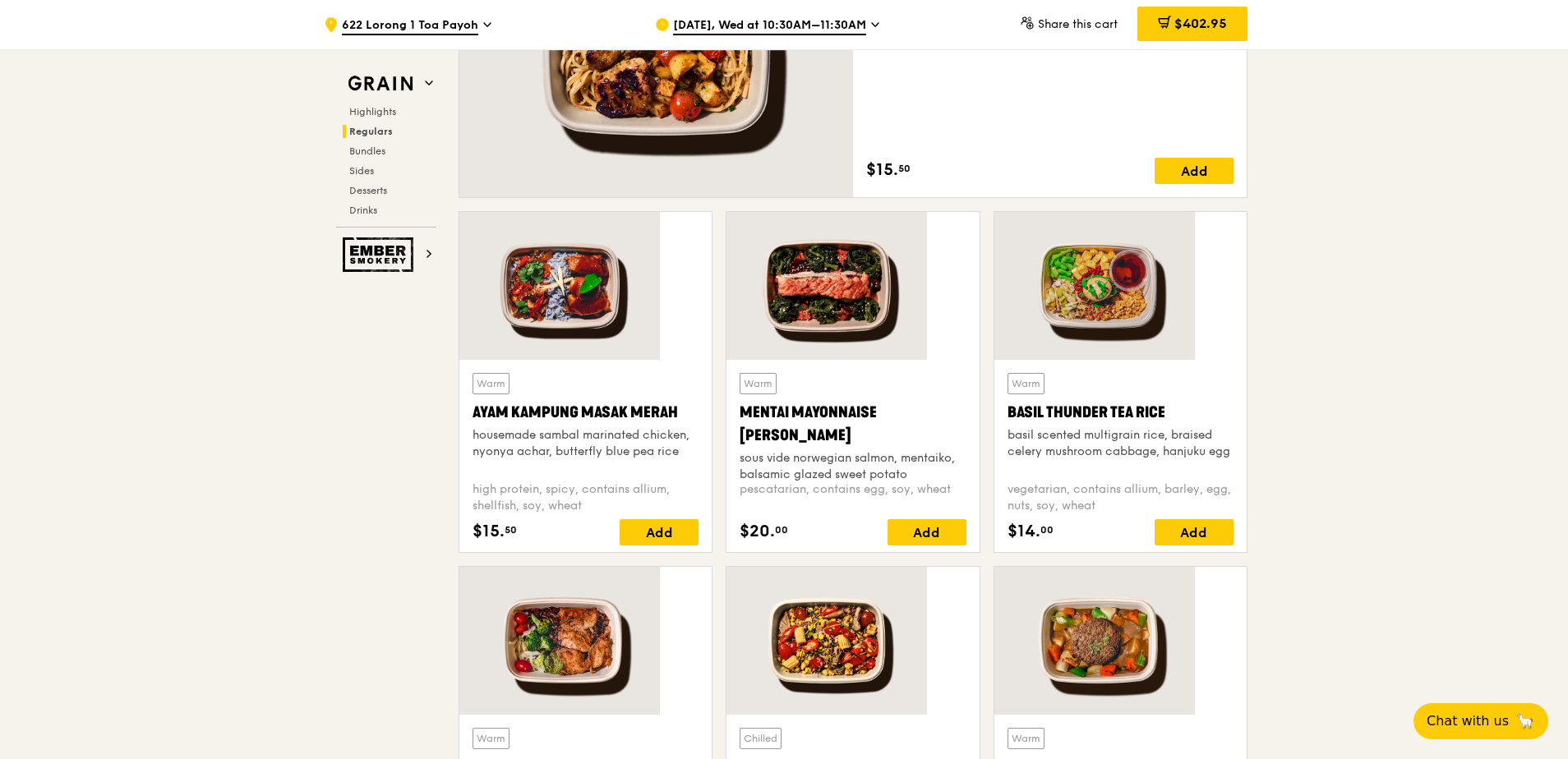
scroll to position [1233, 0]
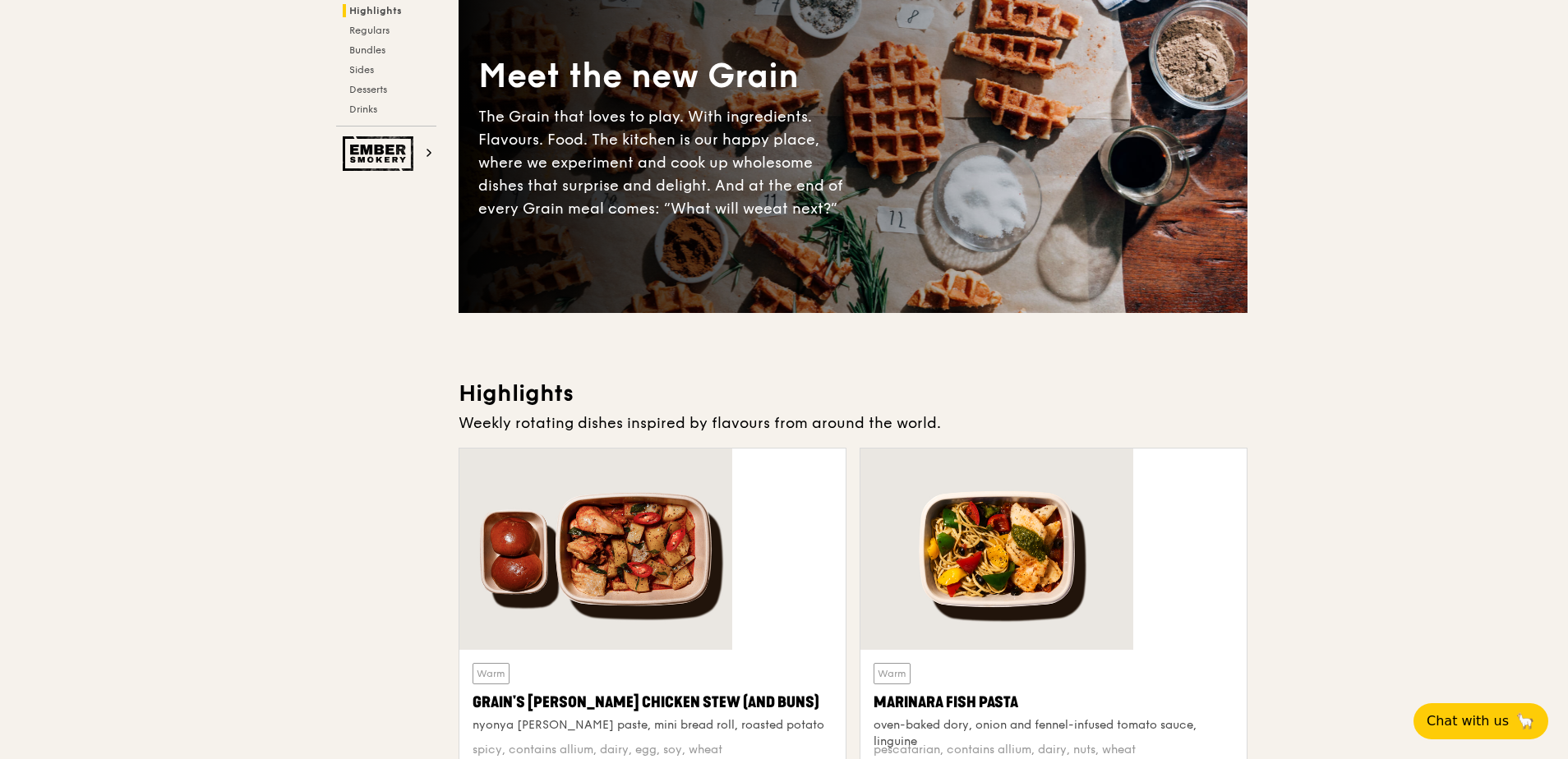
scroll to position [0, 0]
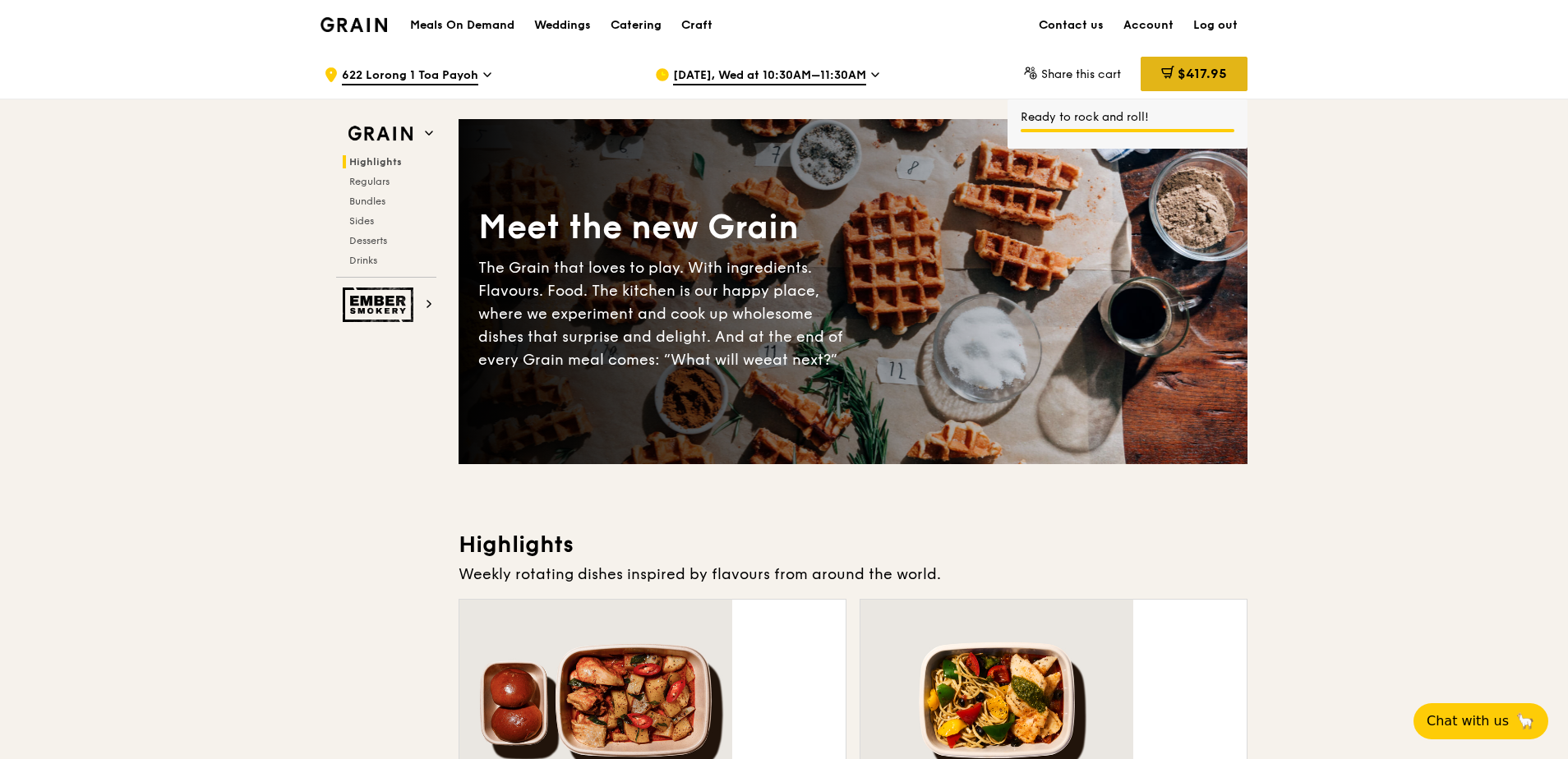
click at [1178, 76] on span "$417.95" at bounding box center [1203, 74] width 49 height 16
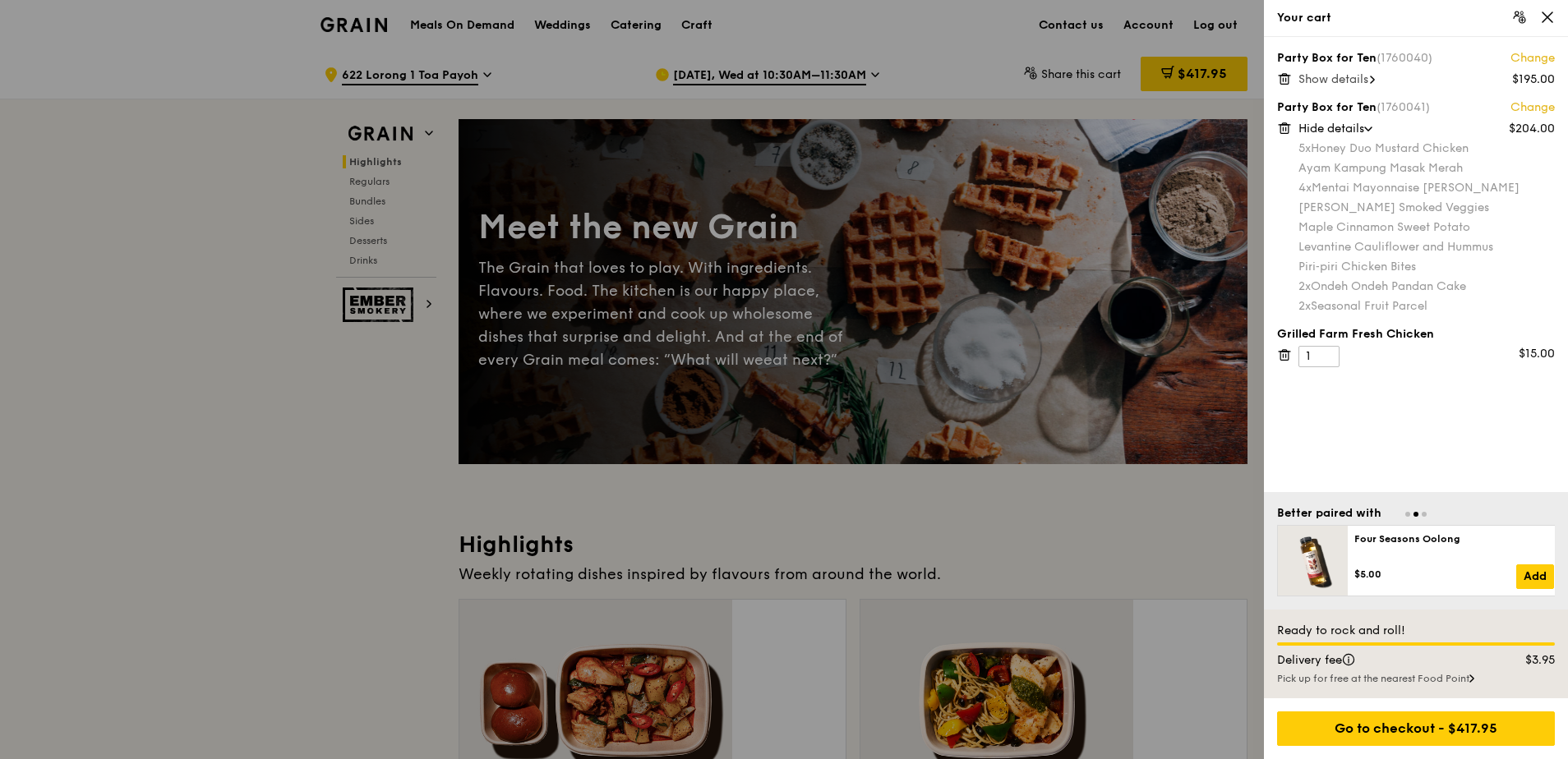
click at [1327, 72] on span "Show details" at bounding box center [1333, 79] width 70 height 14
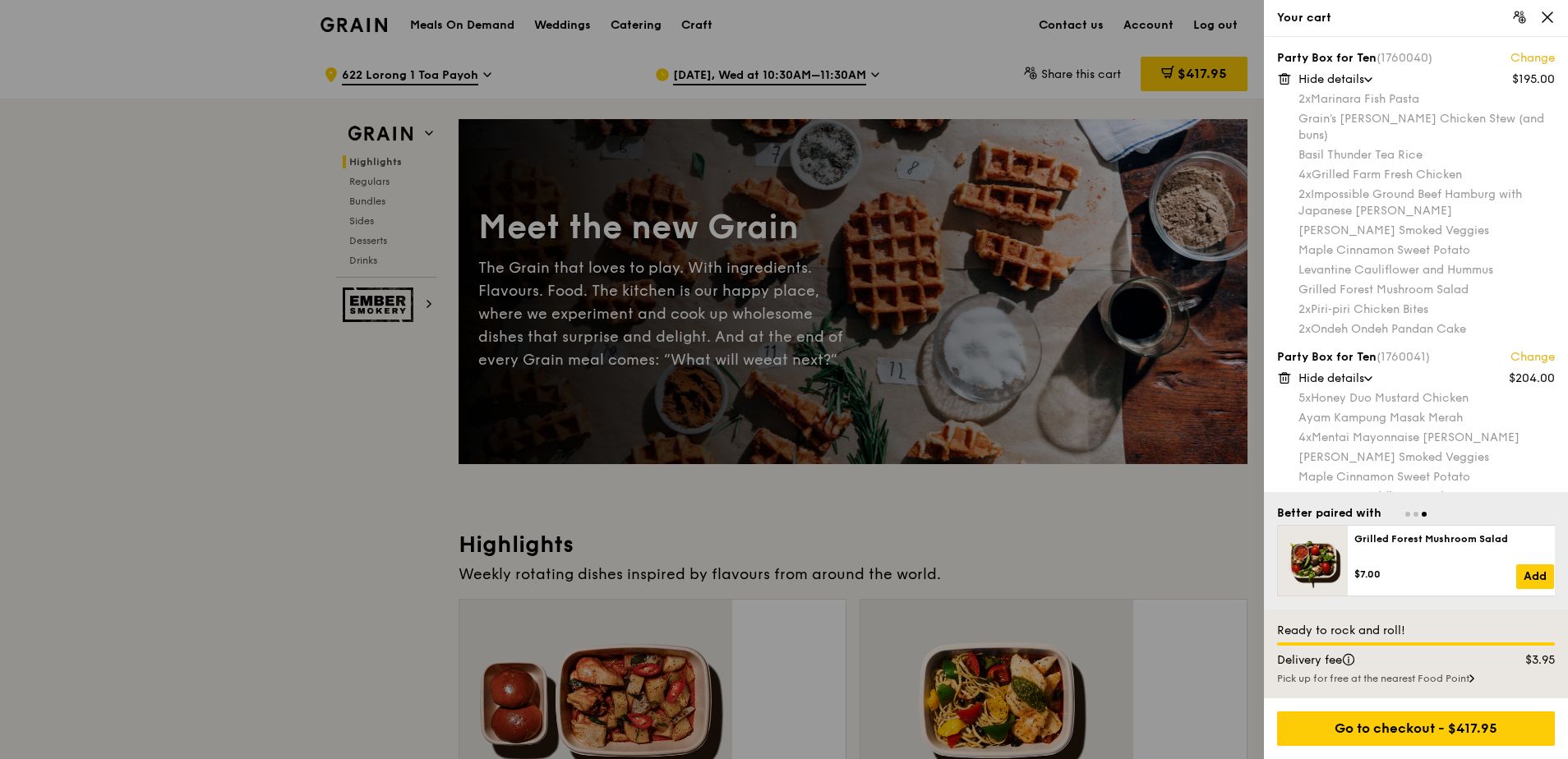
click at [1165, 294] on div at bounding box center [784, 379] width 1568 height 759
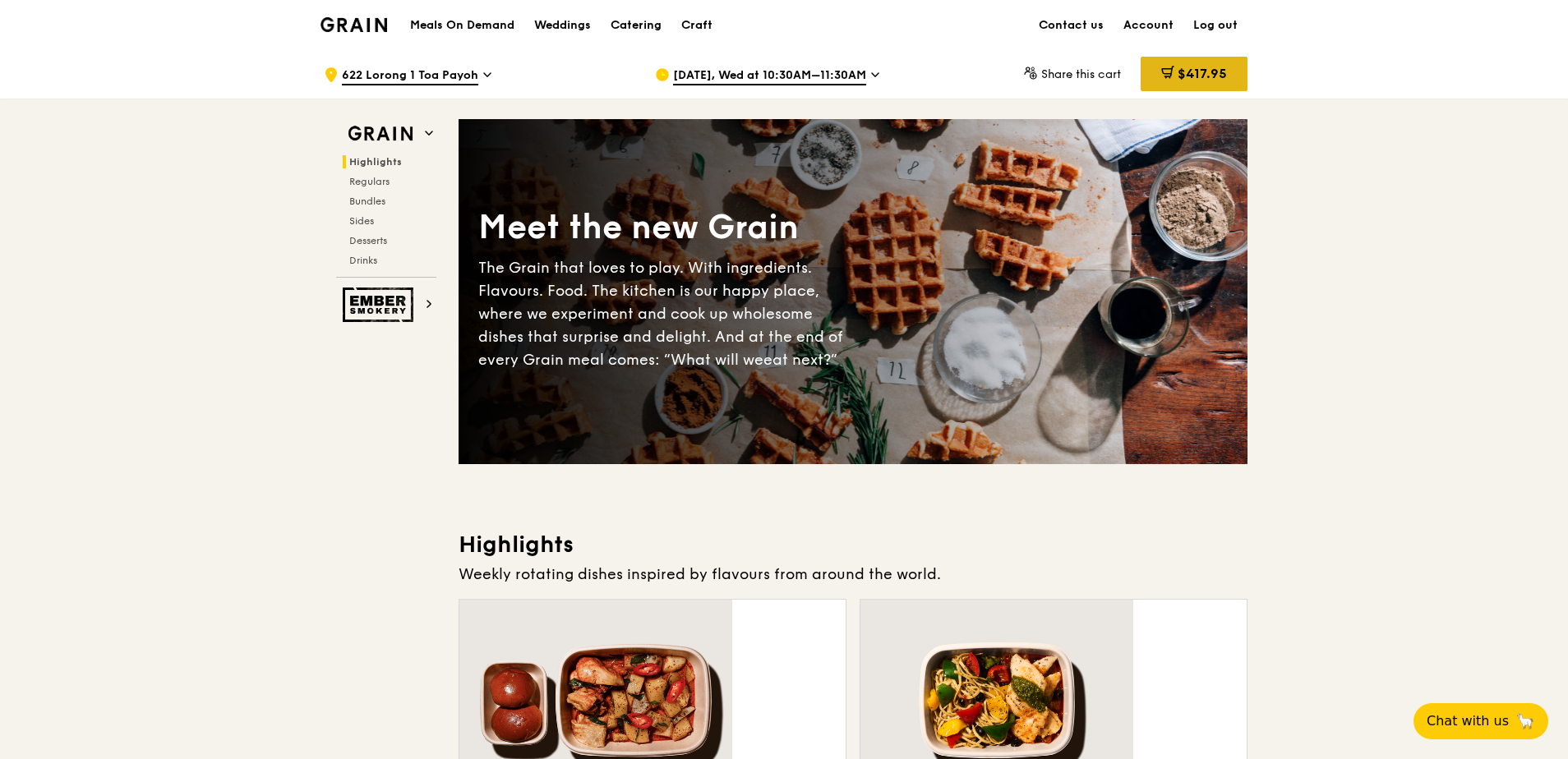
click at [1178, 76] on span "$417.95" at bounding box center [1203, 74] width 49 height 16
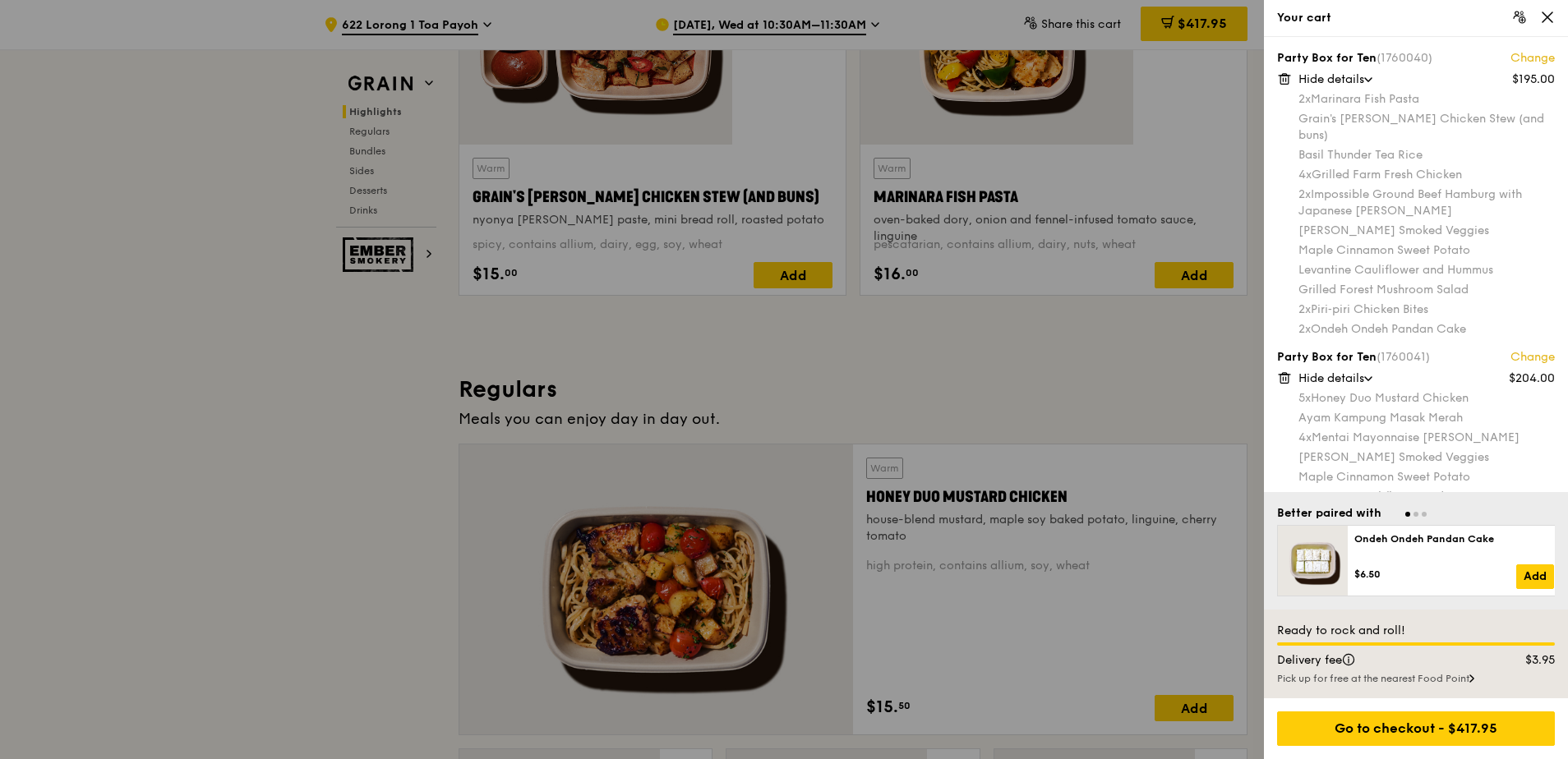
scroll to position [657, 0]
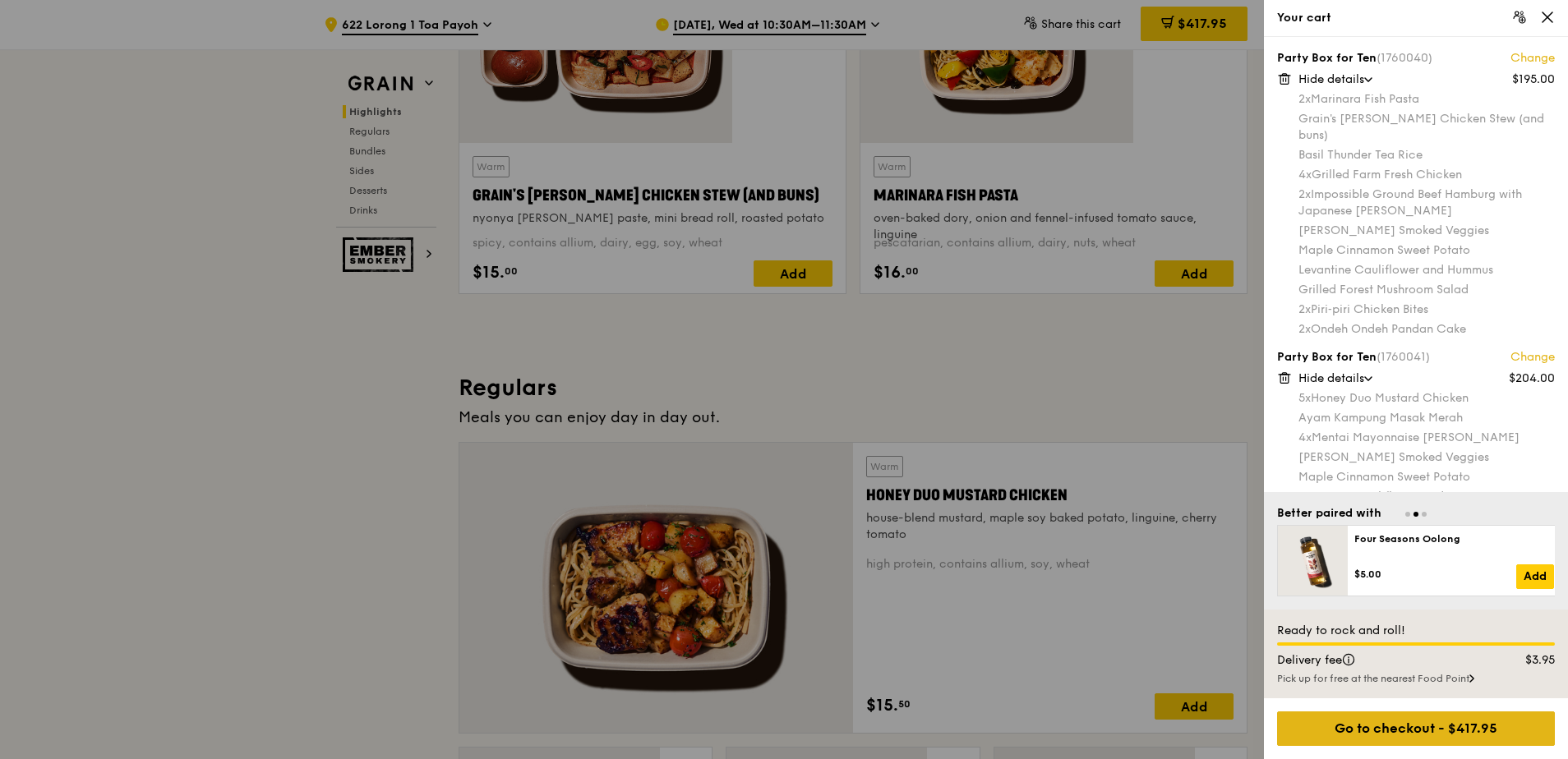
click at [1450, 743] on div "Go to checkout - $417.95" at bounding box center [1416, 728] width 277 height 35
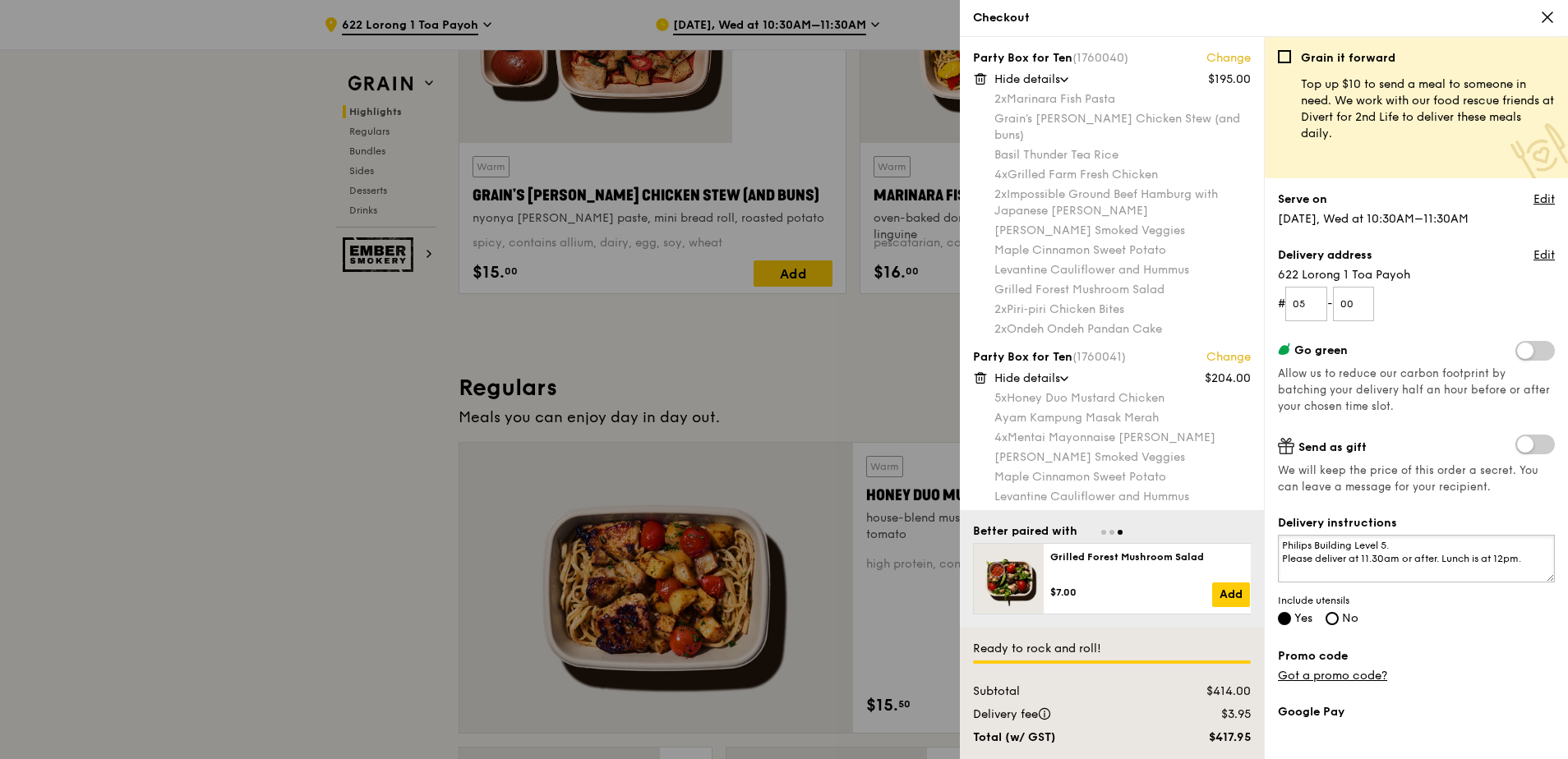
drag, startPoint x: 1367, startPoint y: 404, endPoint x: 1501, endPoint y: 414, distance: 134.4
click at [1501, 535] on textarea "Philips Building Level 5. Please deliver at 11.30am or after. Lunch is at 12pm." at bounding box center [1416, 559] width 277 height 47
click at [1492, 535] on textarea "Philips Building Level 5. Please deliver at 11.30am or after. Lunch is at 12pm." at bounding box center [1416, 559] width 277 height 47
click at [1477, 535] on textarea "Philips Building Level 5. Please deliver at 11.30am or after. Lunch is at 12pm." at bounding box center [1416, 559] width 277 height 47
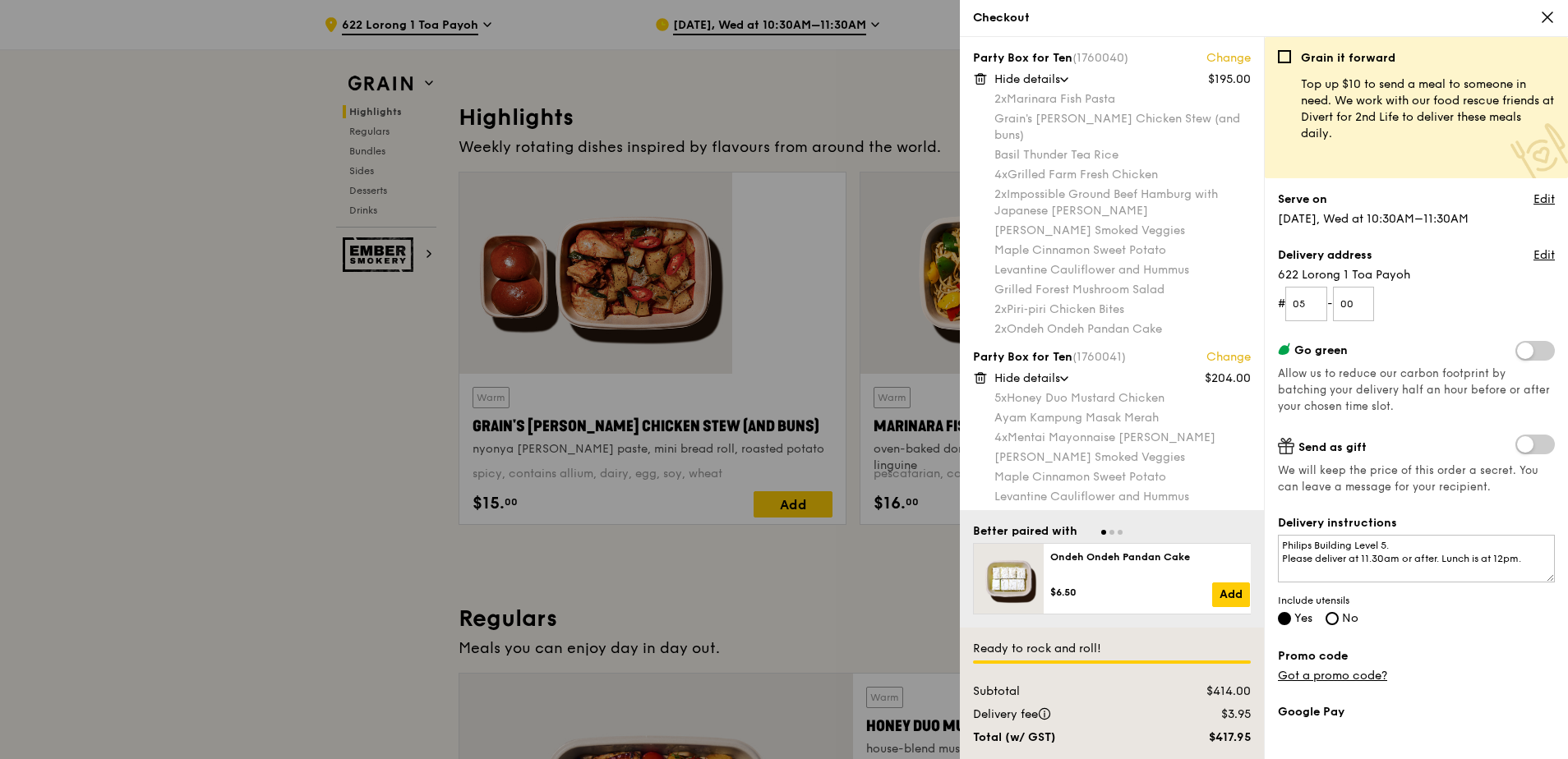
scroll to position [411, 0]
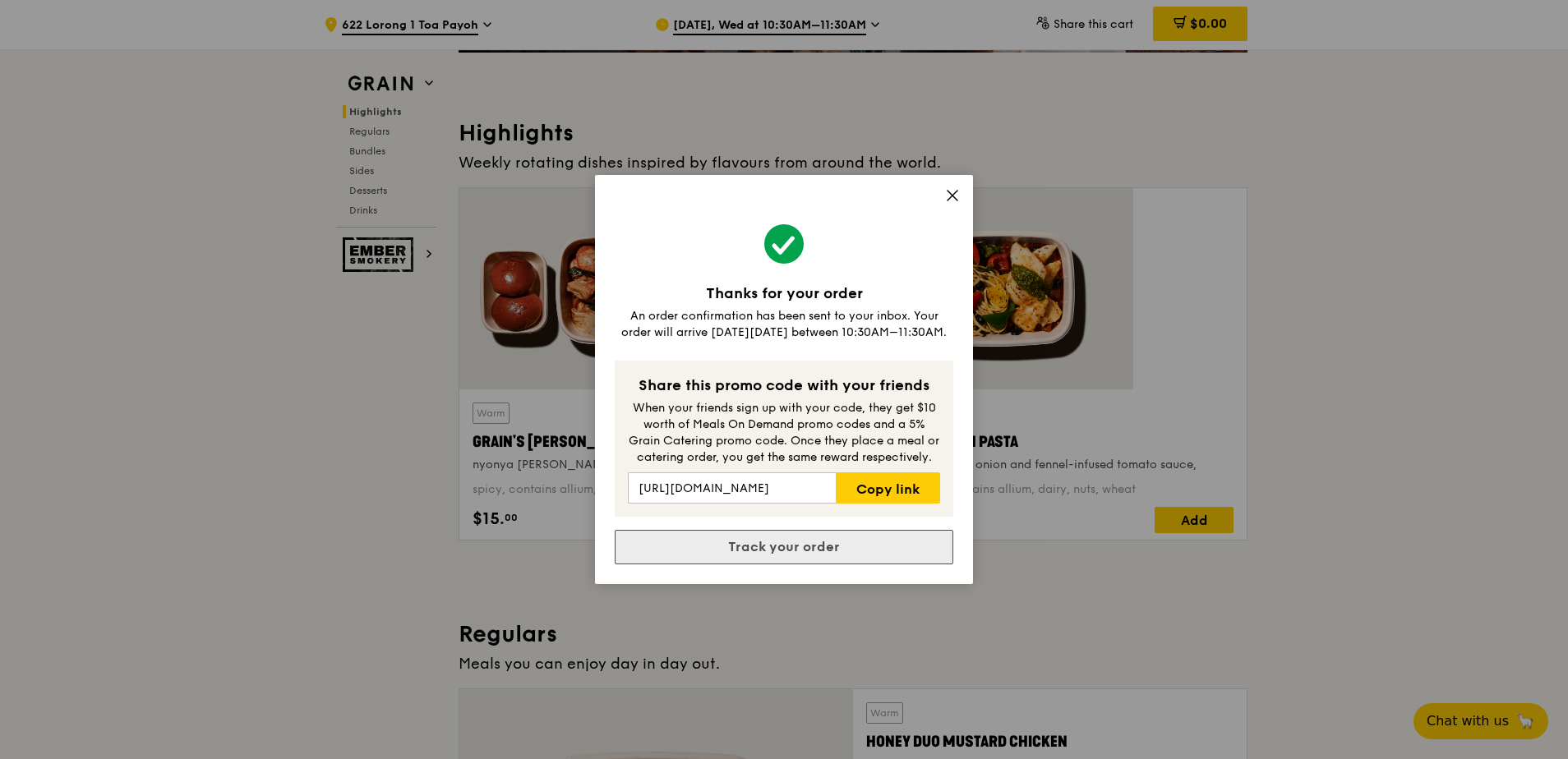
click at [809, 530] on link "Track your order" at bounding box center [784, 547] width 339 height 35
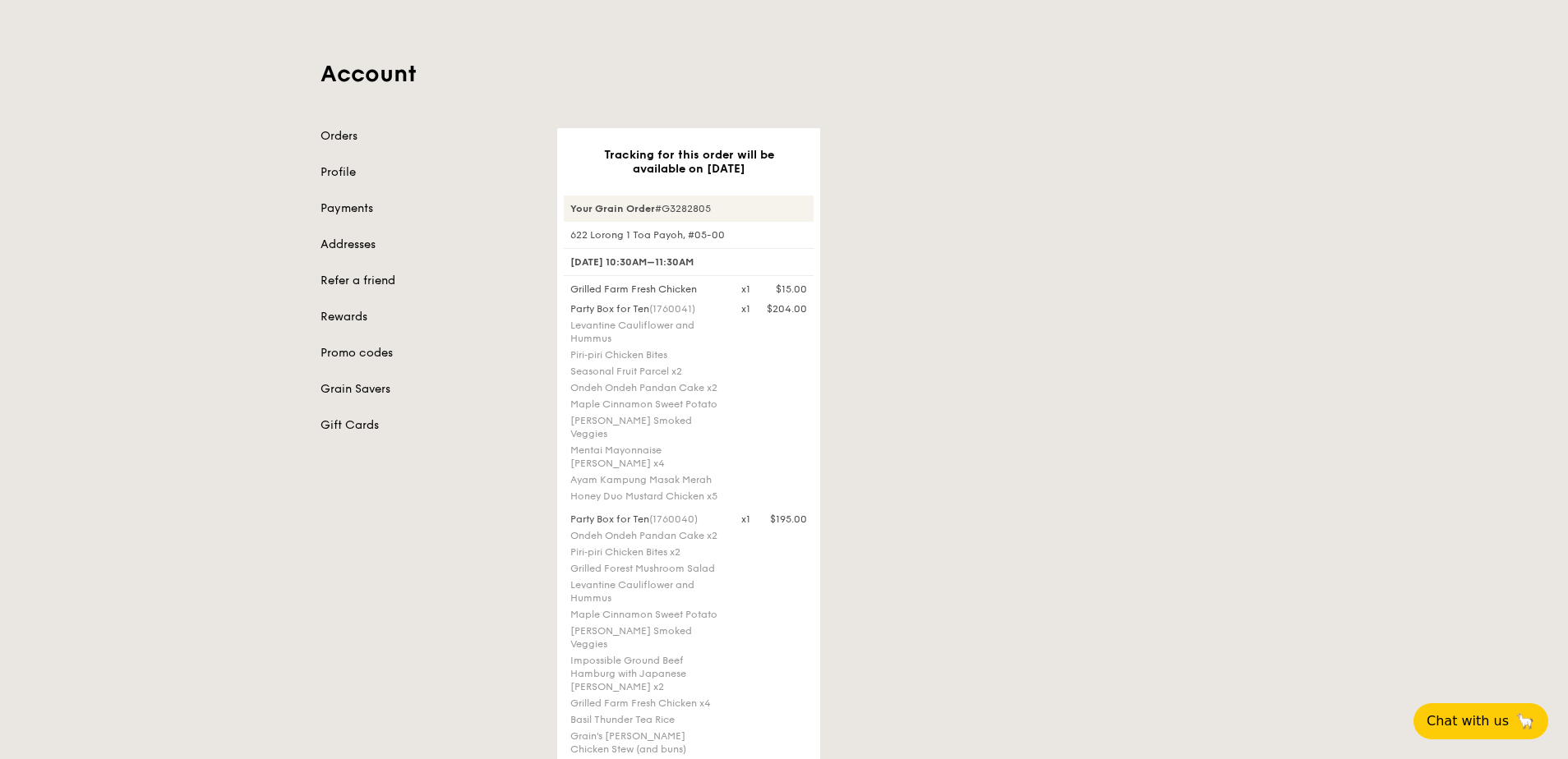
scroll to position [82, 0]
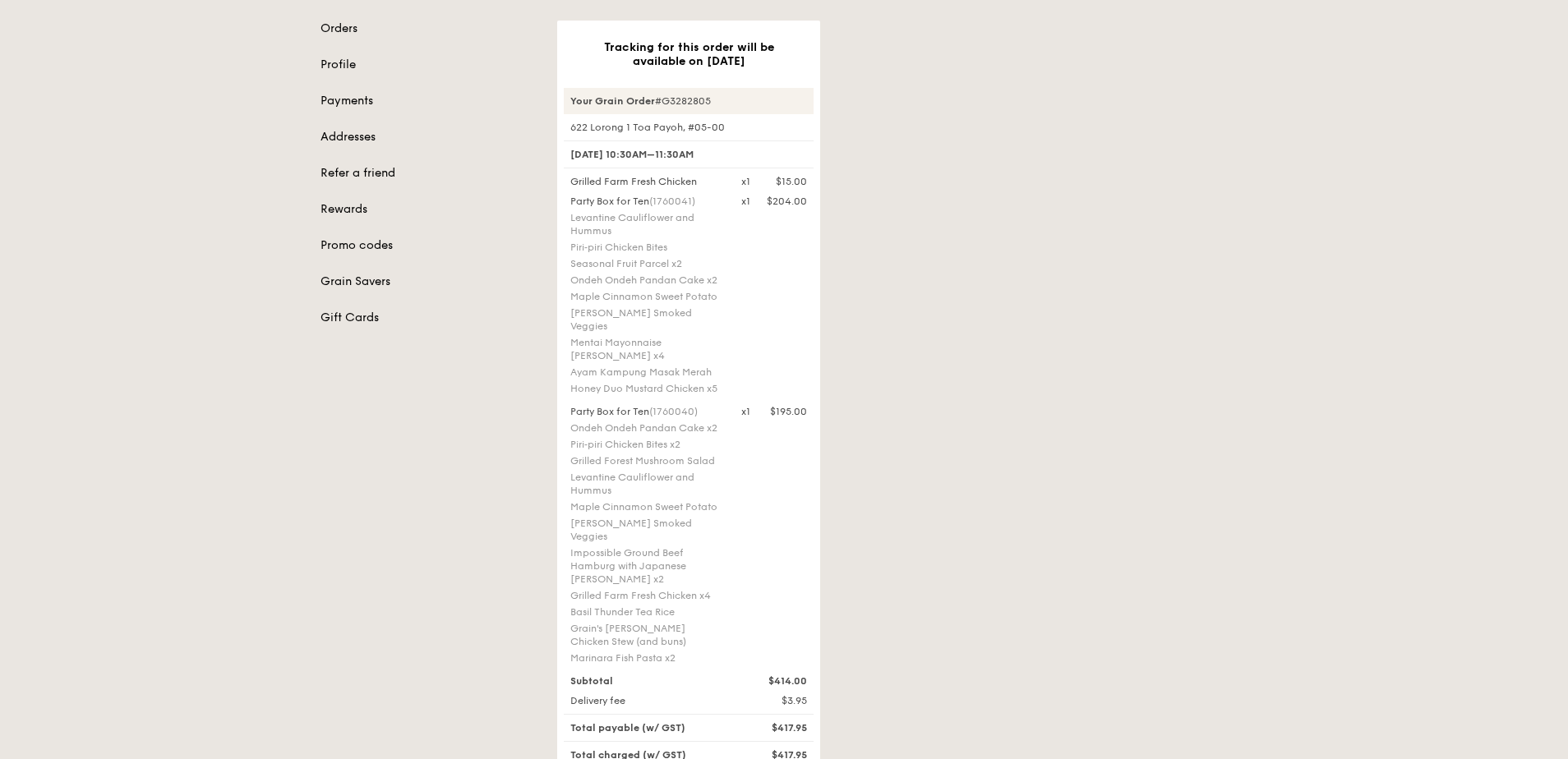
scroll to position [82, 0]
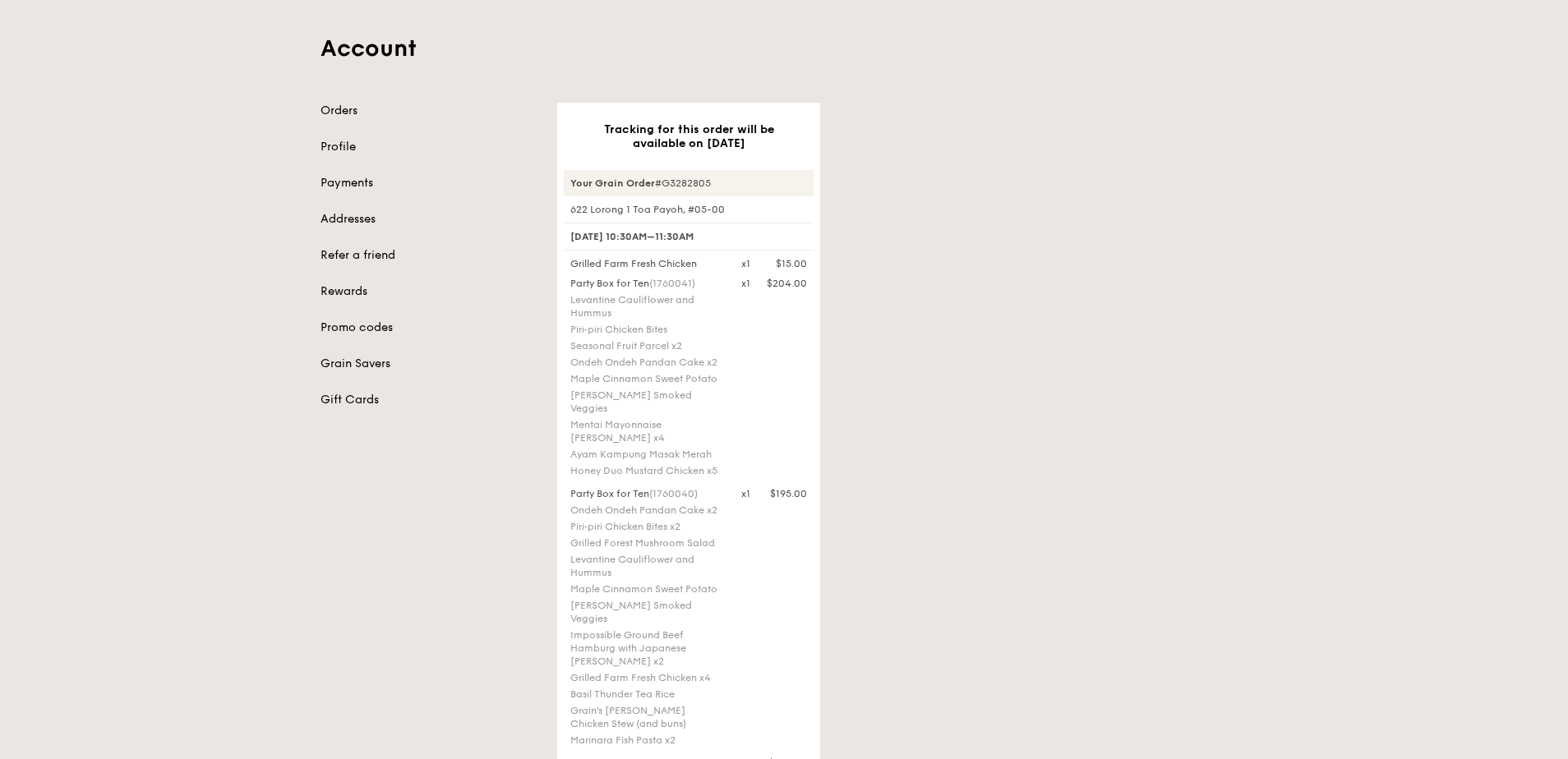
click at [817, 488] on div "Party Box for Ten (1760040) Ondeh Ondeh Pandan Cake x2 Piri‑piri Chicken Bites …" at bounding box center [689, 619] width 257 height 263
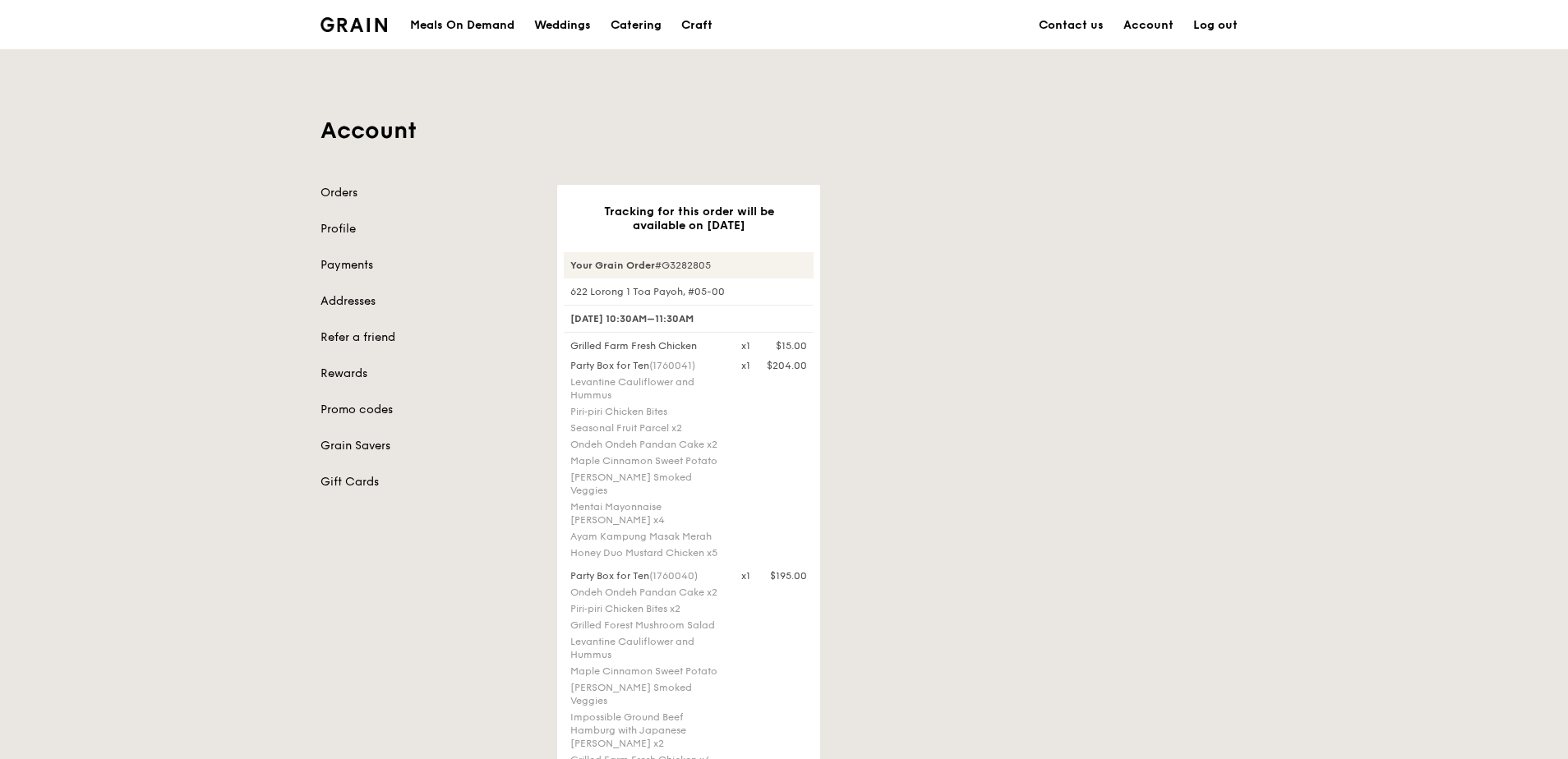
click at [1032, 278] on div "Tracking for this order will be available on Sep 10 Your Grain Order #G3282805 …" at bounding box center [902, 657] width 710 height 946
click at [471, 185] on link "Orders" at bounding box center [430, 192] width 217 height 17
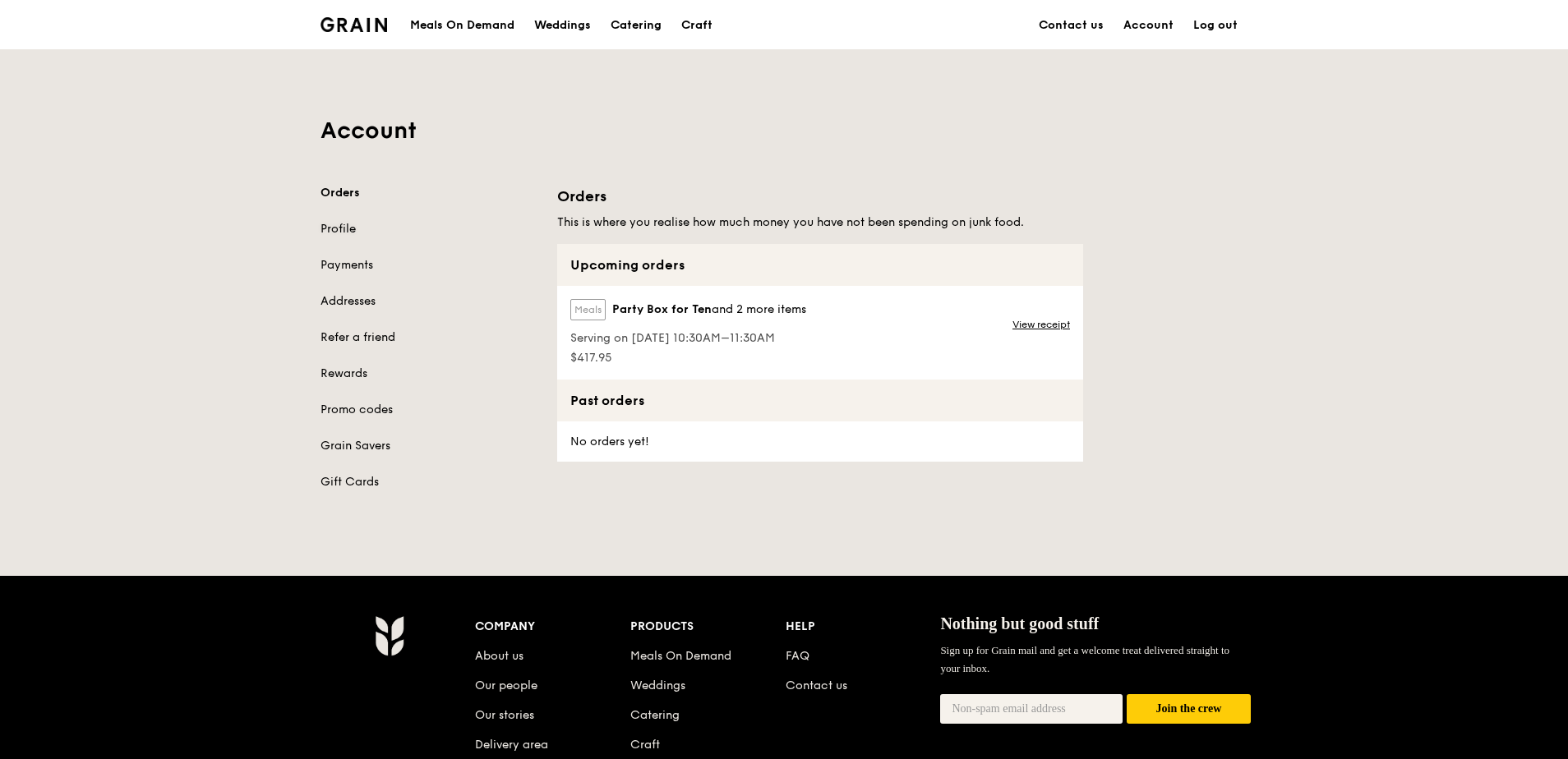
click at [452, 221] on link "Profile" at bounding box center [430, 229] width 217 height 17
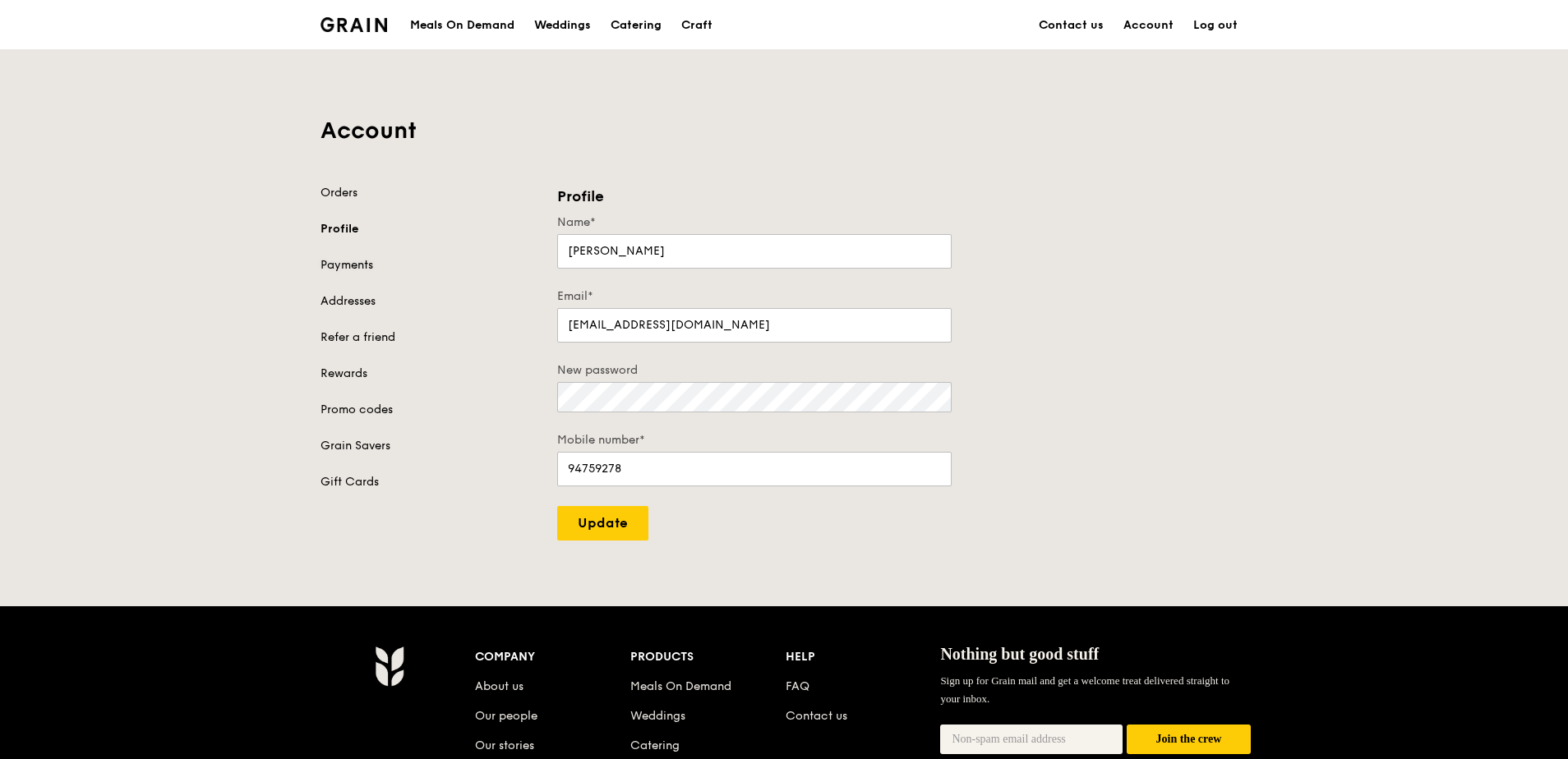
click at [450, 258] on link "Payments" at bounding box center [430, 266] width 217 height 17
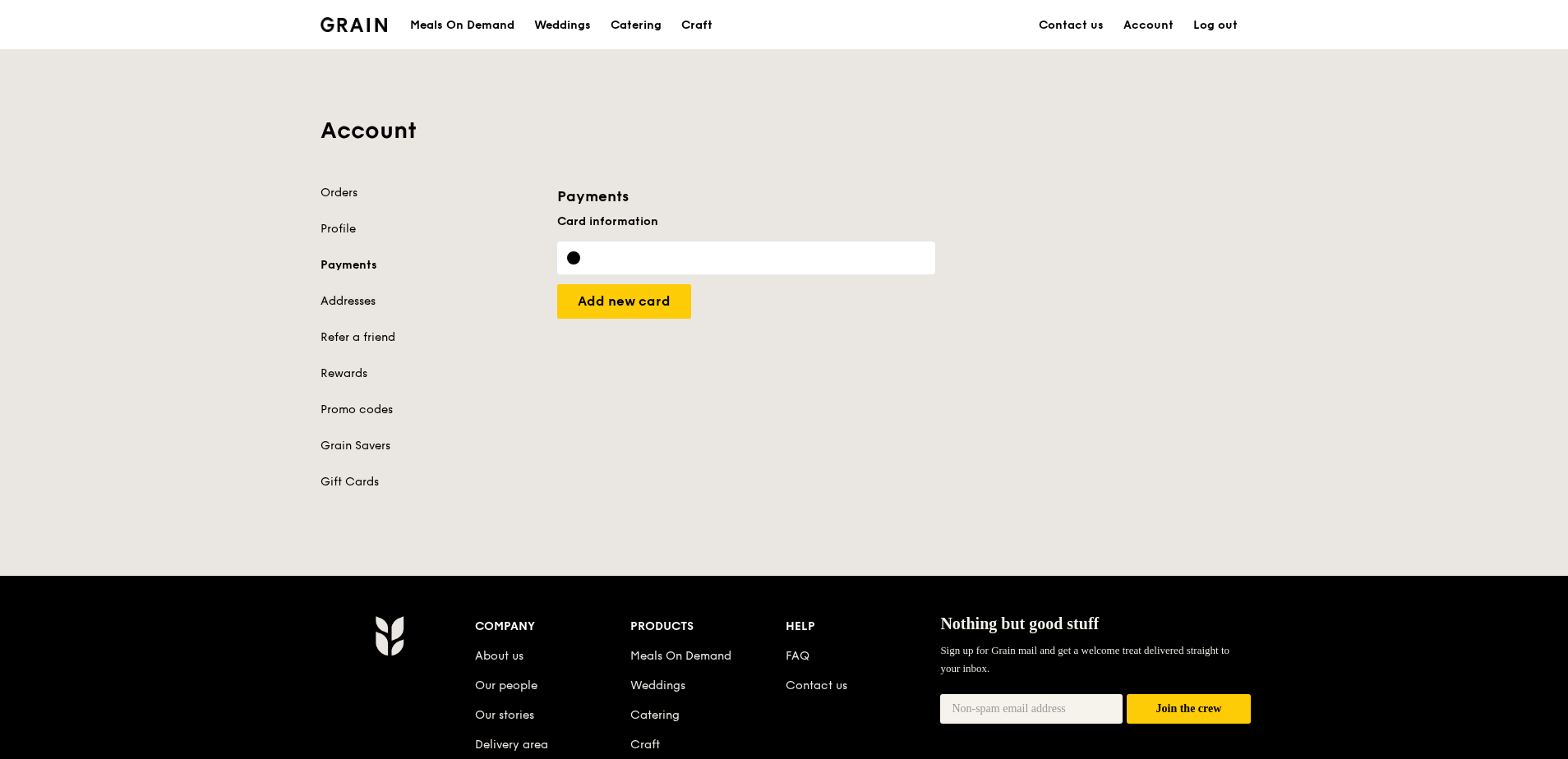
click at [454, 293] on link "Addresses" at bounding box center [430, 301] width 217 height 17
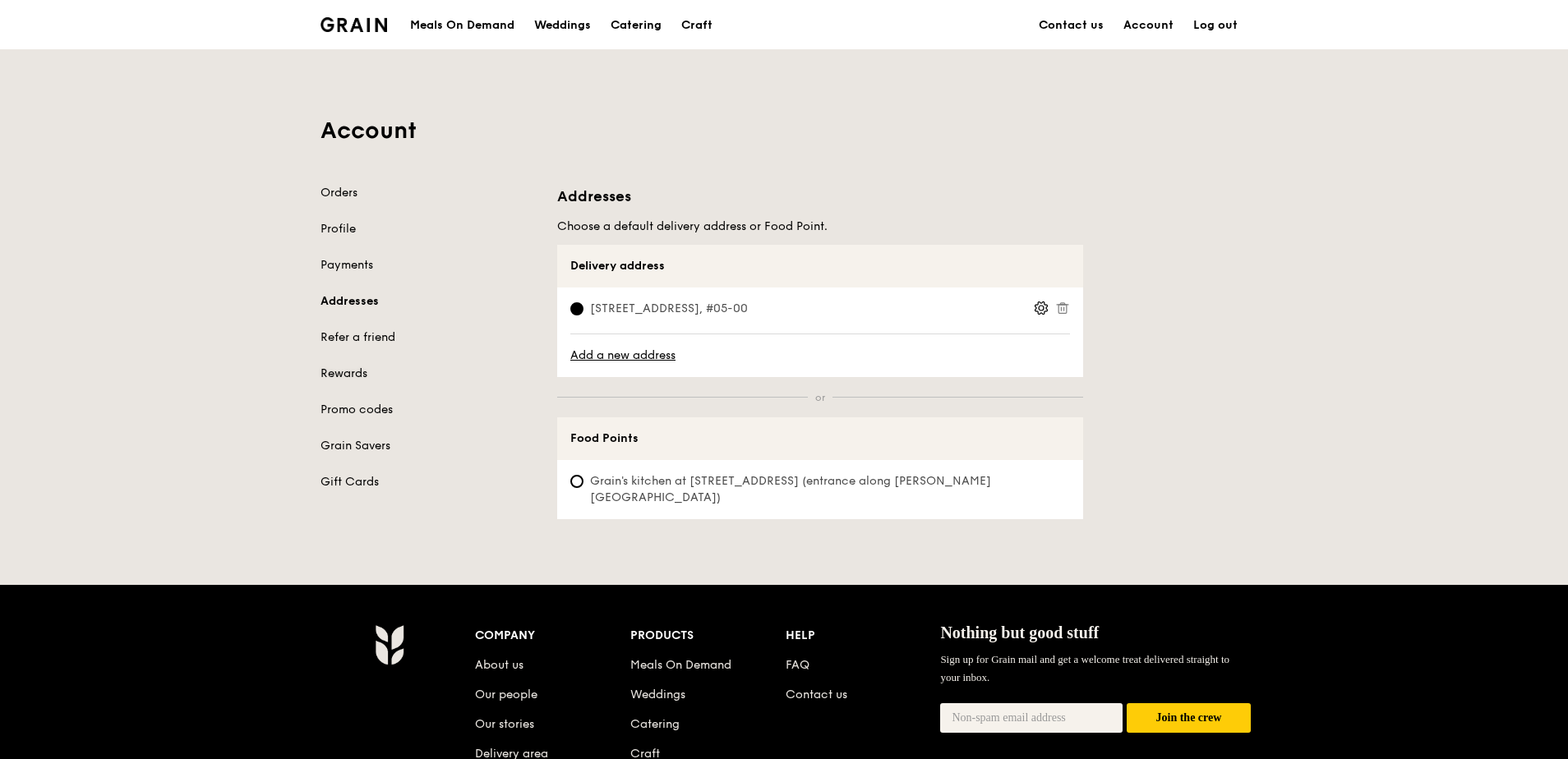
click at [467, 365] on link "Rewards" at bounding box center [430, 373] width 217 height 17
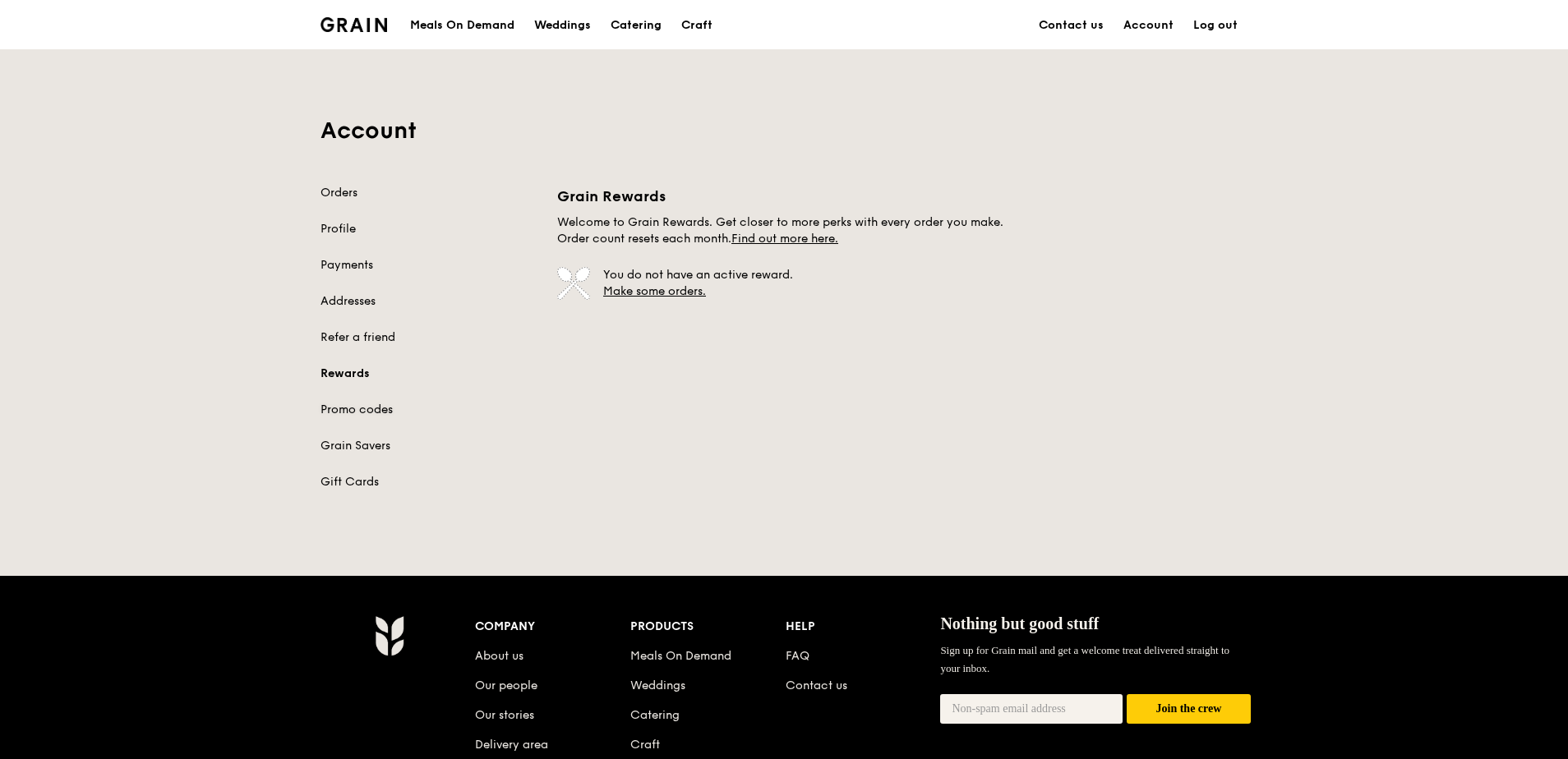
click at [462, 402] on link "Promo codes" at bounding box center [430, 410] width 217 height 17
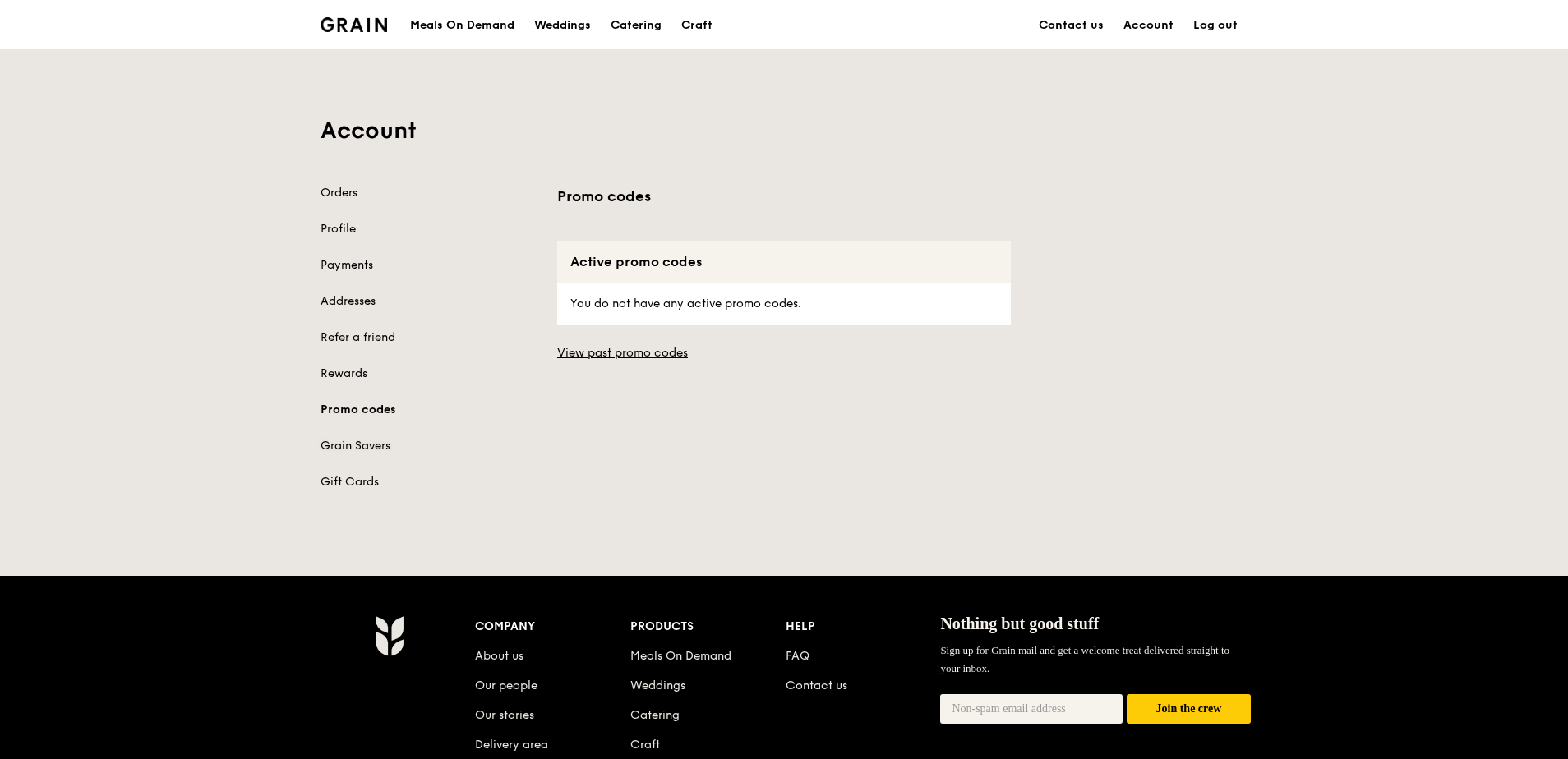
click at [459, 438] on link "Grain Savers" at bounding box center [430, 446] width 217 height 17
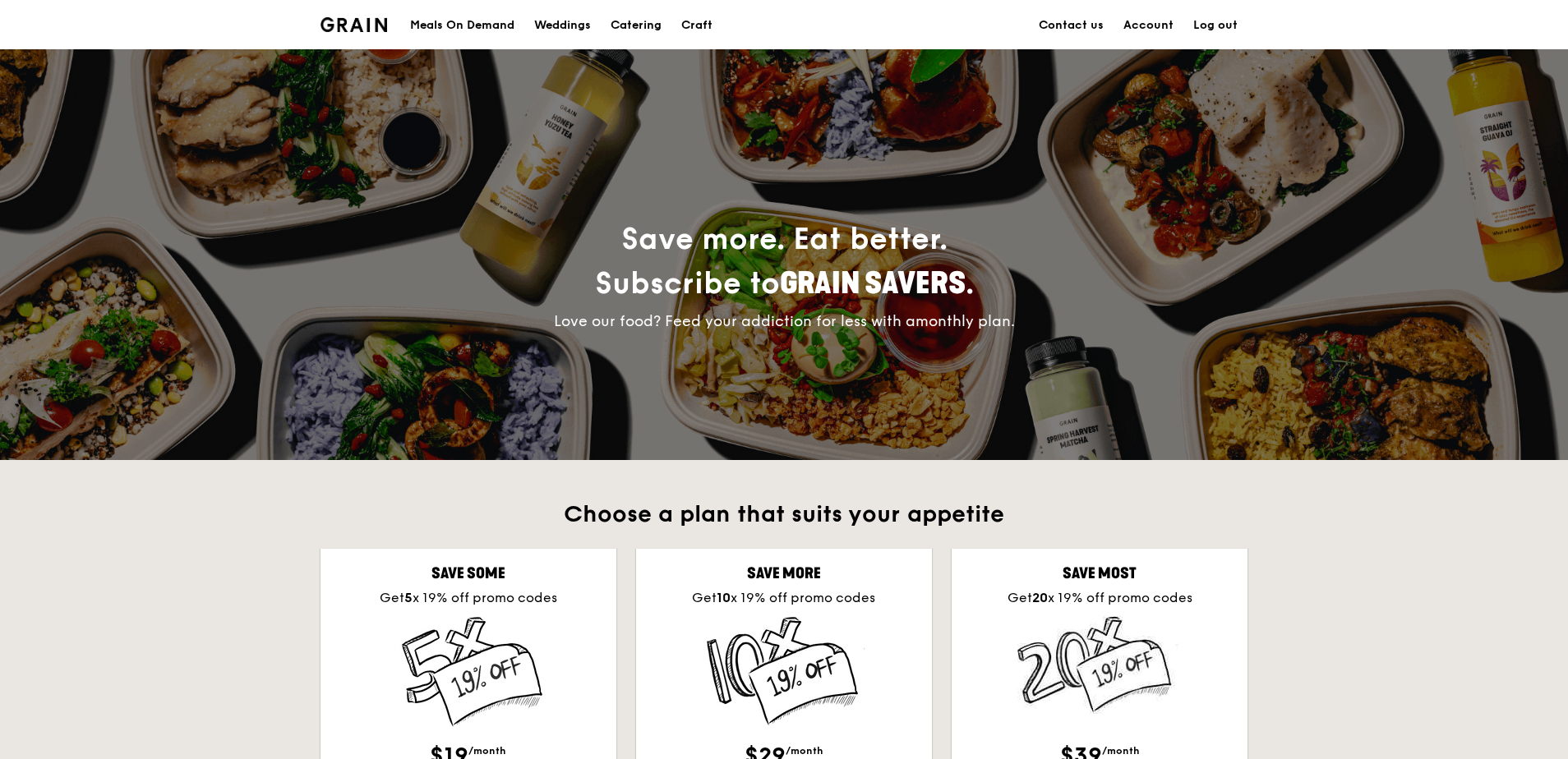
click at [1184, 23] on link "Log out" at bounding box center [1215, 26] width 64 height 49
